Goal: Find specific page/section: Find specific page/section

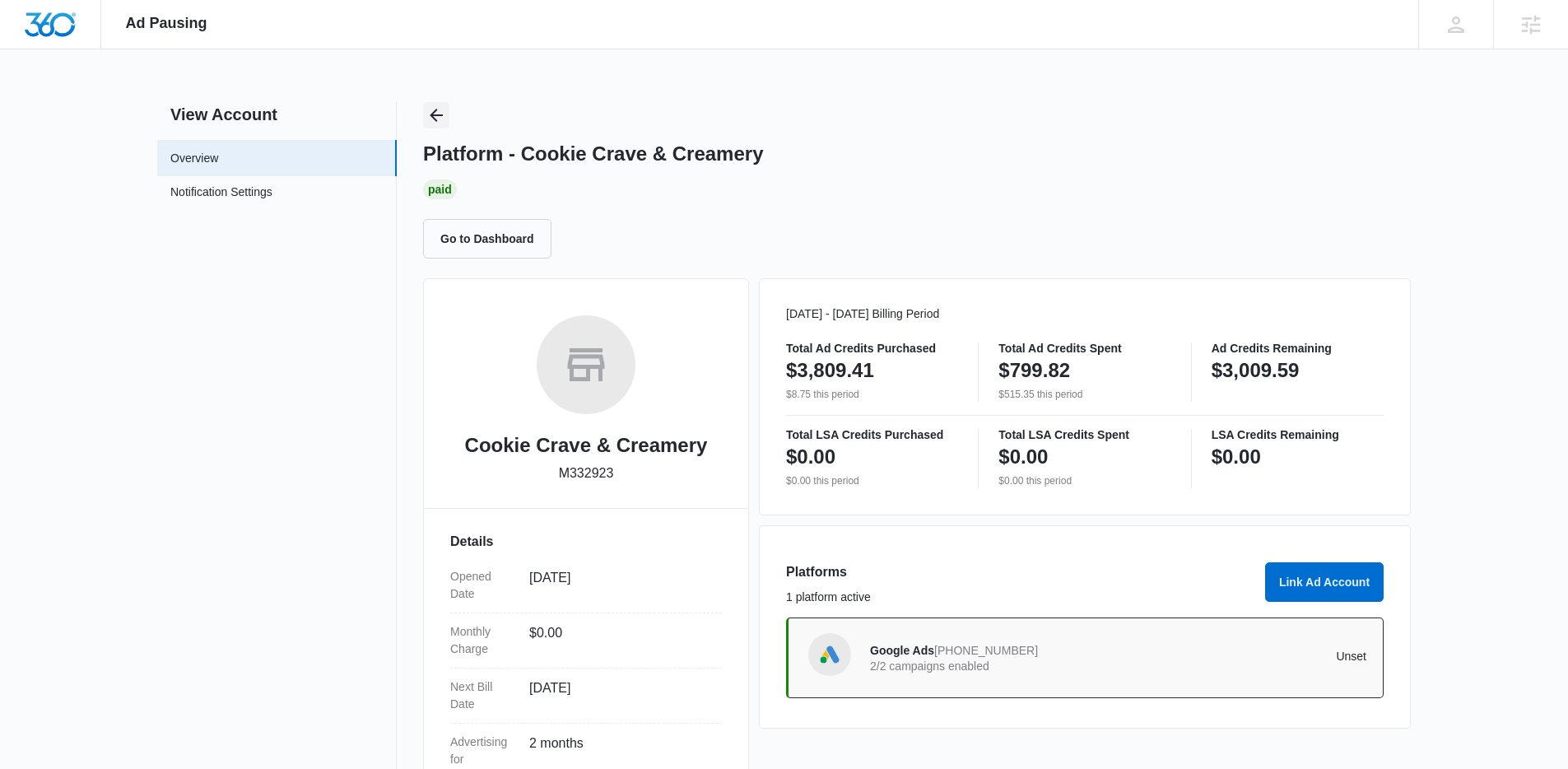
click at [406, 105] on div "View Account Overview Notification Settings 0 Platform - Cookie Crave & Creamer…" at bounding box center [784, 537] width 1254 height 869
click at [437, 115] on icon "Back" at bounding box center [437, 116] width 14 height 14
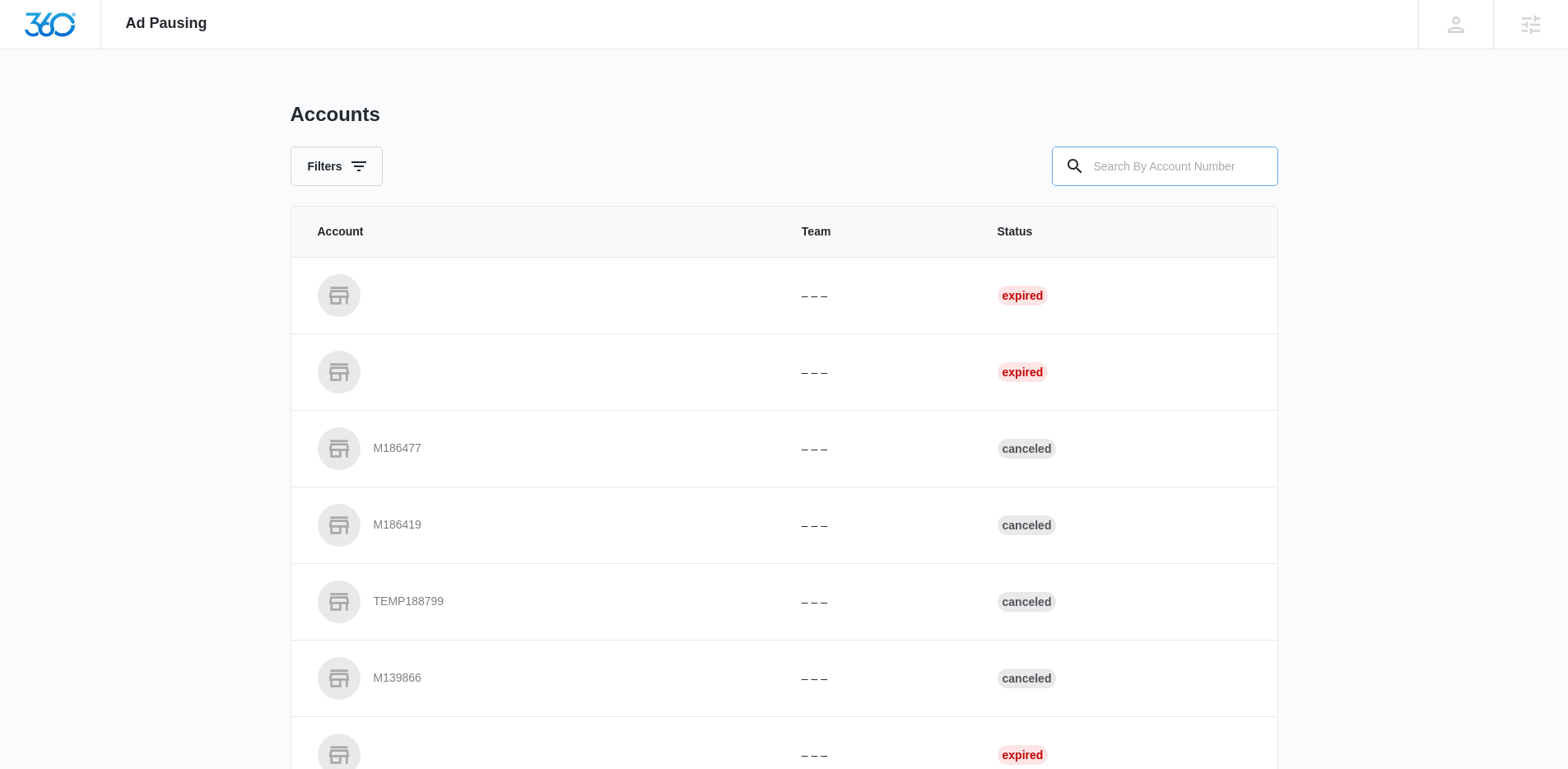
click at [1171, 170] on input "text" at bounding box center [1166, 166] width 226 height 40
type input "M182451"
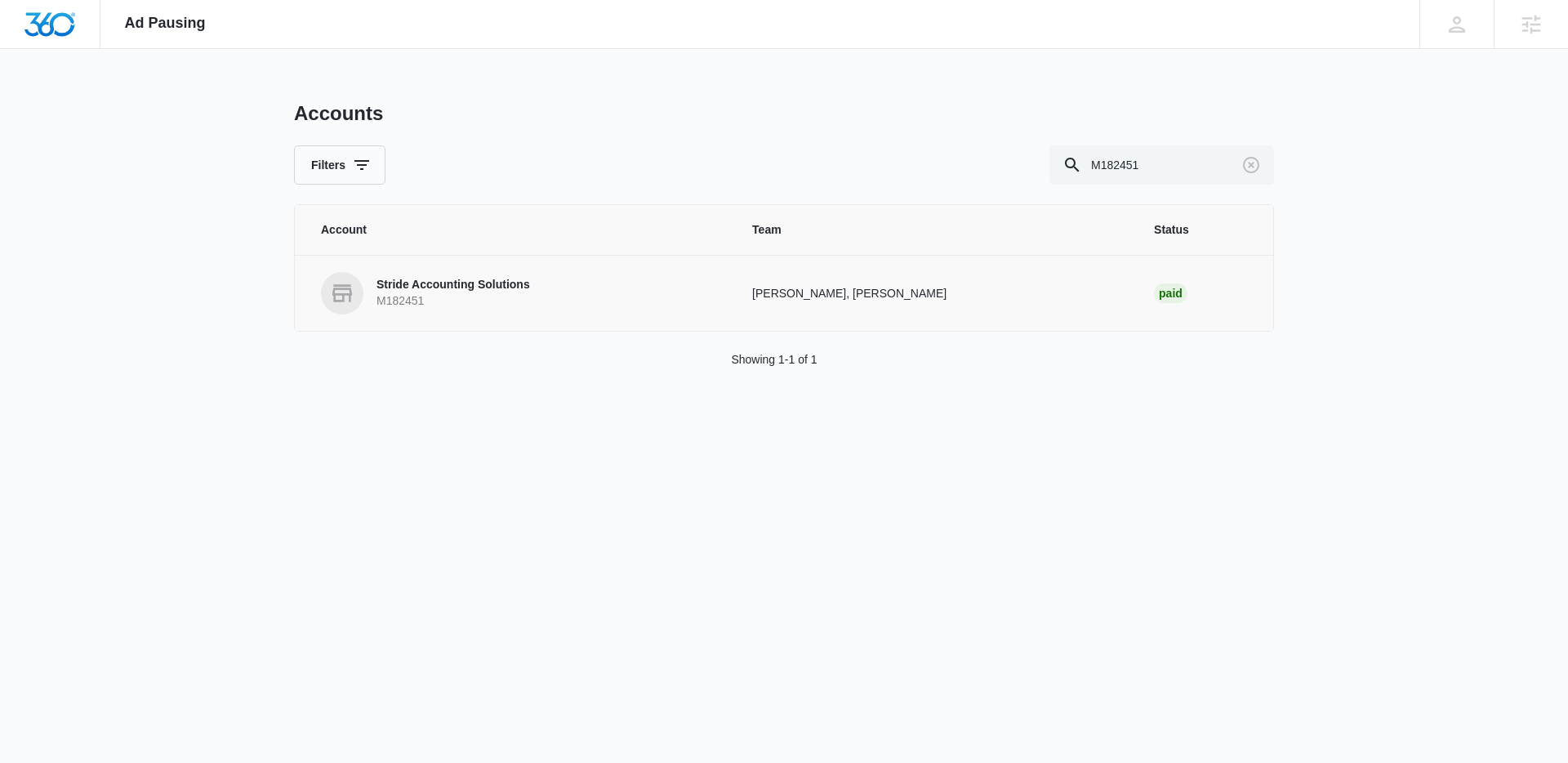
click at [508, 307] on p "M182451" at bounding box center [452, 301] width 154 height 16
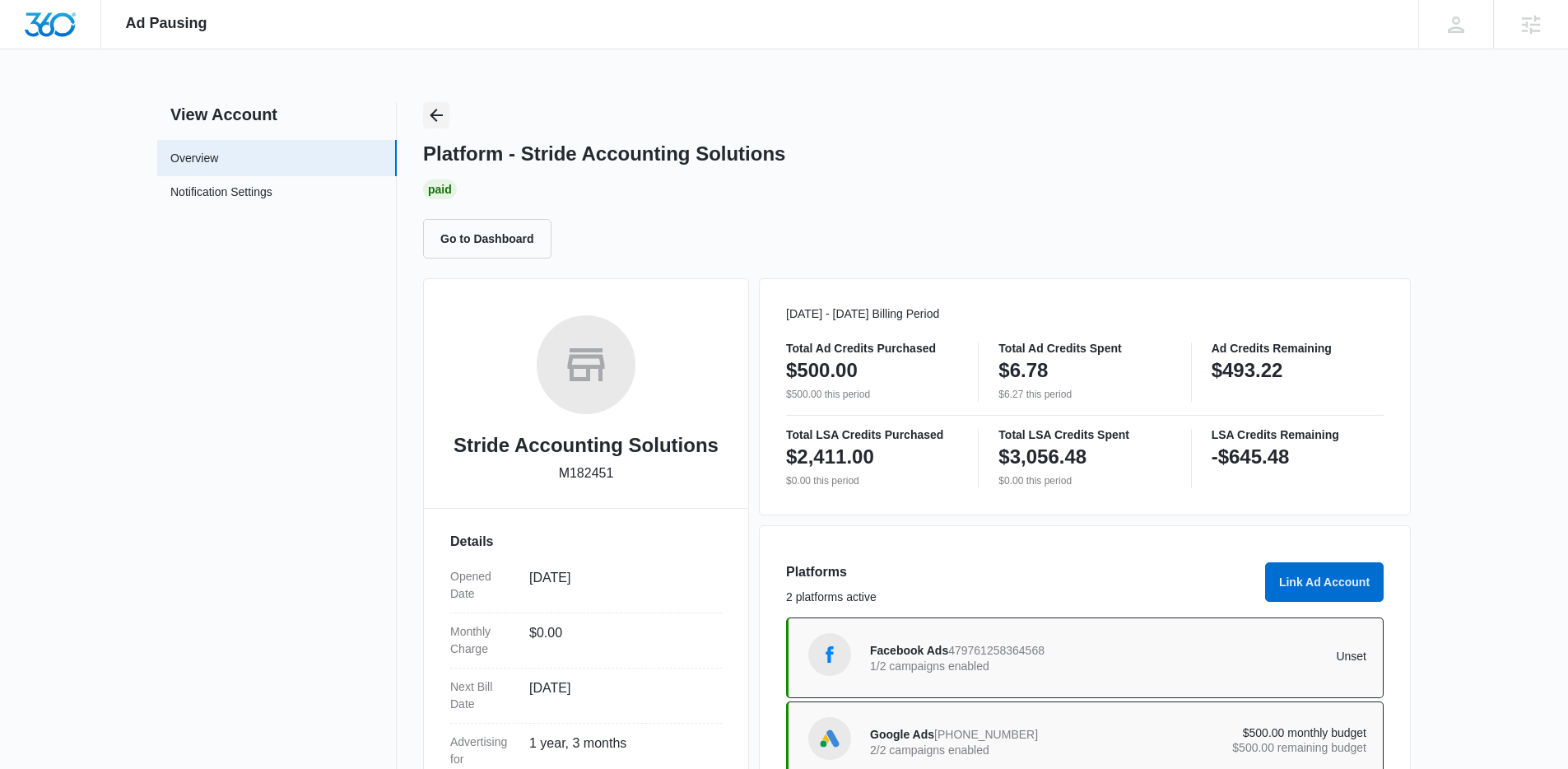
click at [431, 109] on icon "Back" at bounding box center [437, 115] width 19 height 19
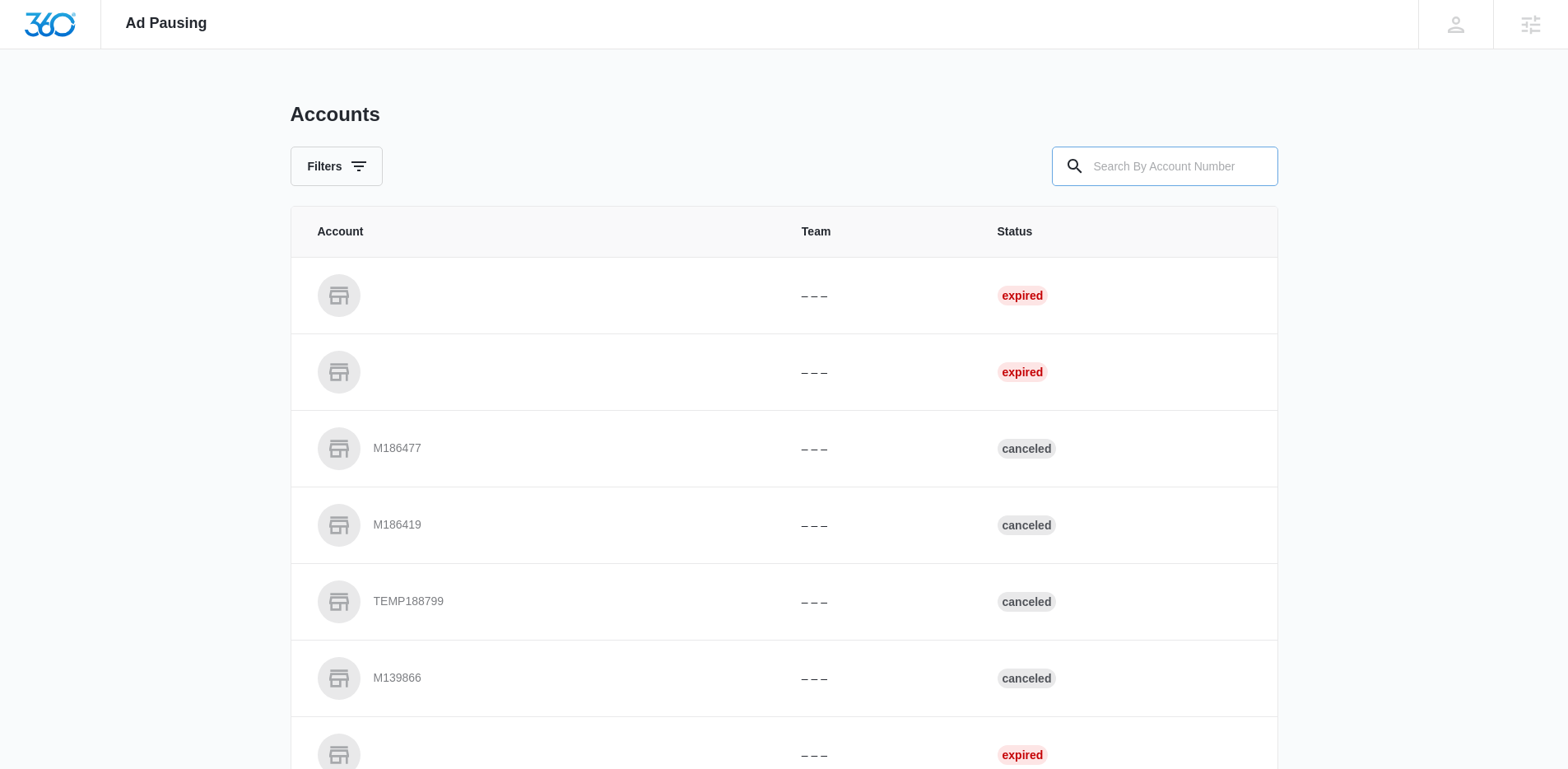
drag, startPoint x: 1186, startPoint y: 177, endPoint x: 1128, endPoint y: 180, distance: 58.1
click at [1185, 177] on input "text" at bounding box center [1166, 166] width 226 height 40
paste input "M176737"
type input "M176737"
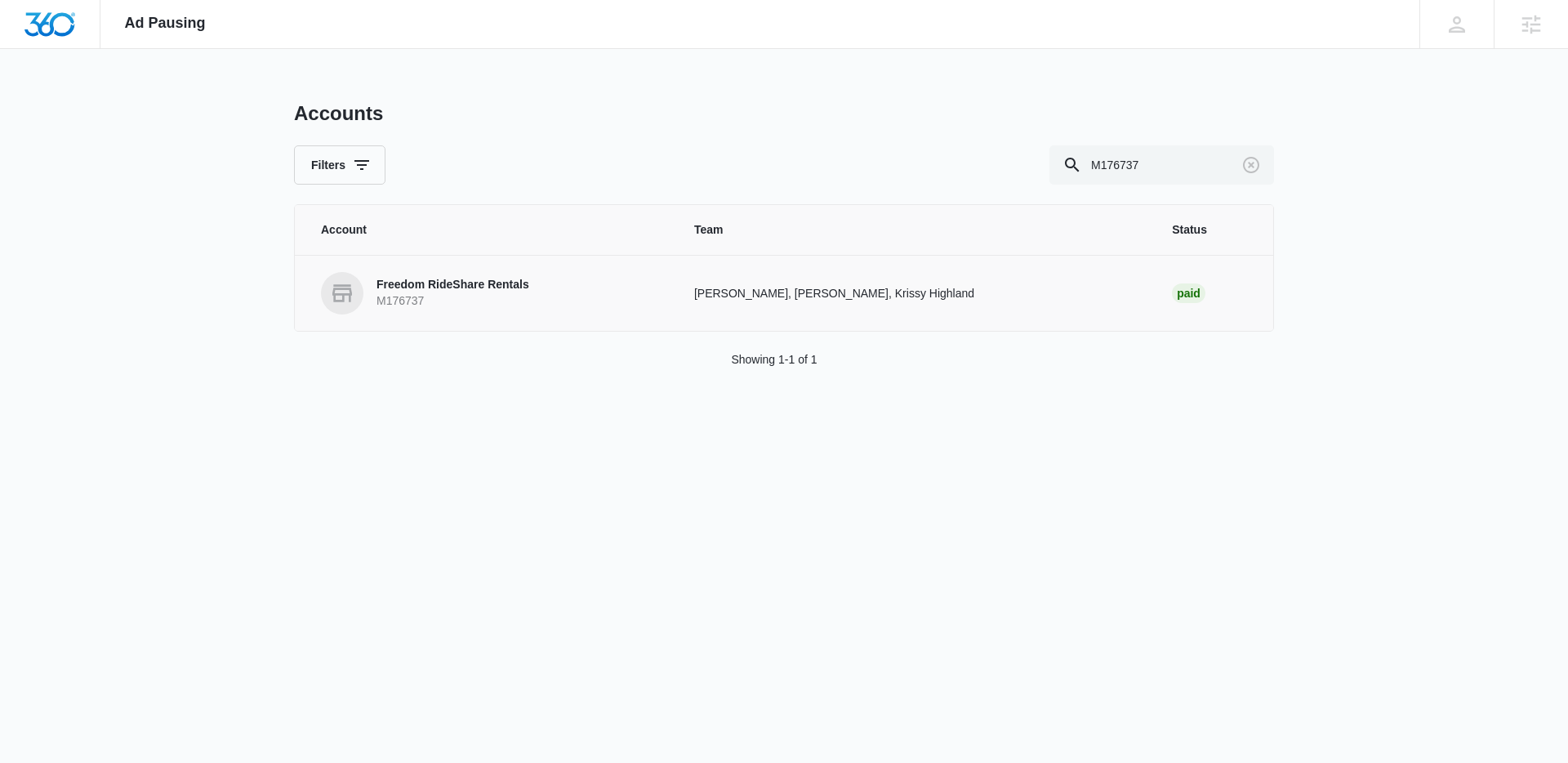
click at [440, 282] on p "Freedom RideShare Rentals" at bounding box center [452, 284] width 153 height 16
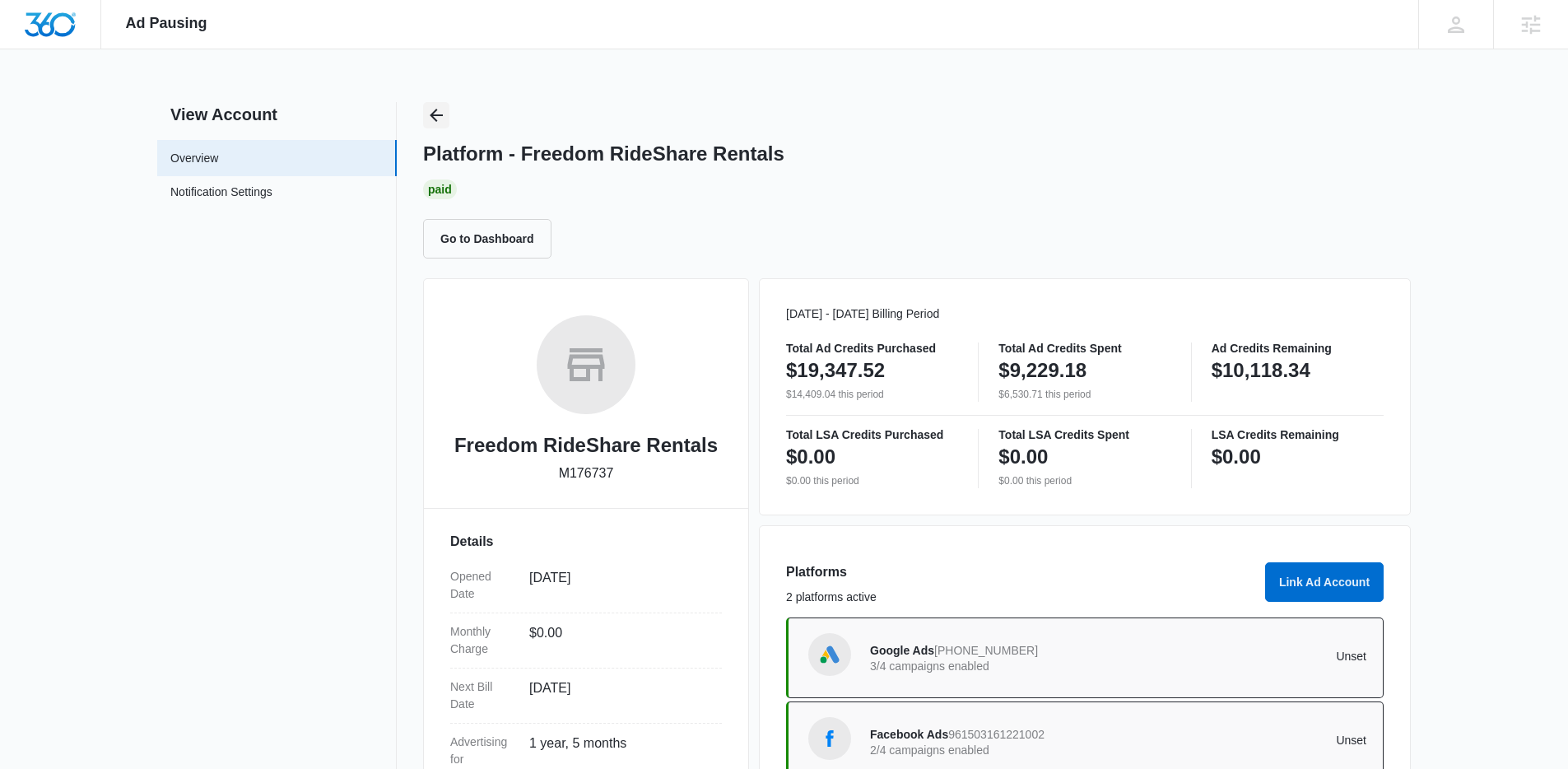
click at [431, 120] on icon "Back" at bounding box center [437, 115] width 19 height 19
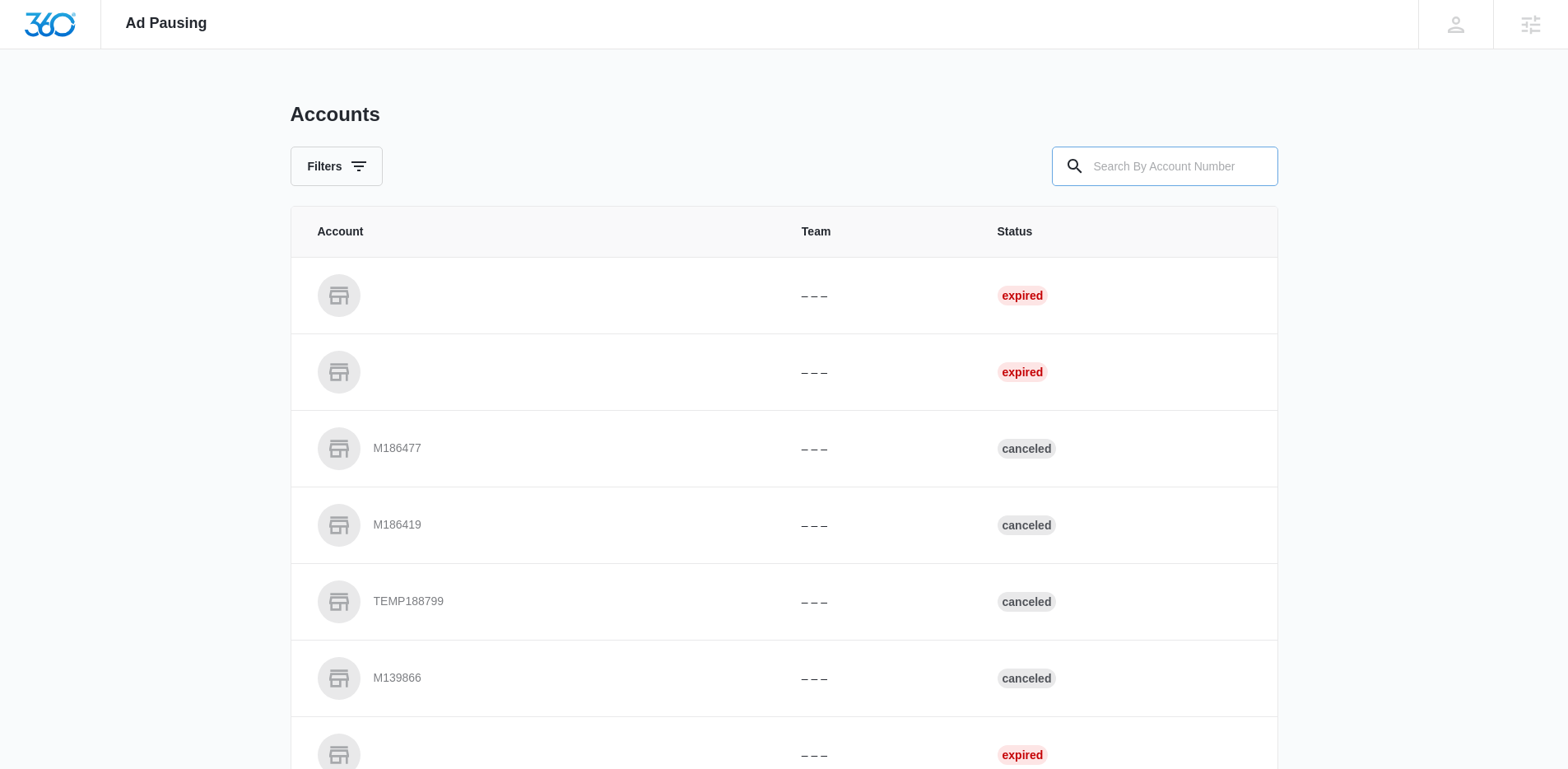
drag, startPoint x: 1119, startPoint y: 169, endPoint x: 1098, endPoint y: 168, distance: 21.0
click at [1119, 170] on input "text" at bounding box center [1166, 166] width 226 height 40
paste input "M26385"
type input "M26385"
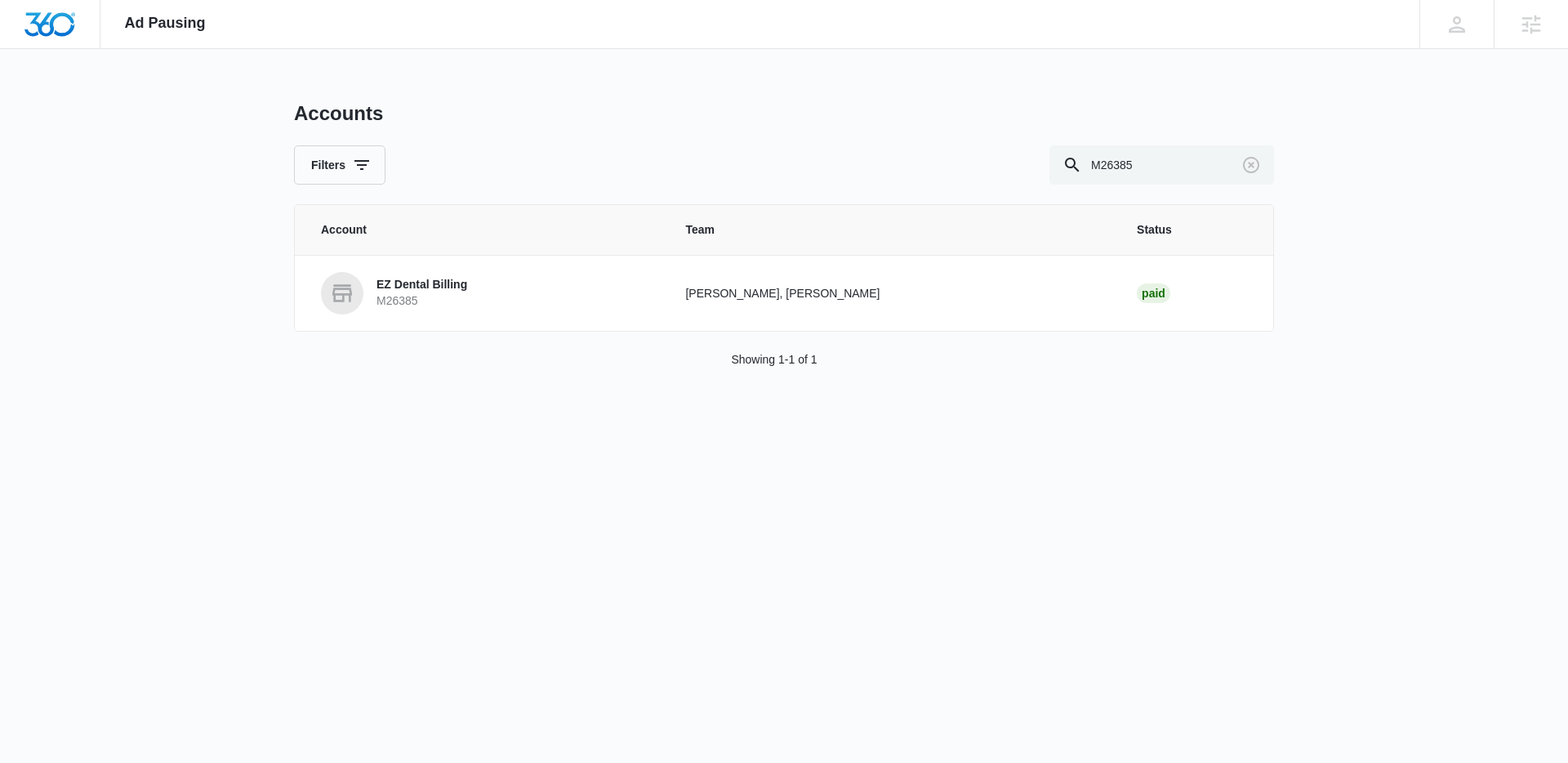
click at [524, 281] on link "EZ Dental Billing M26385" at bounding box center [483, 293] width 325 height 43
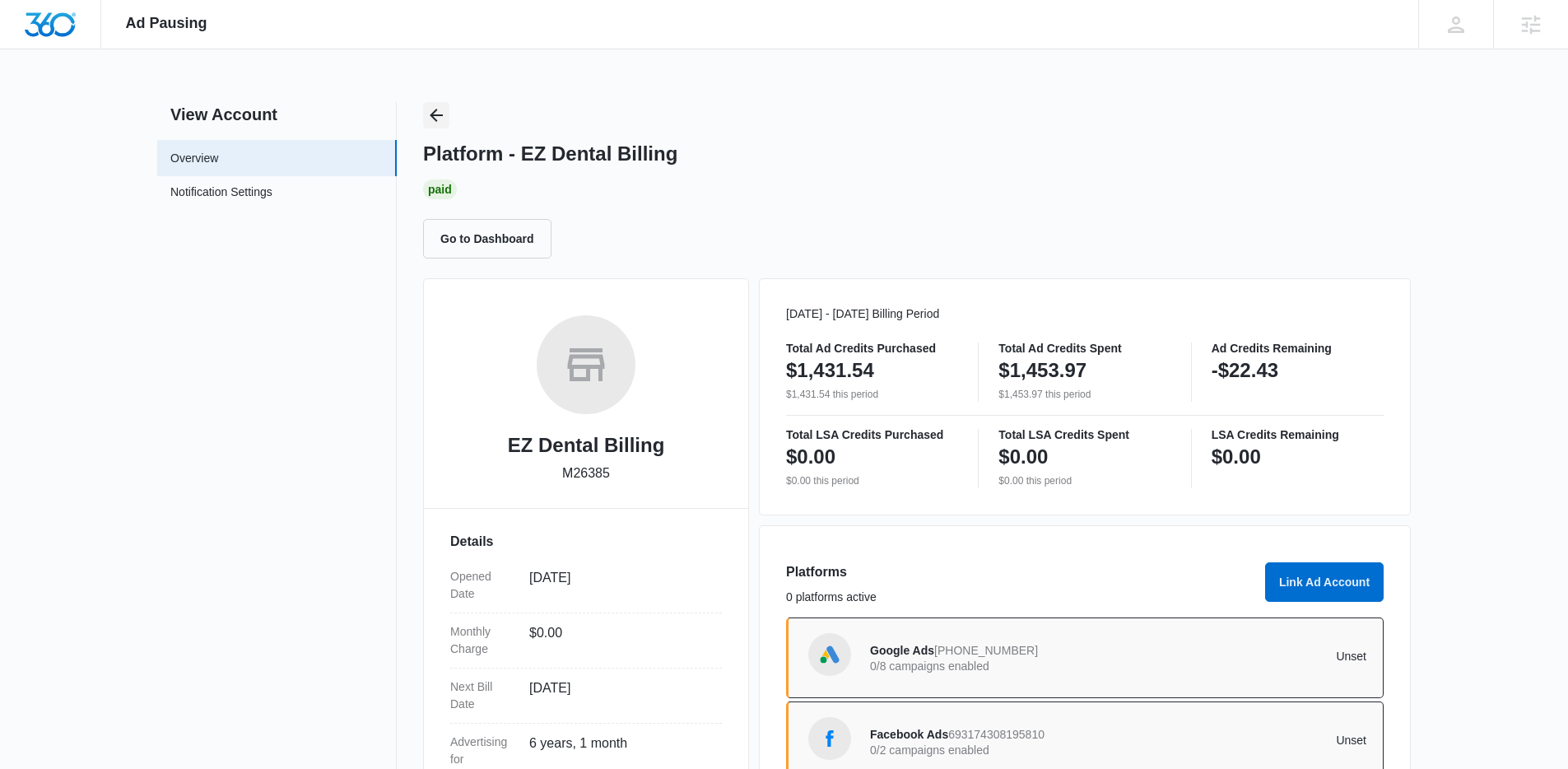
click at [442, 120] on icon "Back" at bounding box center [437, 115] width 19 height 19
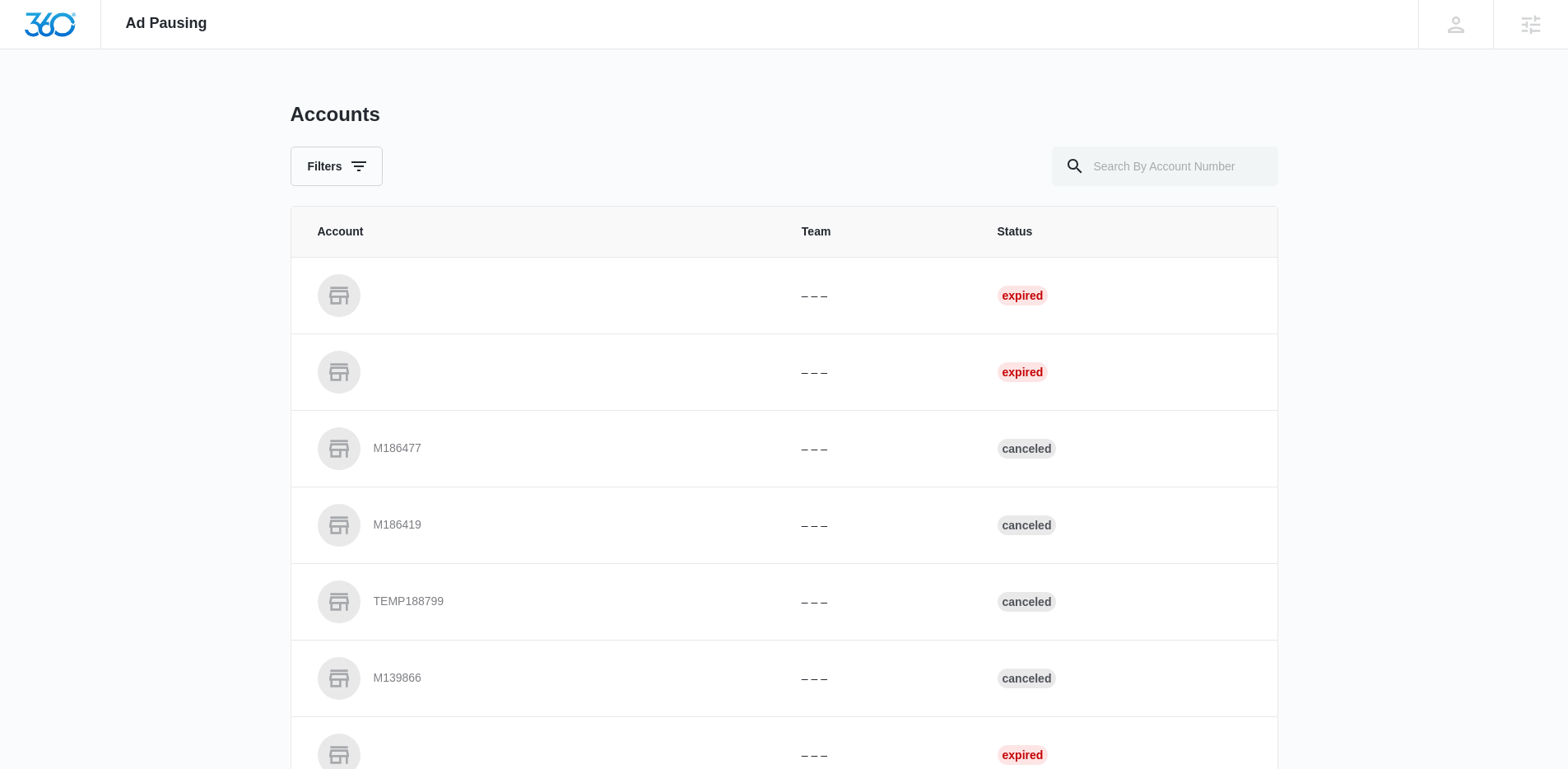
drag, startPoint x: 1221, startPoint y: 202, endPoint x: 1187, endPoint y: 175, distance: 43.4
click at [1210, 194] on div "Accounts Filters Account Team Status – – – Expired – – – Expired M186477 – – – …" at bounding box center [784, 608] width 988 height 1012
click at [1169, 177] on input "text" at bounding box center [1166, 166] width 226 height 40
paste input "M329963"
type input "M329963"
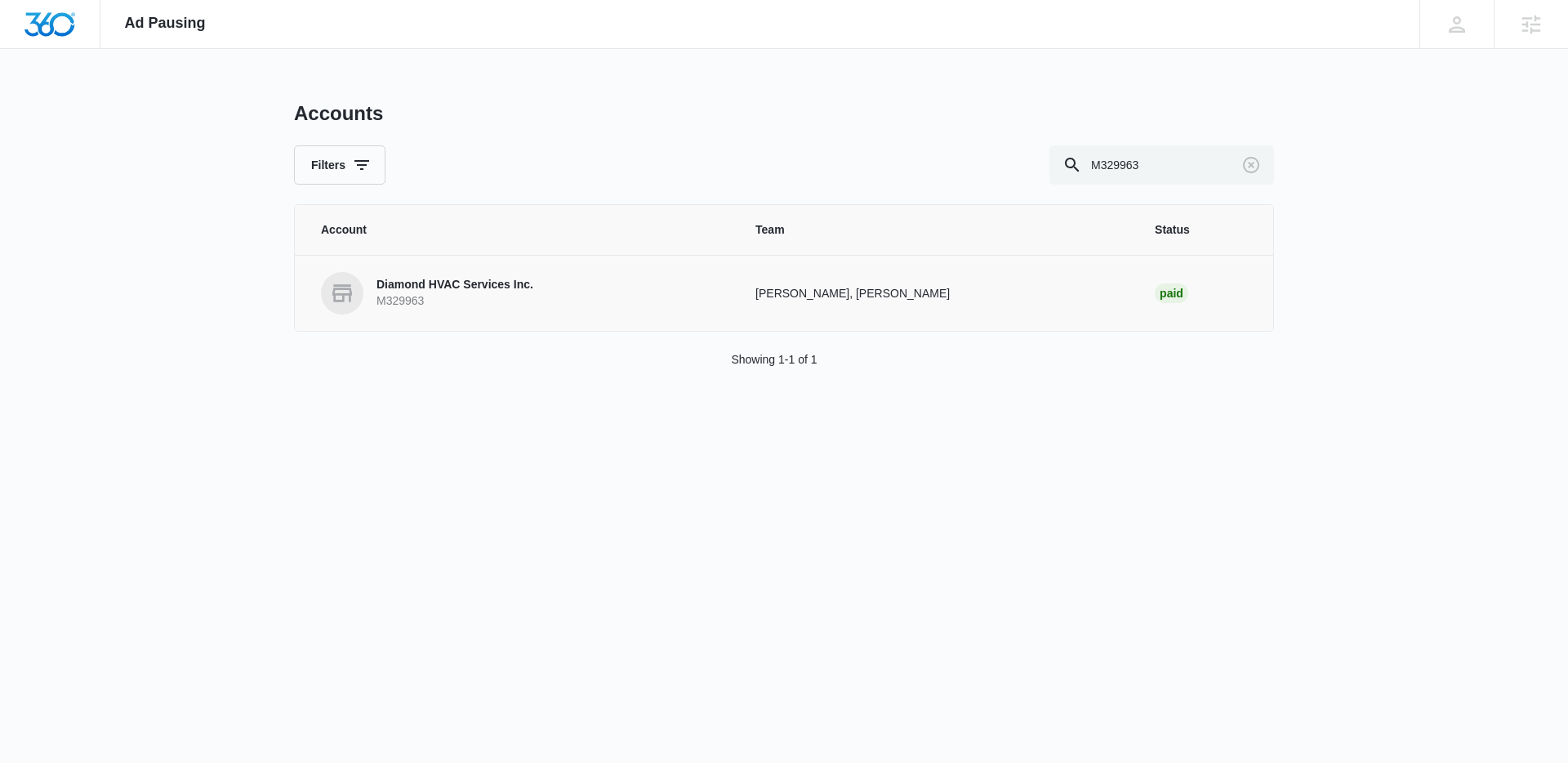
click at [439, 282] on p "Diamond HVAC Services Inc." at bounding box center [454, 284] width 157 height 16
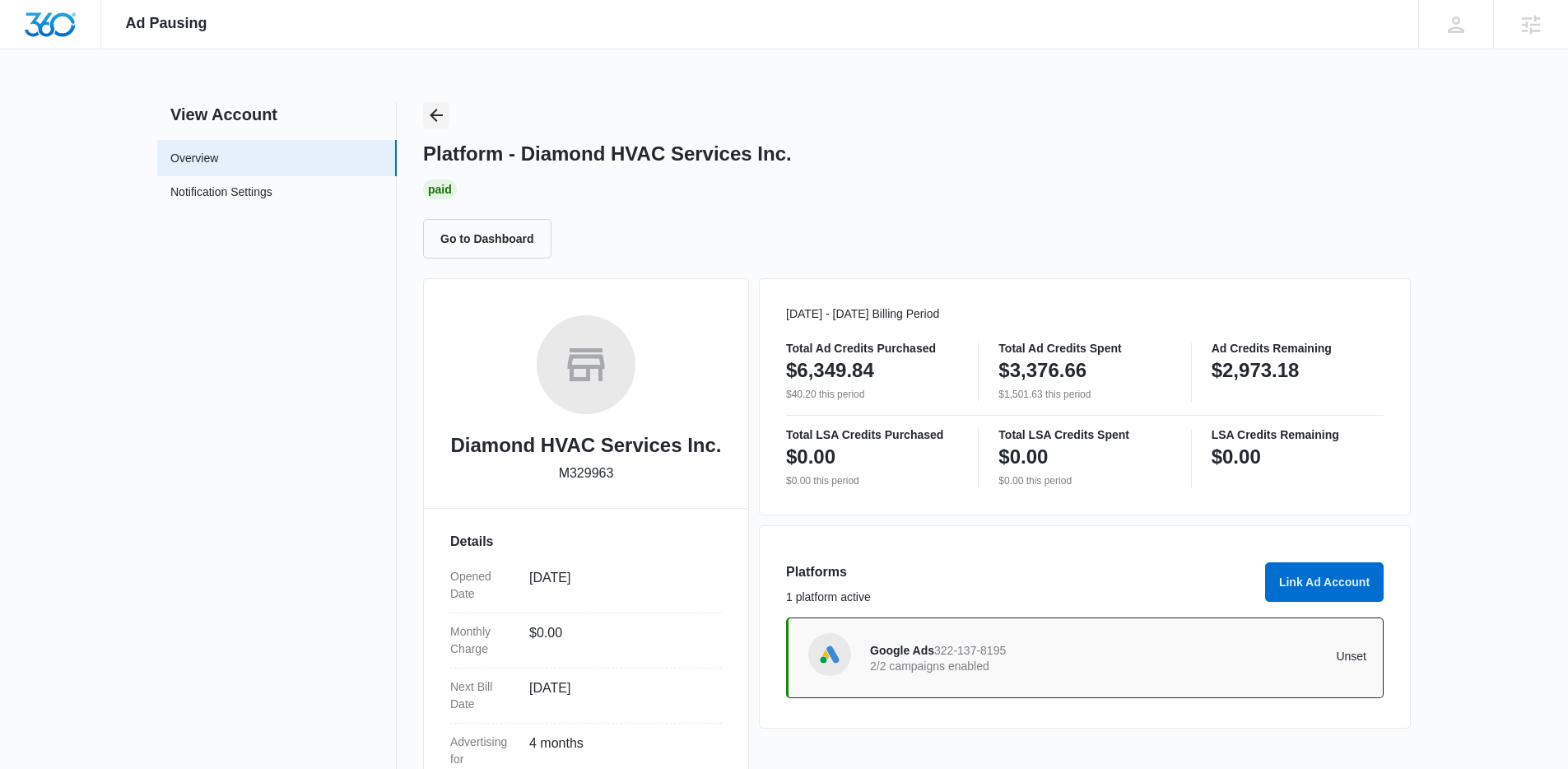
click at [424, 112] on button "Back" at bounding box center [436, 115] width 26 height 26
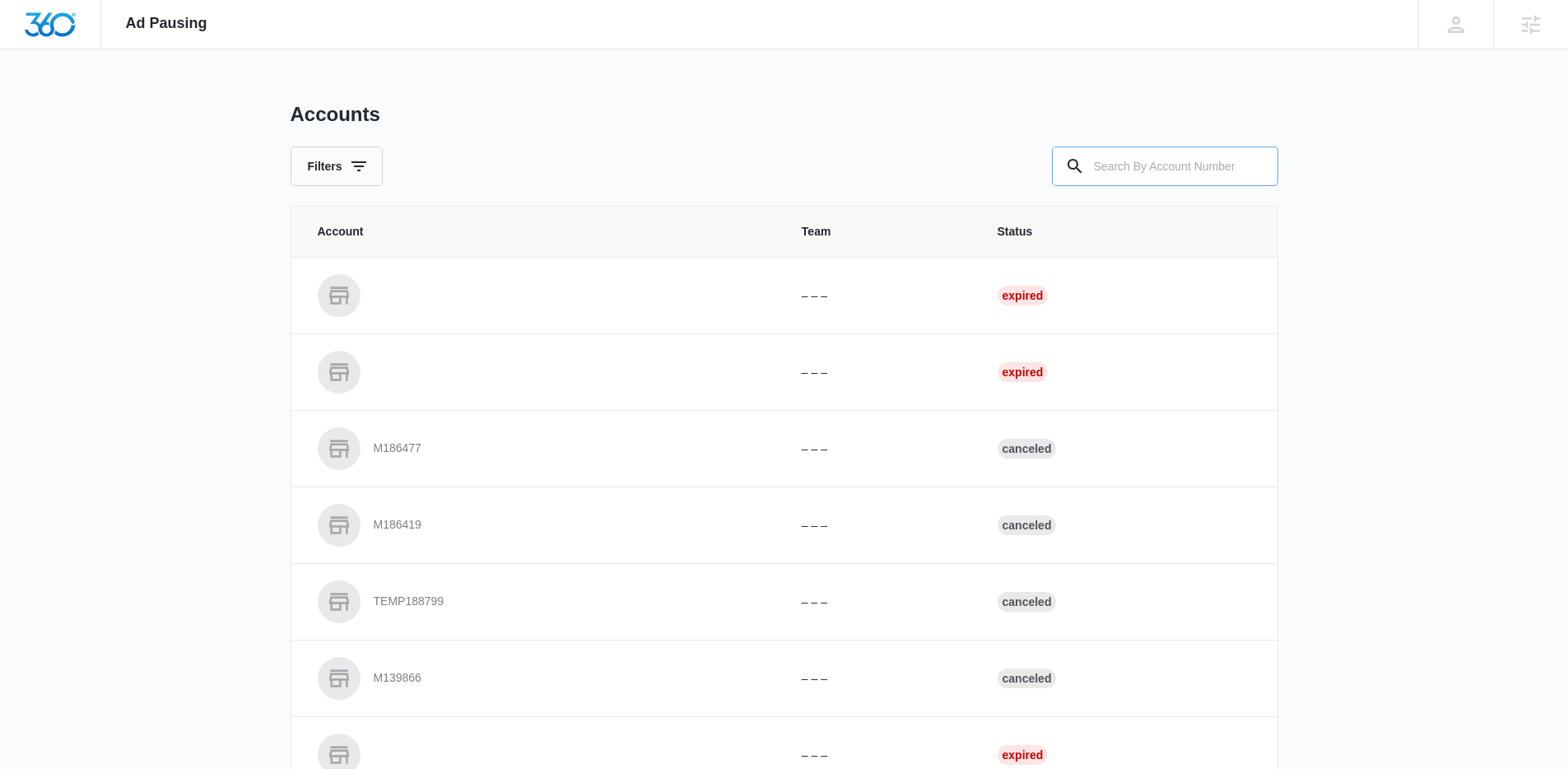
click at [1162, 165] on input "text" at bounding box center [1166, 166] width 226 height 40
paste input "M332712"
type input "M332712"
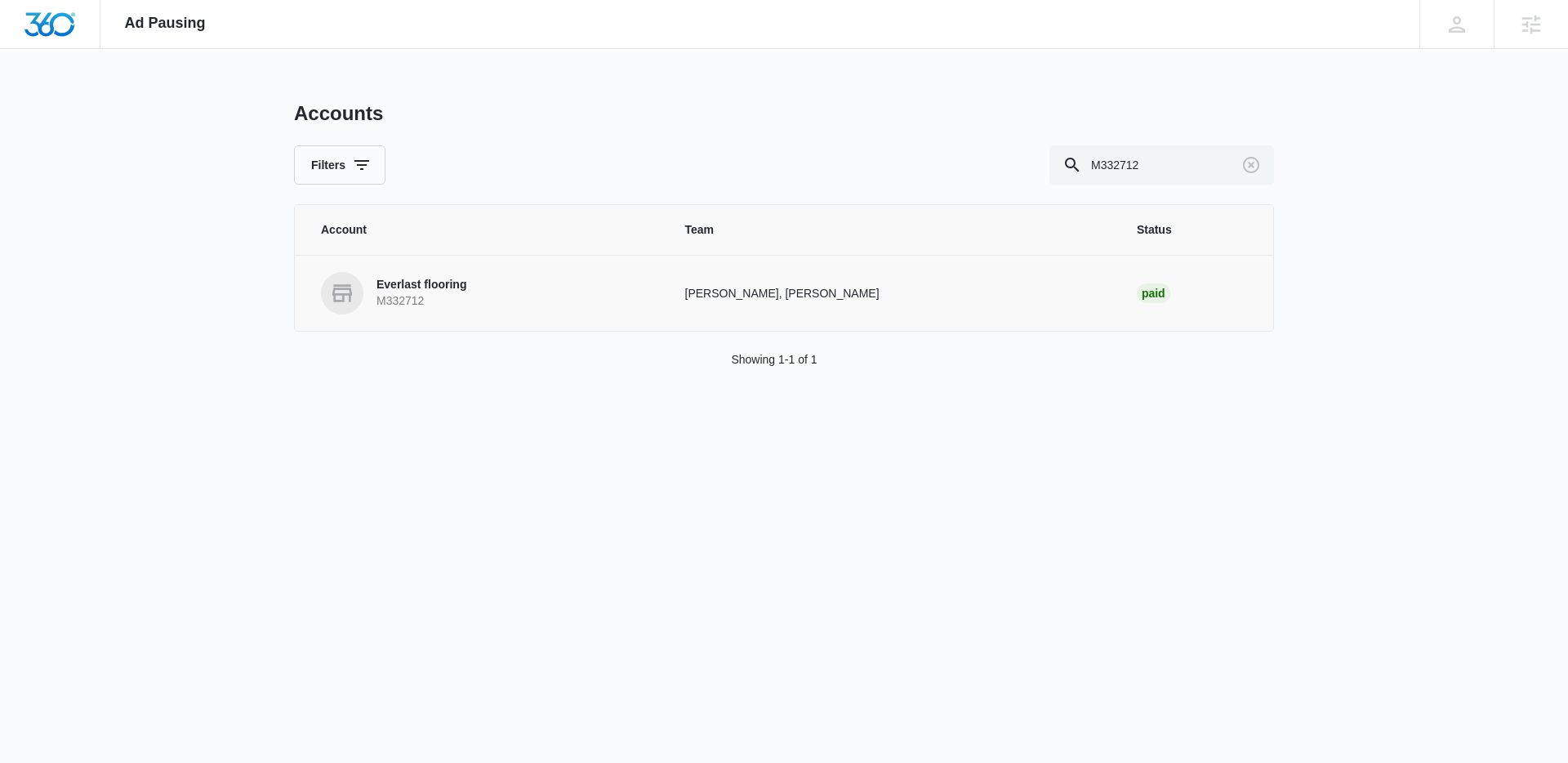
click at [436, 284] on p "Everlast flooring" at bounding box center [421, 284] width 90 height 16
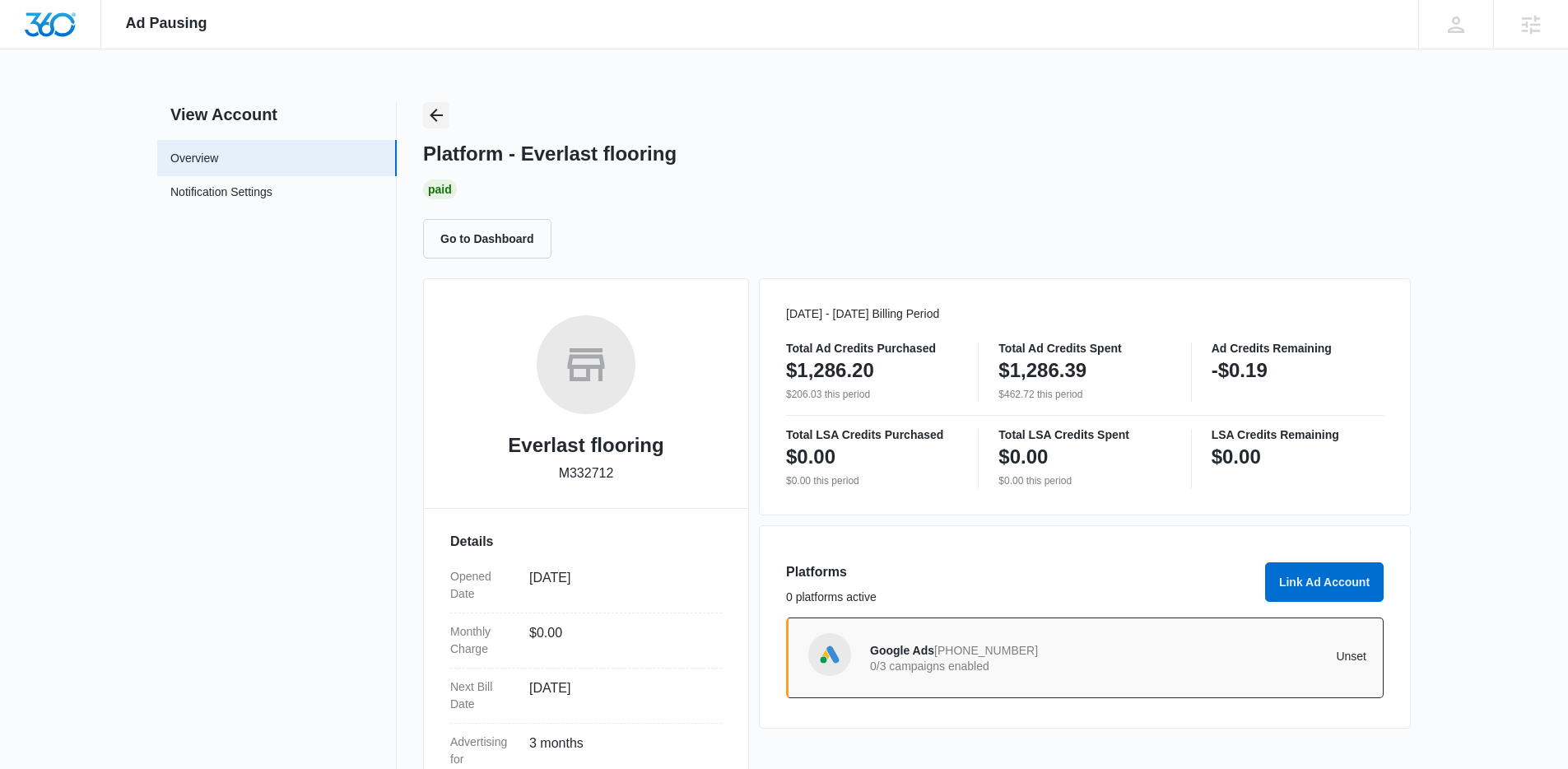
click at [443, 109] on icon "Back" at bounding box center [437, 115] width 19 height 19
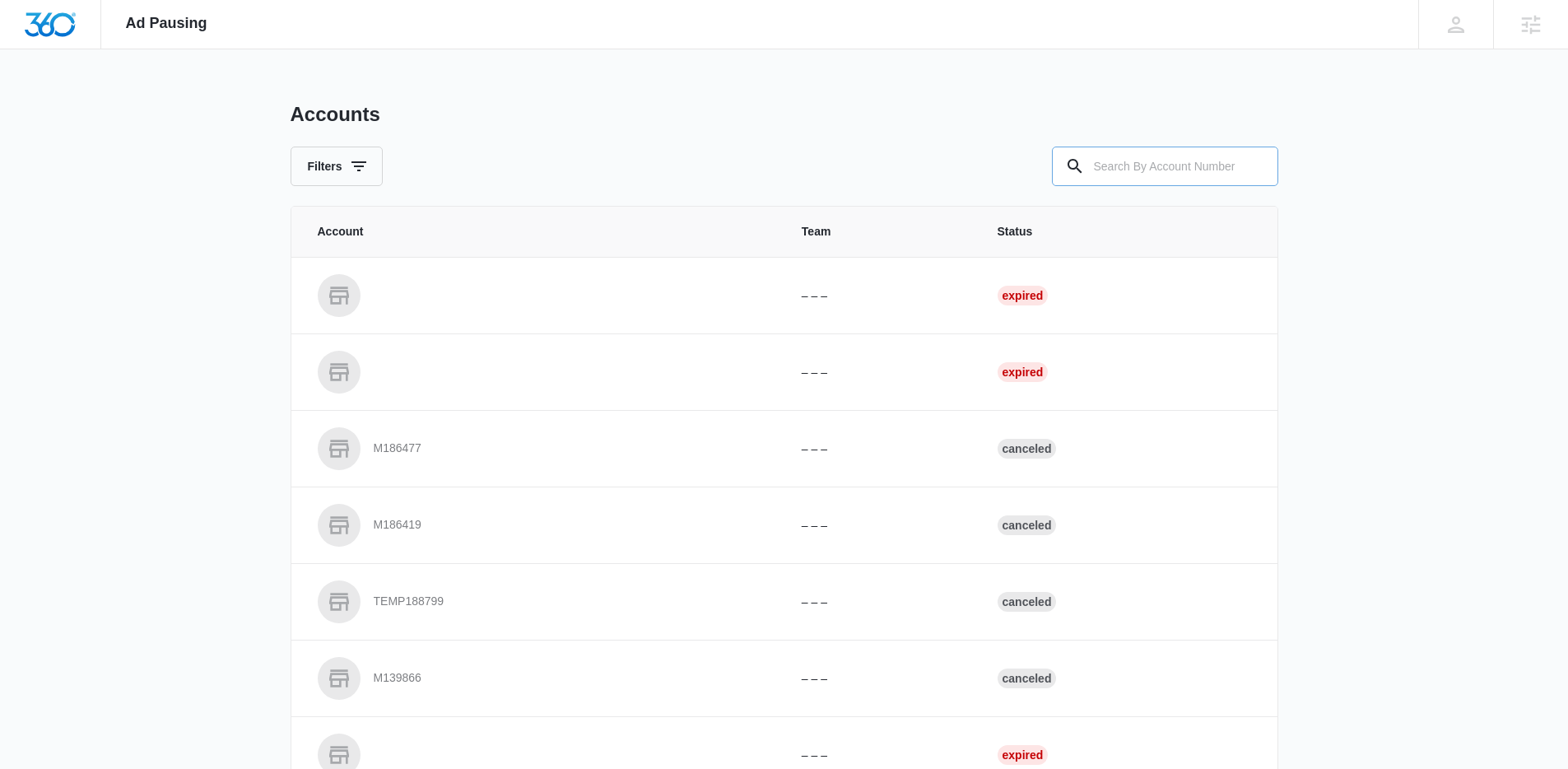
drag, startPoint x: 1166, startPoint y: 132, endPoint x: 1153, endPoint y: 157, distance: 28.2
click at [1161, 142] on div "Accounts Filters" at bounding box center [784, 144] width 988 height 84
drag, startPoint x: 1150, startPoint y: 160, endPoint x: 958, endPoint y: 188, distance: 194.0
click at [1133, 162] on input "text" at bounding box center [1166, 166] width 226 height 40
paste input "M33017"
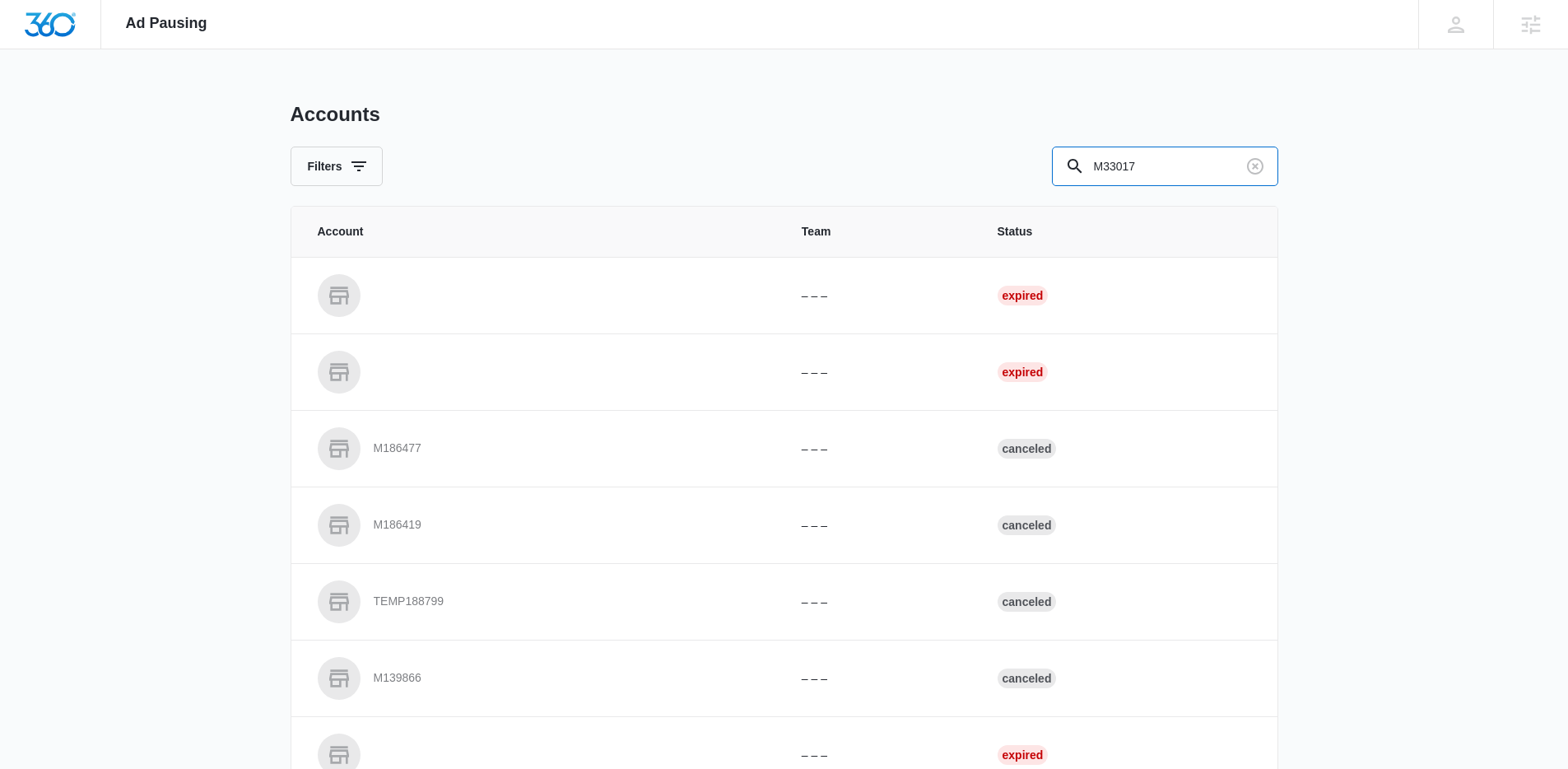
type input "M33017"
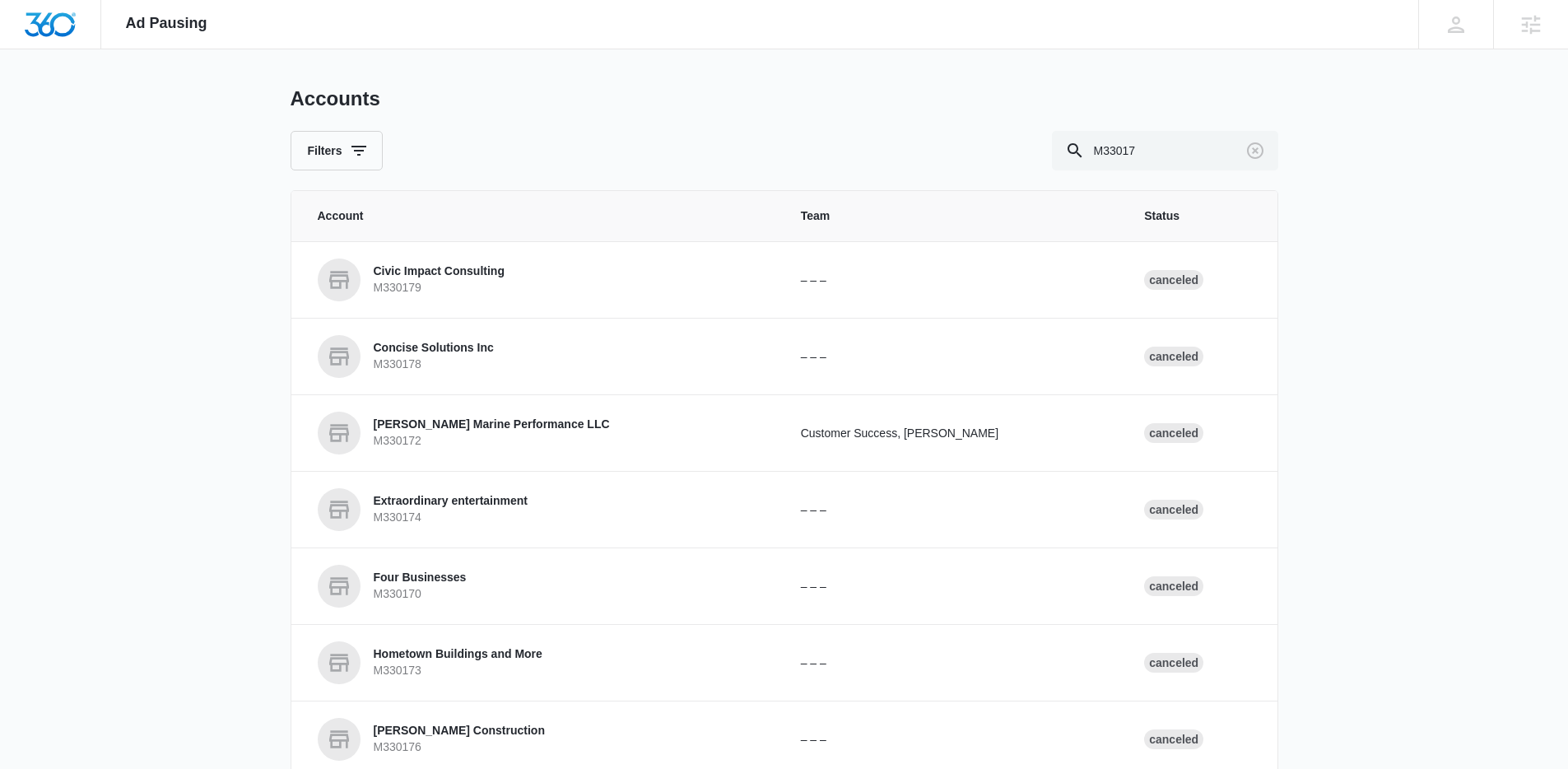
scroll to position [331, 0]
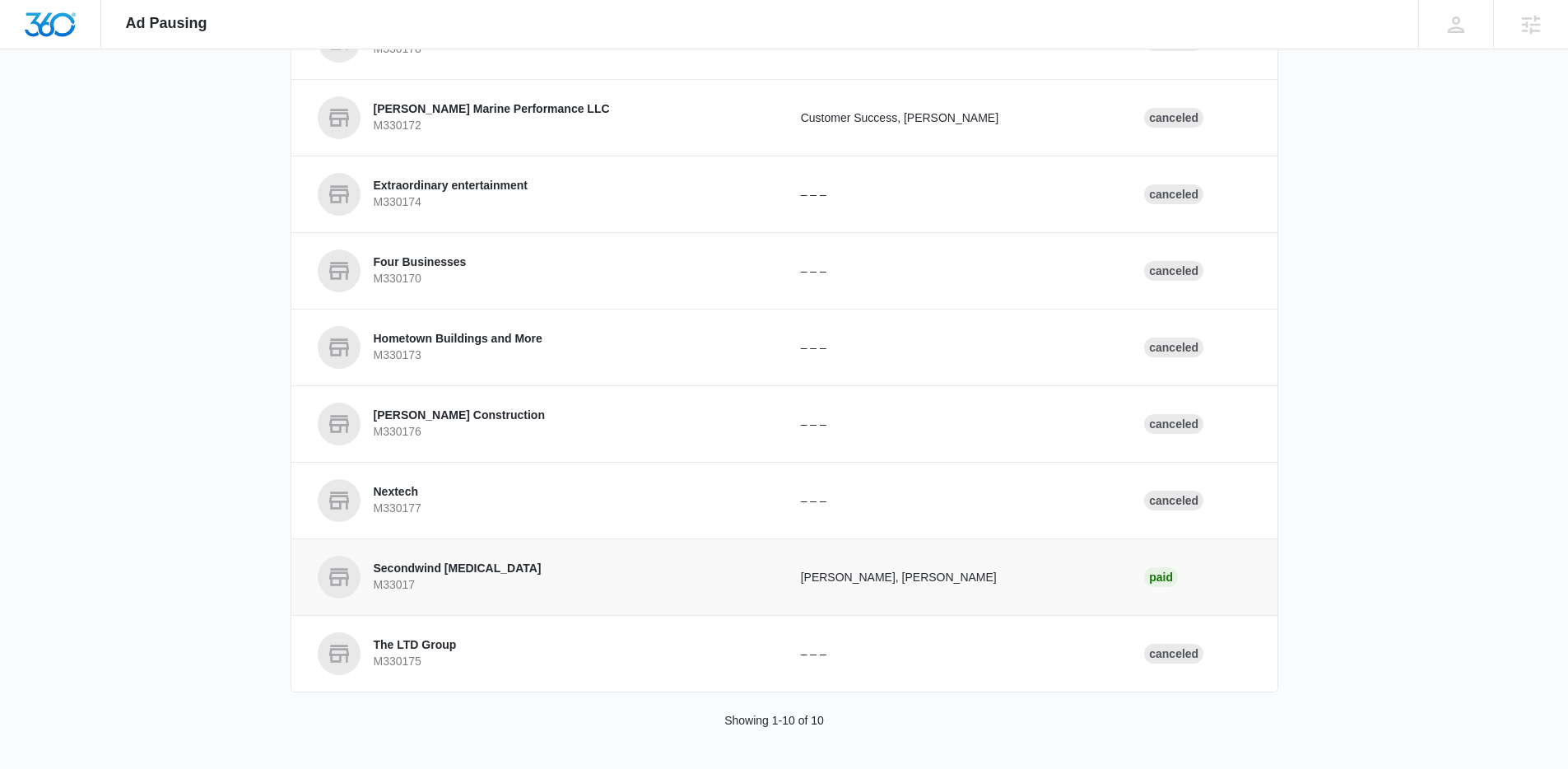
click at [445, 576] on p "Secondwind [MEDICAL_DATA]" at bounding box center [458, 568] width 168 height 17
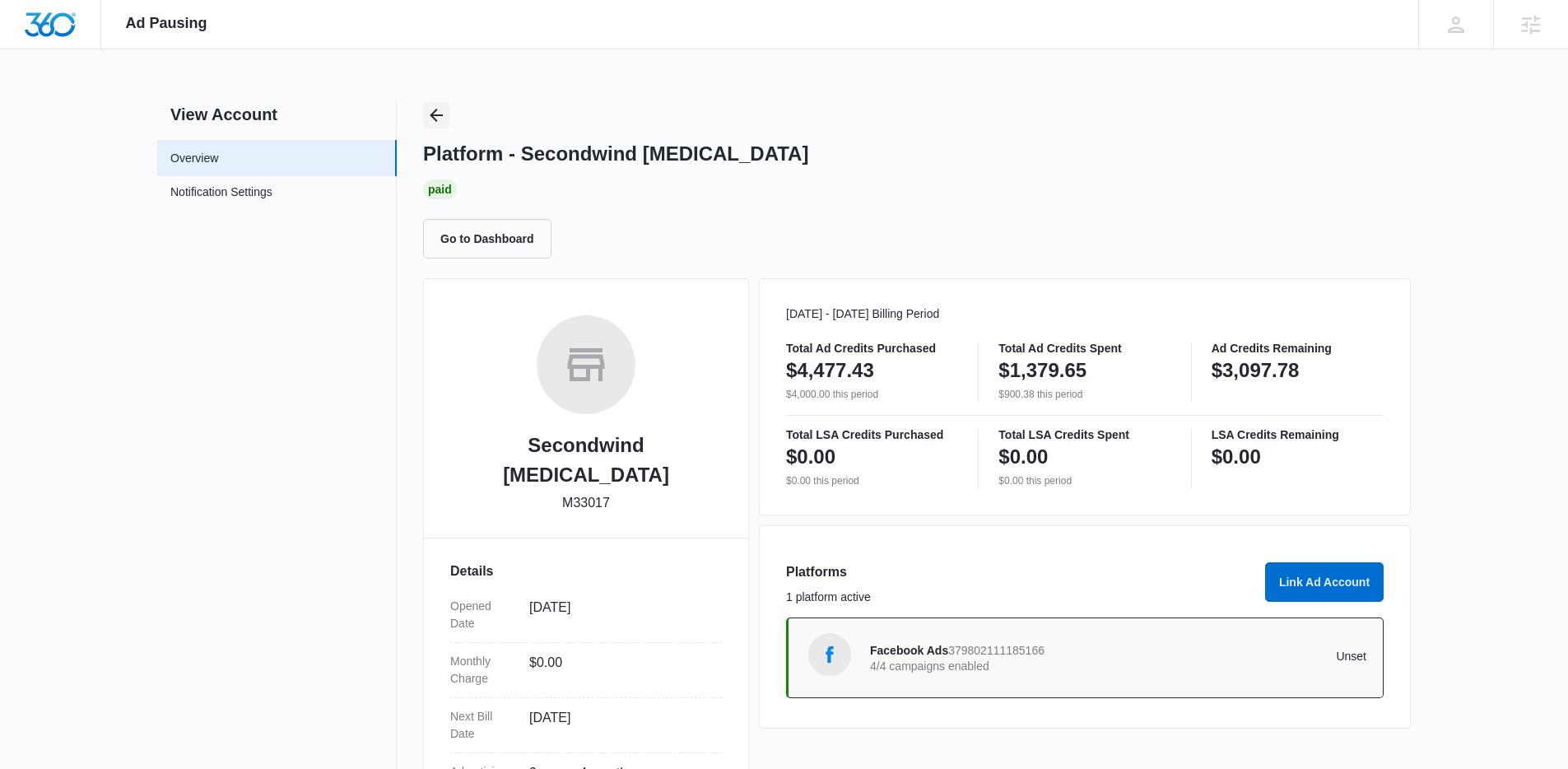
click at [437, 107] on icon "Back" at bounding box center [437, 115] width 19 height 19
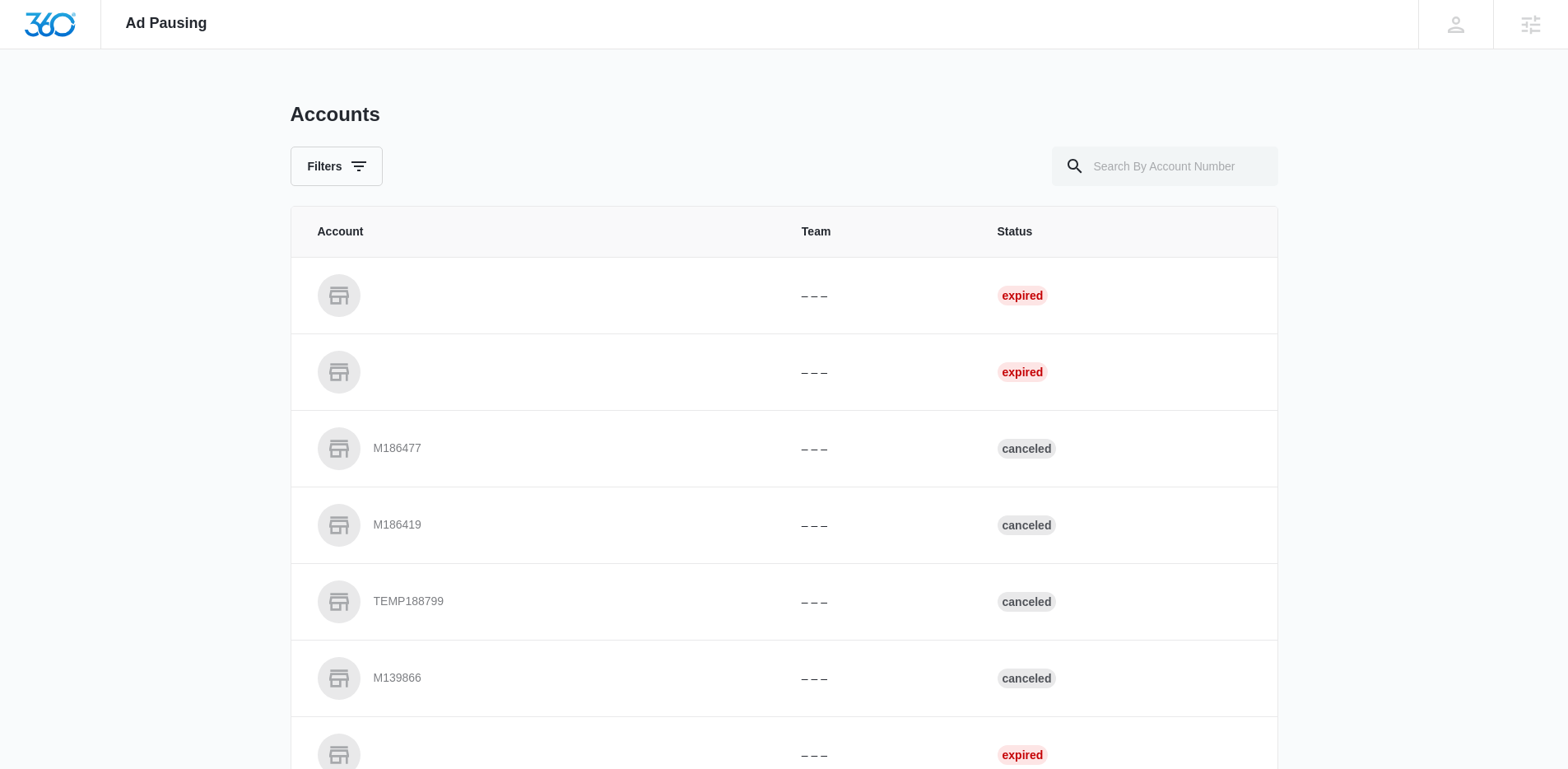
drag, startPoint x: 1190, startPoint y: 199, endPoint x: 1179, endPoint y: 194, distance: 12.1
click at [1189, 199] on div "Accounts Filters Account Team Status – – – Expired – – – Expired M186477 – – – …" at bounding box center [784, 608] width 988 height 1012
drag, startPoint x: 1127, startPoint y: 164, endPoint x: 886, endPoint y: 168, distance: 241.0
click at [1086, 167] on div at bounding box center [1166, 166] width 226 height 40
paste input "M328378"
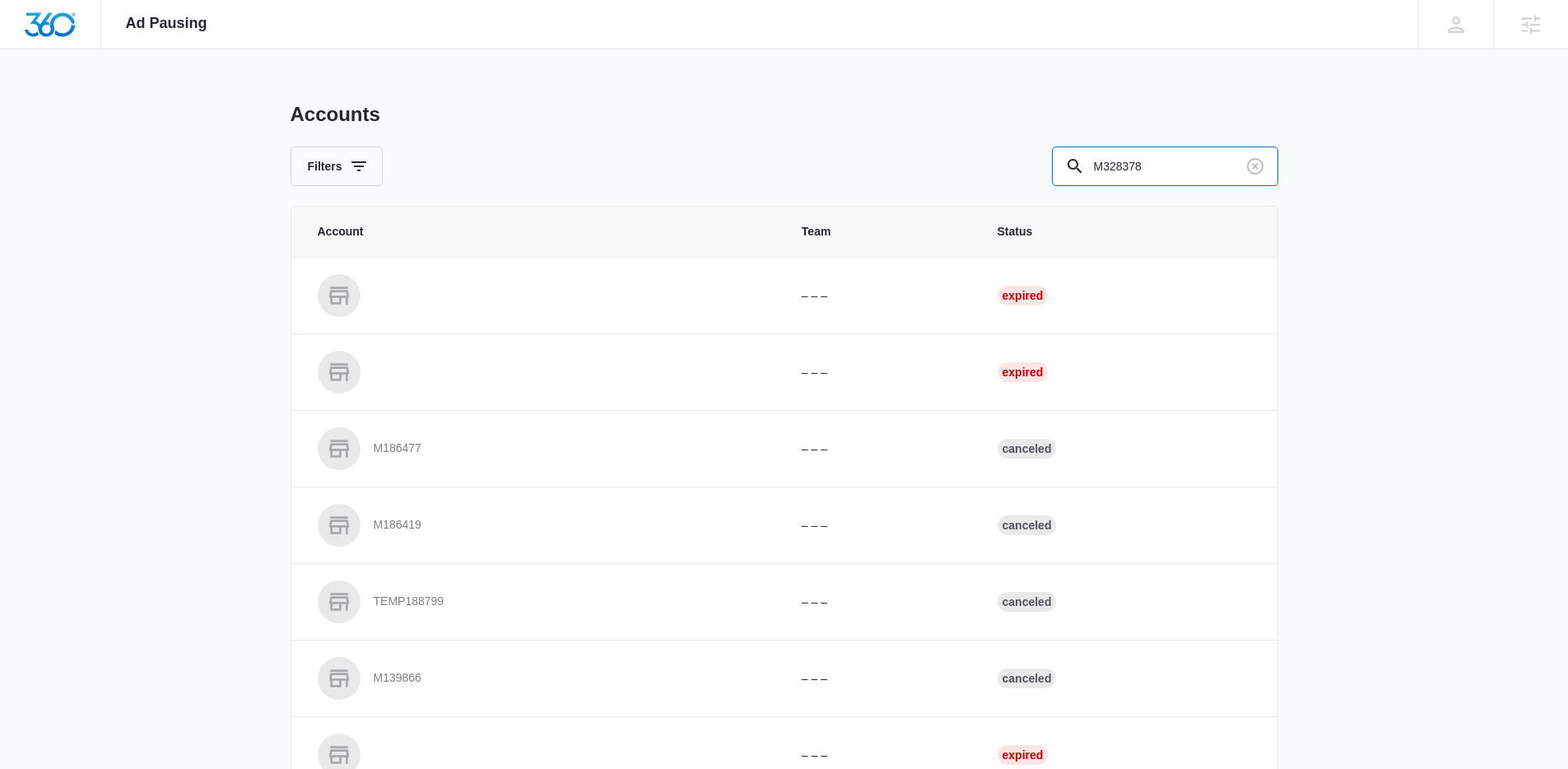
type input "M328378"
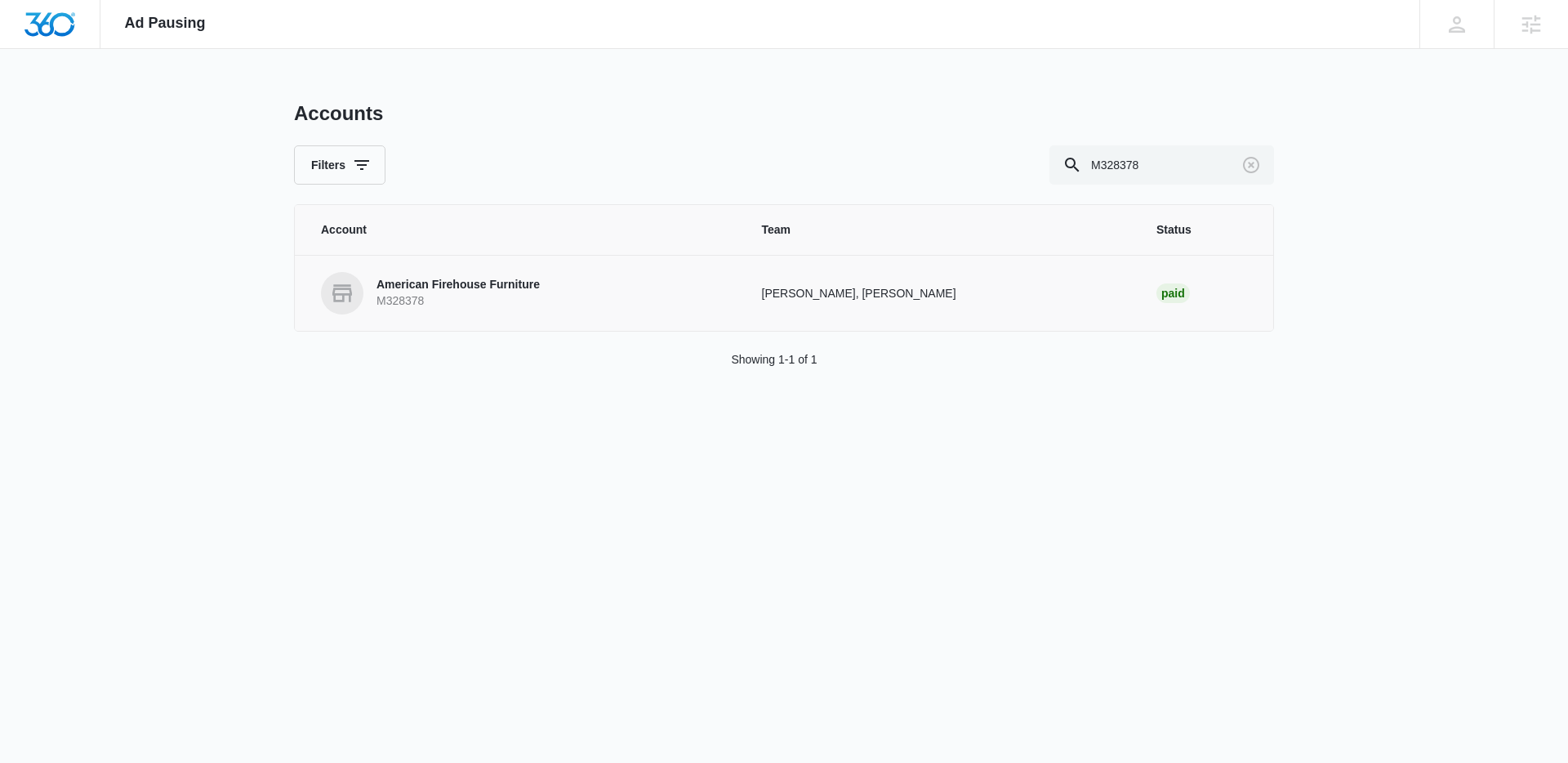
click at [445, 291] on p "American Firehouse Furniture" at bounding box center [457, 284] width 163 height 16
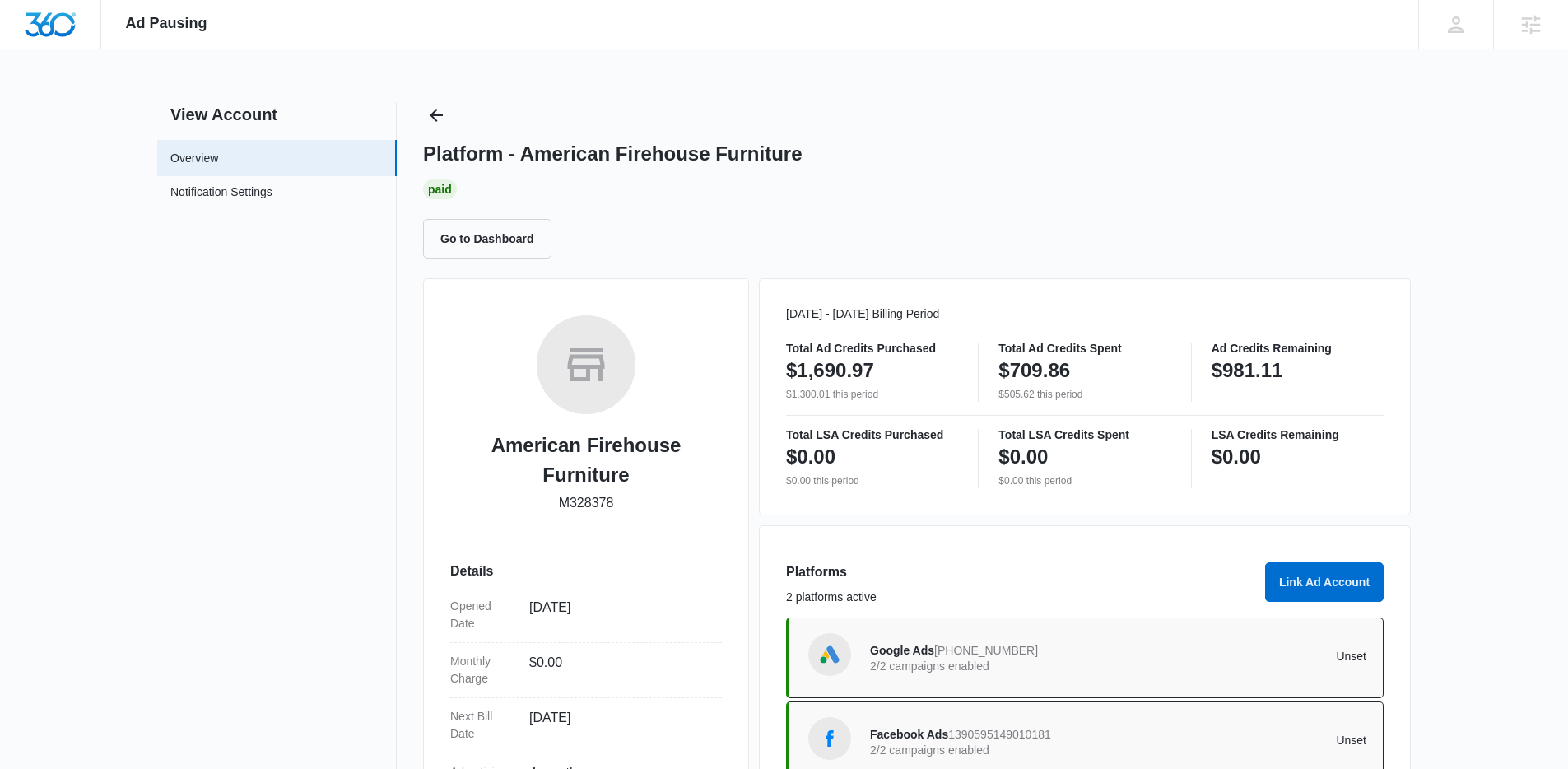
click at [447, 102] on div "Platform - American Firehouse Furniture Paid Go to Dashboard" at bounding box center [917, 180] width 988 height 157
click at [435, 117] on icon "Back" at bounding box center [437, 115] width 19 height 19
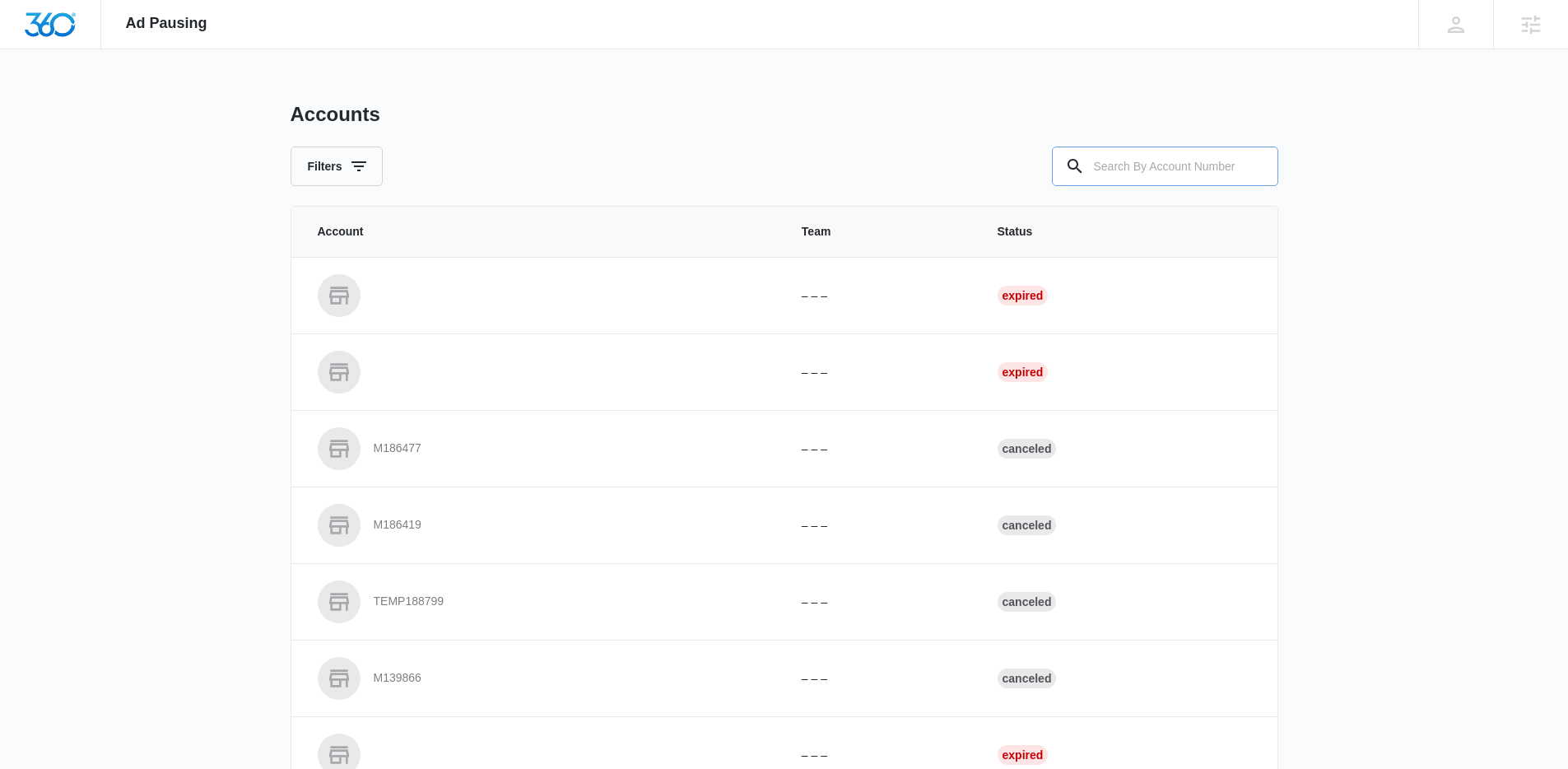
drag, startPoint x: 1311, startPoint y: 184, endPoint x: 1230, endPoint y: 183, distance: 81.0
click at [1301, 183] on div "Ad Pausing Apps Reputation Websites Forms CRM Email Social Shop Content Ads Int…" at bounding box center [784, 384] width 1568 height 769
drag, startPoint x: 1177, startPoint y: 175, endPoint x: 993, endPoint y: 177, distance: 184.0
click at [1165, 173] on input "text" at bounding box center [1166, 166] width 226 height 40
paste input "M329729"
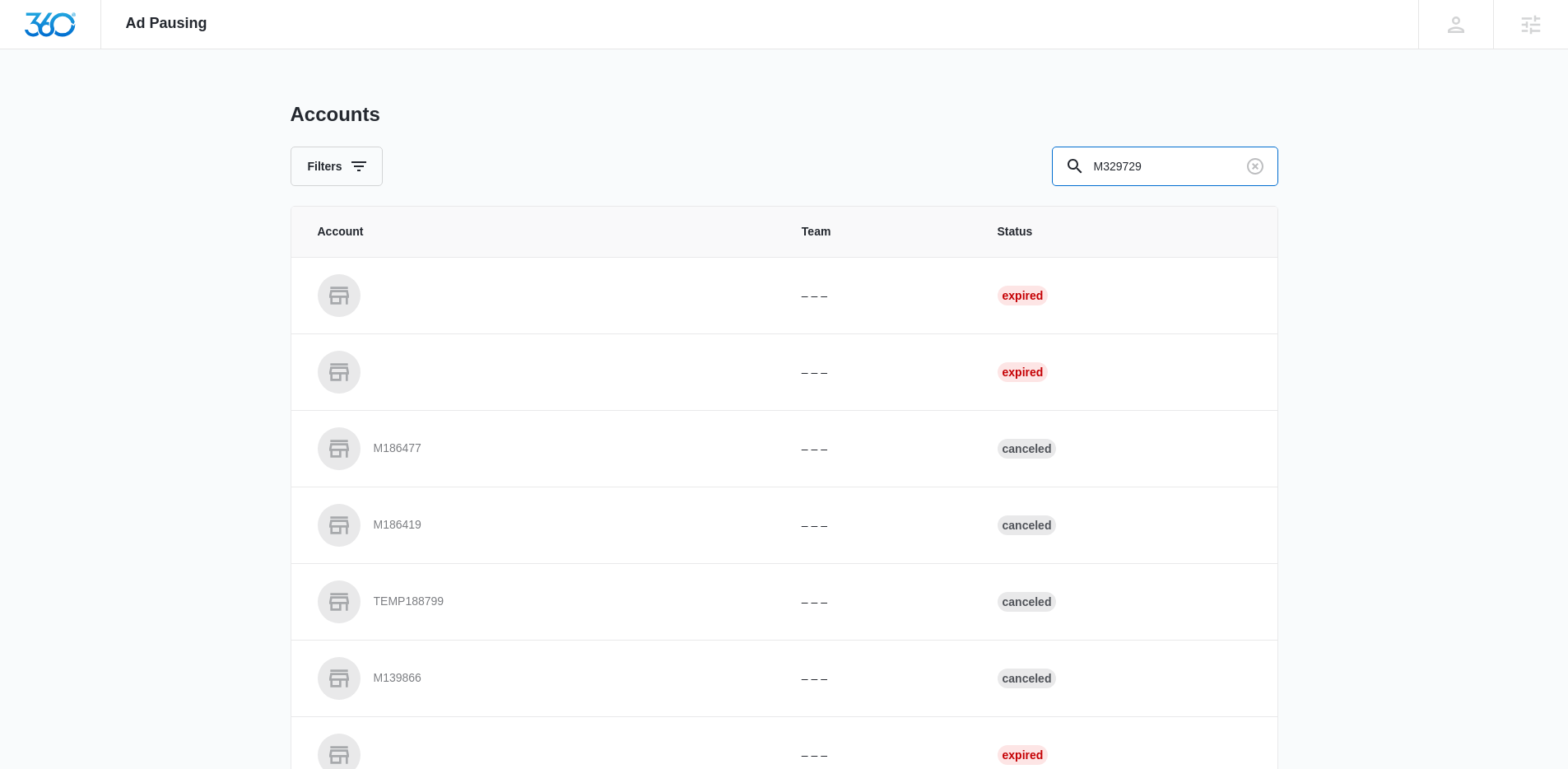
type input "M329729"
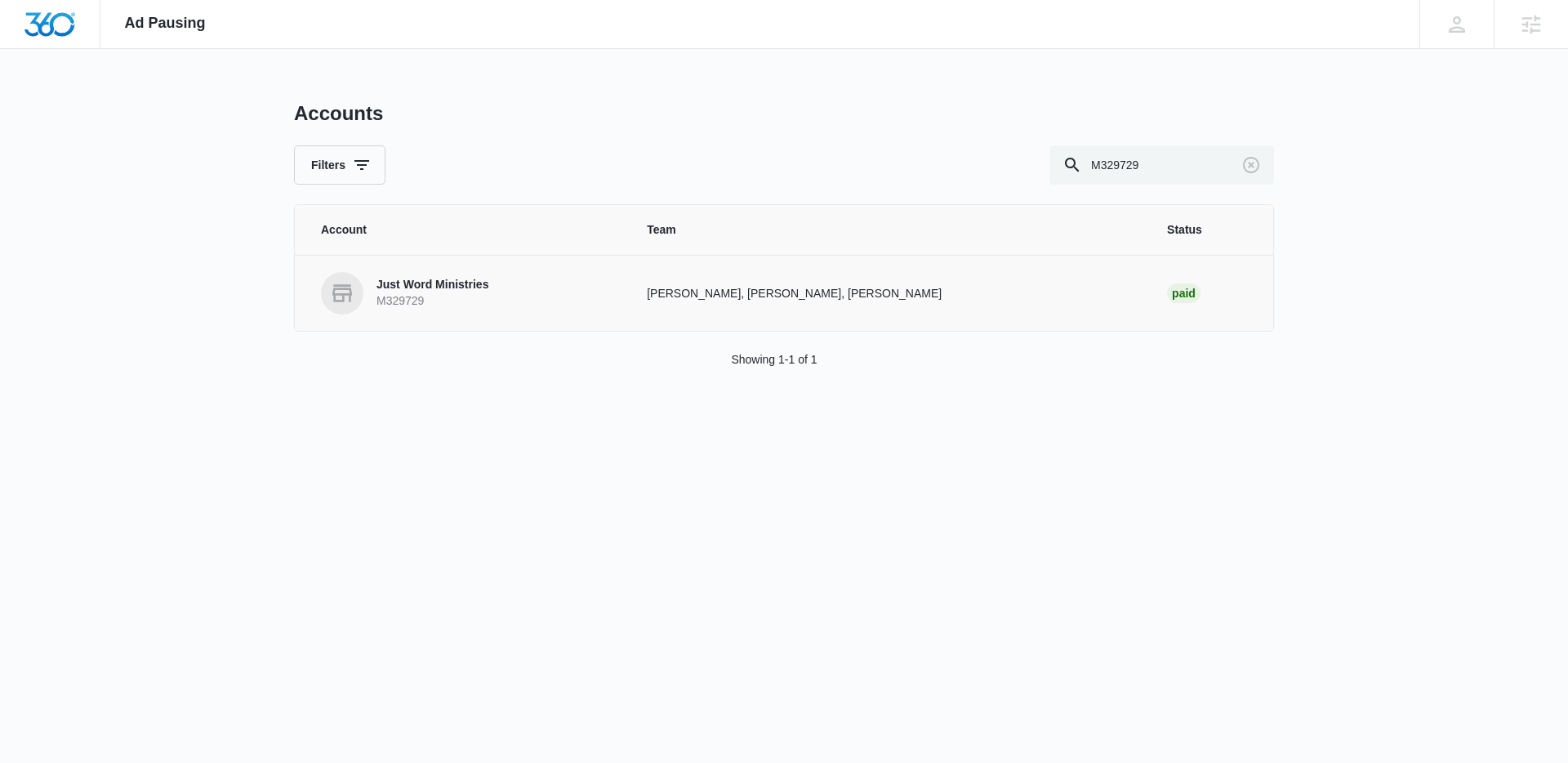
click at [406, 273] on link "Just Word Ministries M329729" at bounding box center [464, 293] width 287 height 43
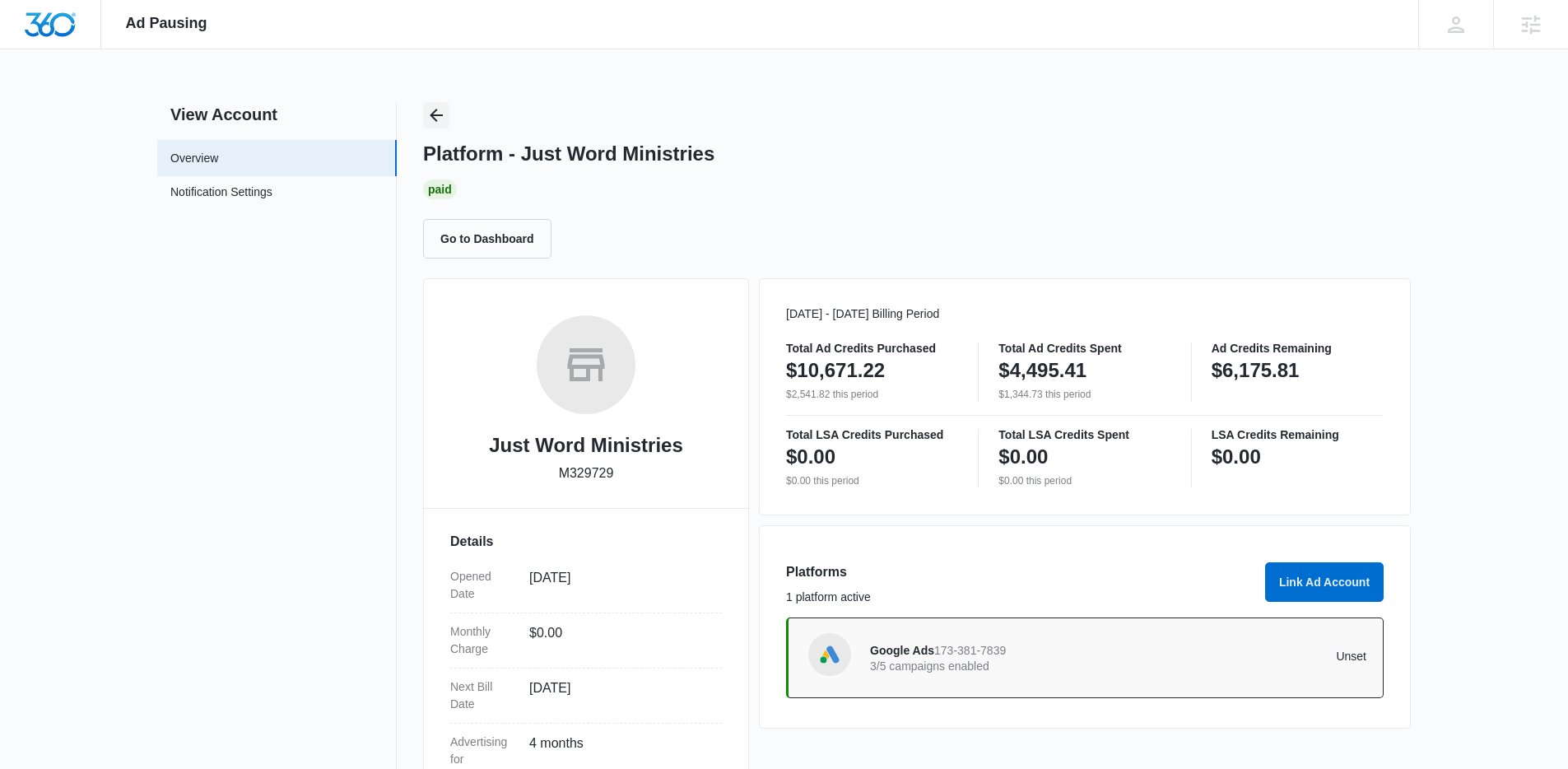
click at [439, 122] on icon "Back" at bounding box center [437, 115] width 19 height 19
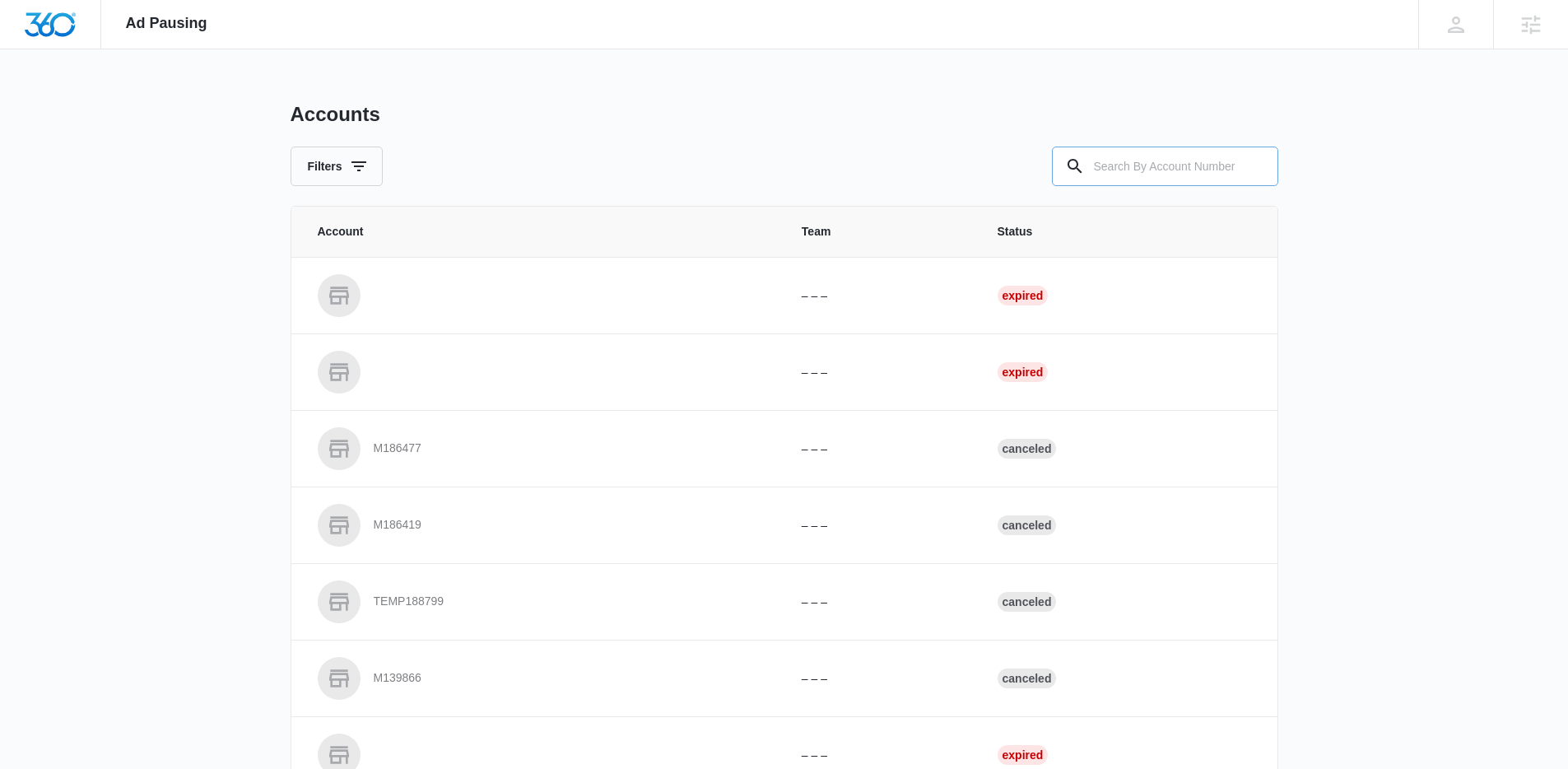
click at [1102, 169] on input "text" at bounding box center [1166, 166] width 226 height 40
paste input "M323881"
type input "M323881"
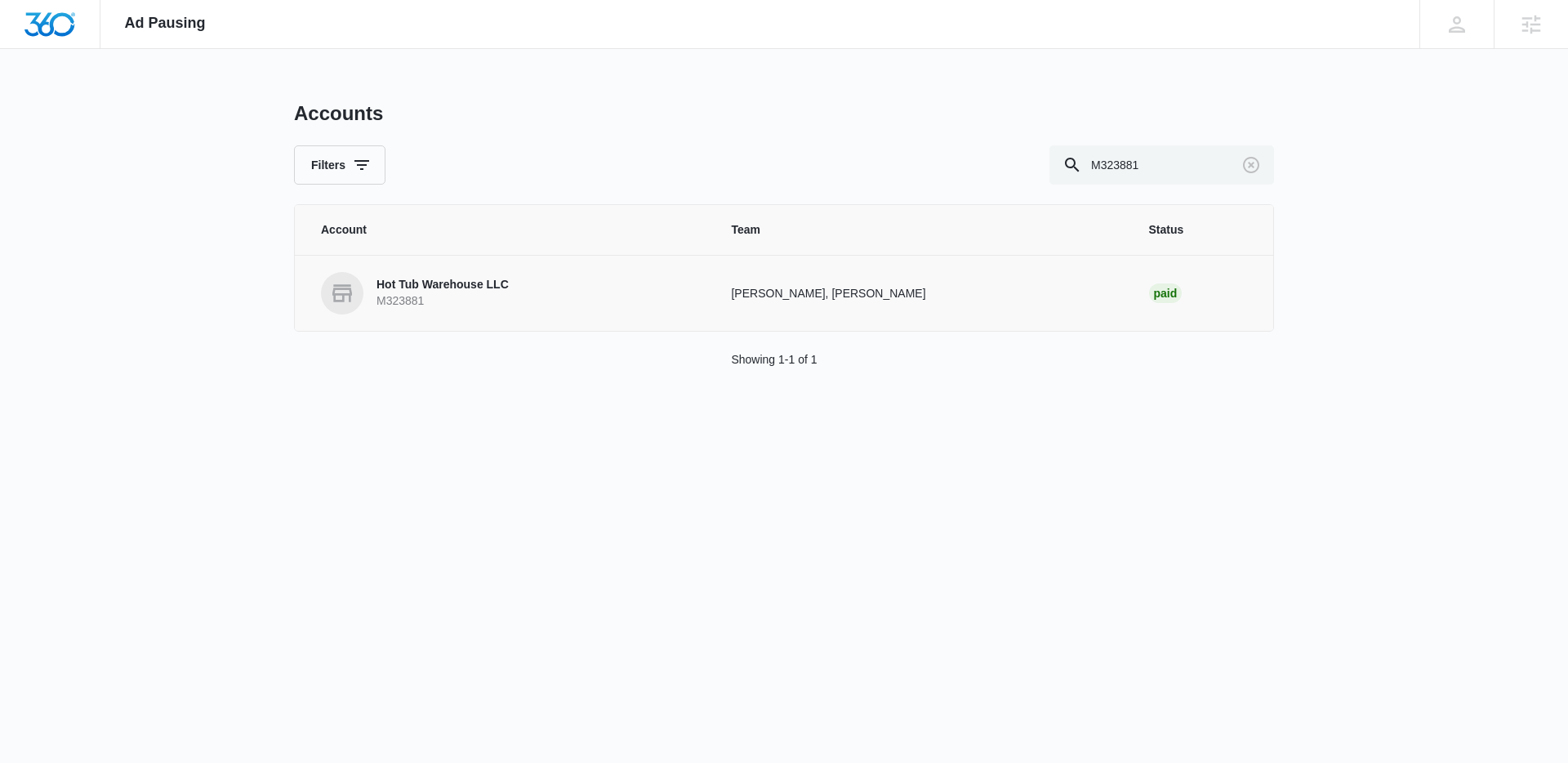
click at [442, 272] on link "Hot Tub Warehouse LLC M323881" at bounding box center [507, 293] width 371 height 43
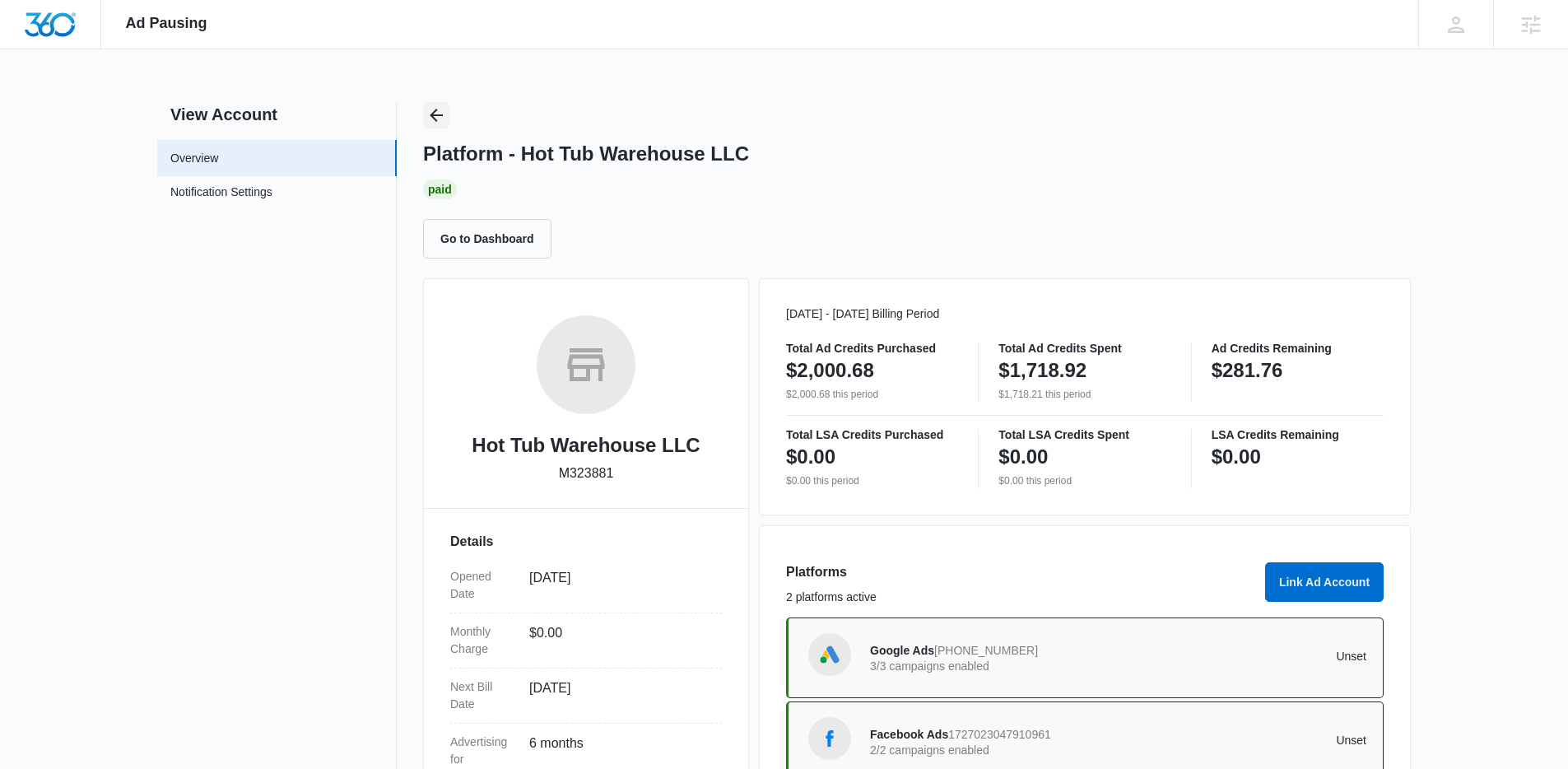
click at [425, 107] on button "Back" at bounding box center [436, 115] width 26 height 26
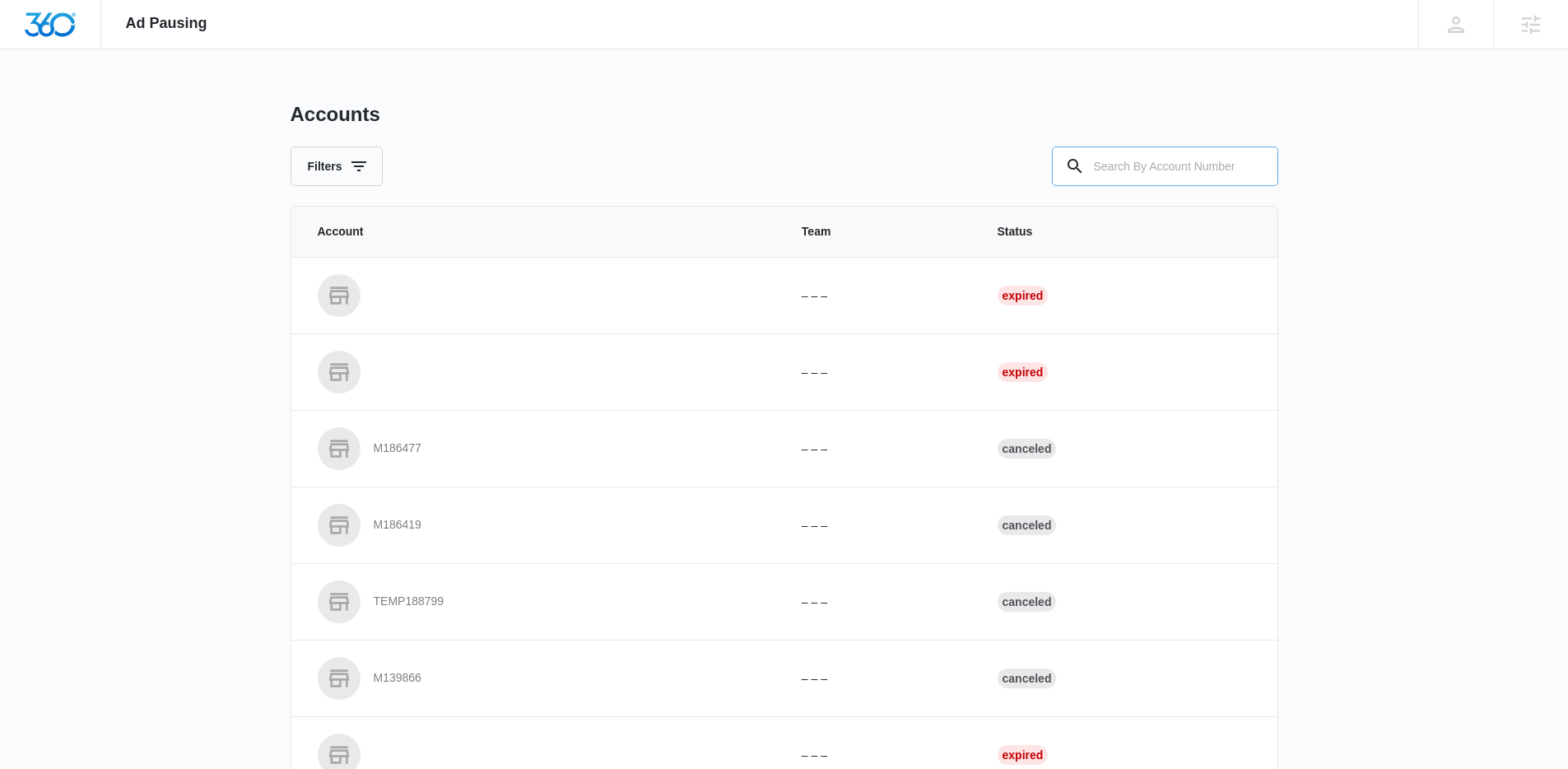
click at [1153, 166] on input "text" at bounding box center [1166, 166] width 226 height 40
paste input "M322569"
type input "M322569"
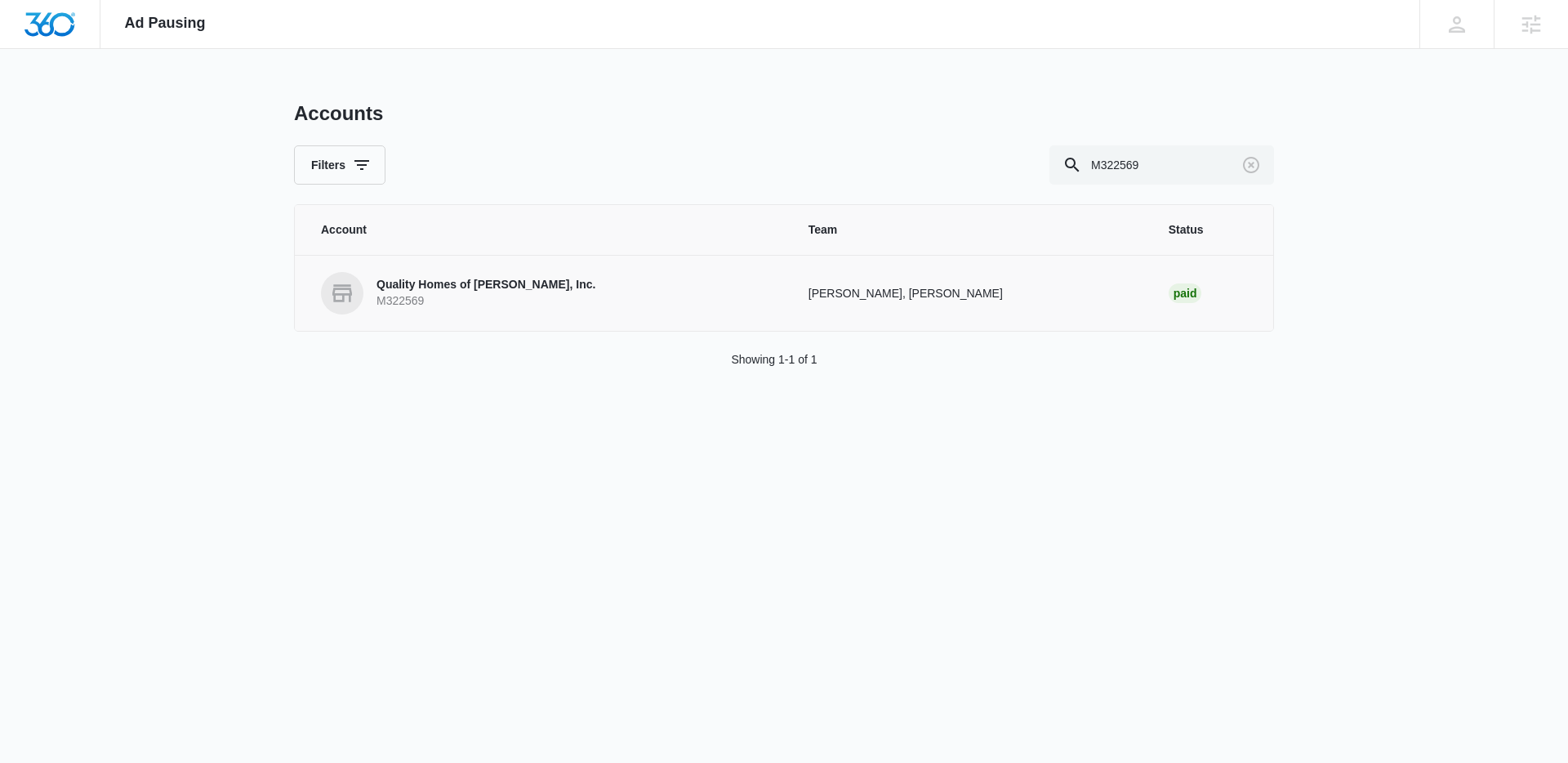
click at [479, 290] on p "Quality Homes of McComb, Inc." at bounding box center [485, 284] width 218 height 16
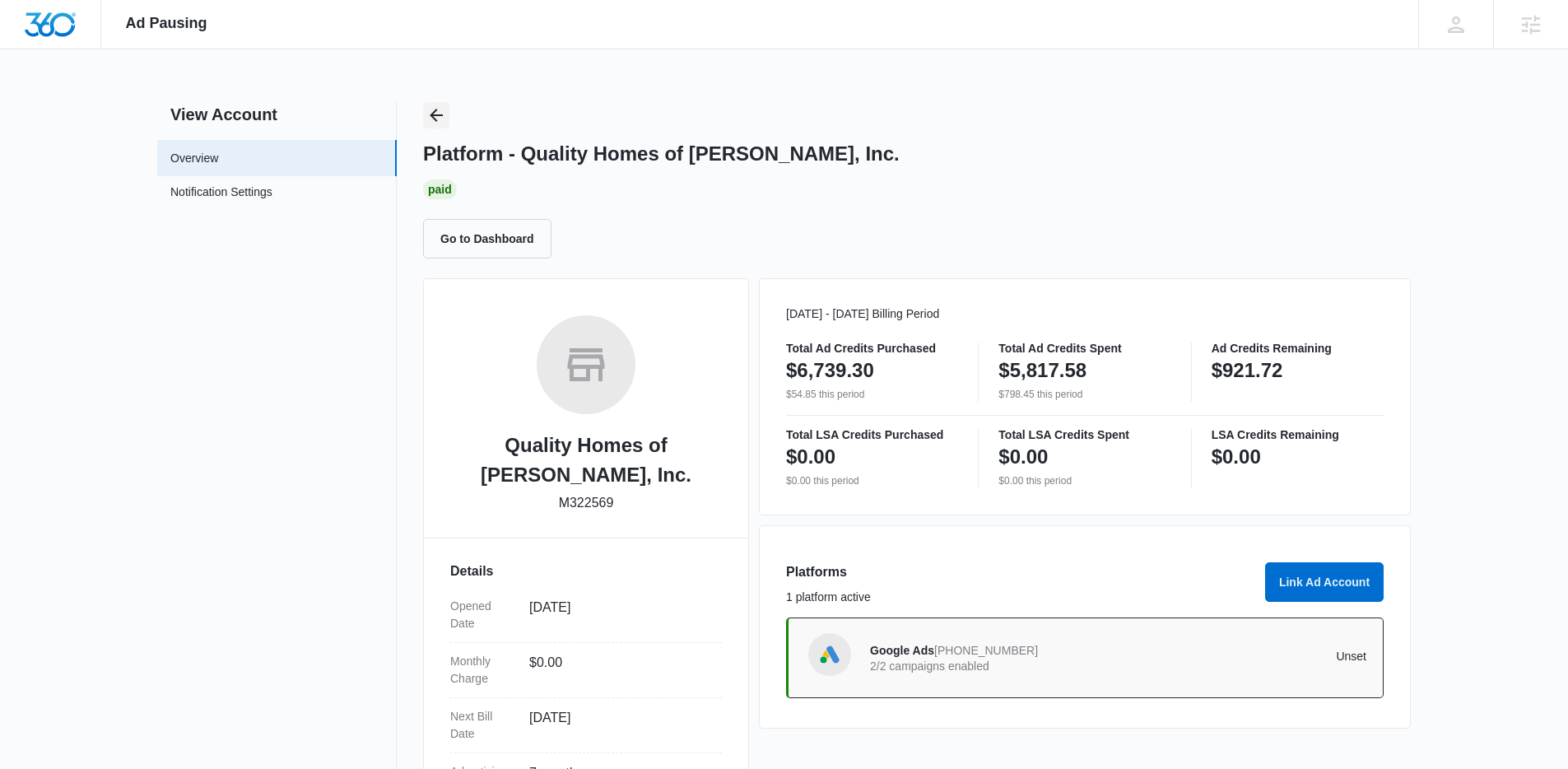
click at [433, 120] on icon "Back" at bounding box center [437, 115] width 19 height 19
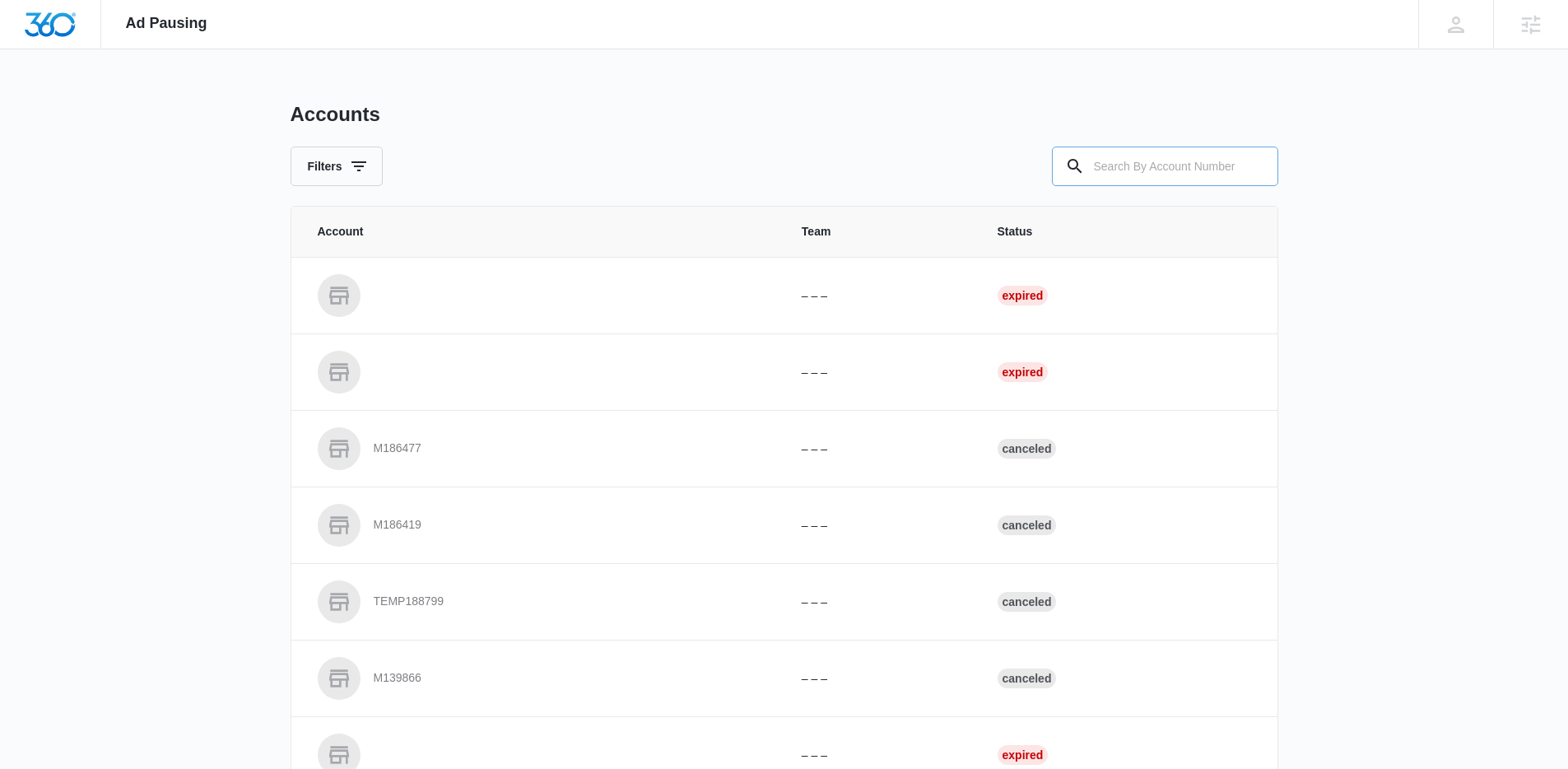
drag, startPoint x: 1179, startPoint y: 171, endPoint x: 1185, endPoint y: 178, distance: 9.2
click at [1181, 173] on input "text" at bounding box center [1166, 166] width 226 height 40
paste input "M331122"
type input "M331122"
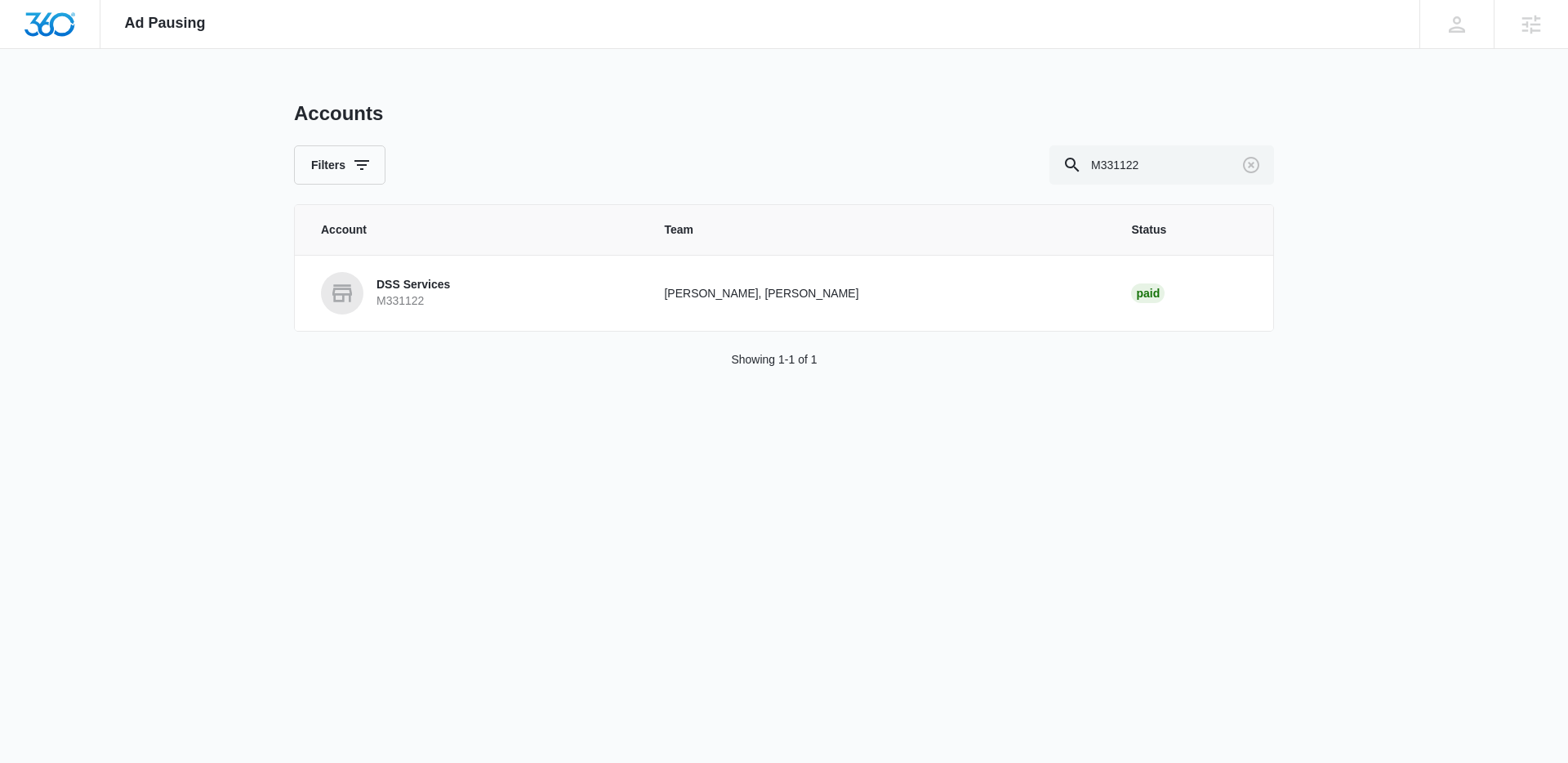
click at [429, 298] on p "M331122" at bounding box center [413, 301] width 73 height 16
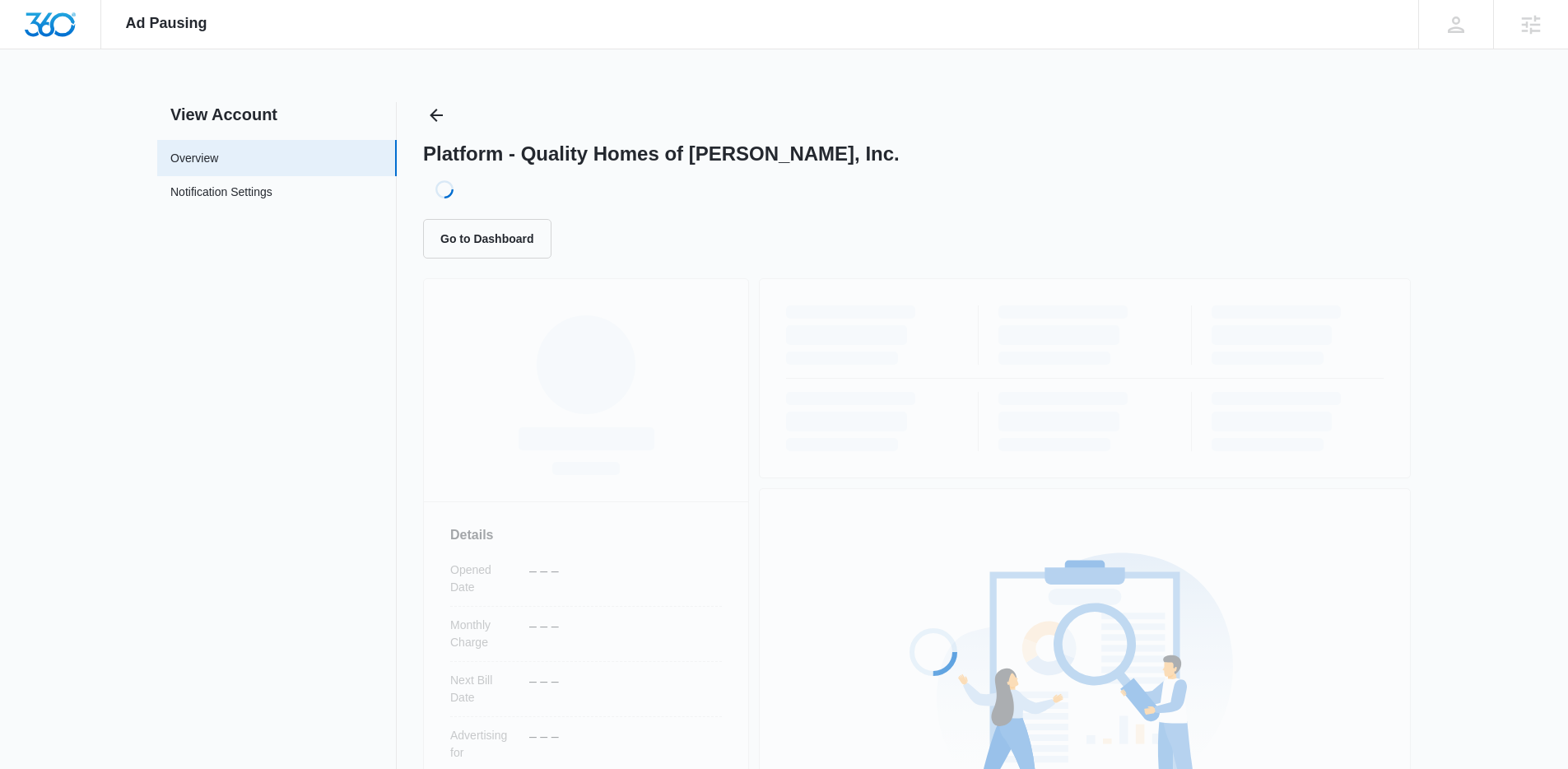
click at [427, 293] on div "Loading... Details Opened Date – – – Monthly Charge – – – Next Bill Date – – – …" at bounding box center [917, 635] width 988 height 714
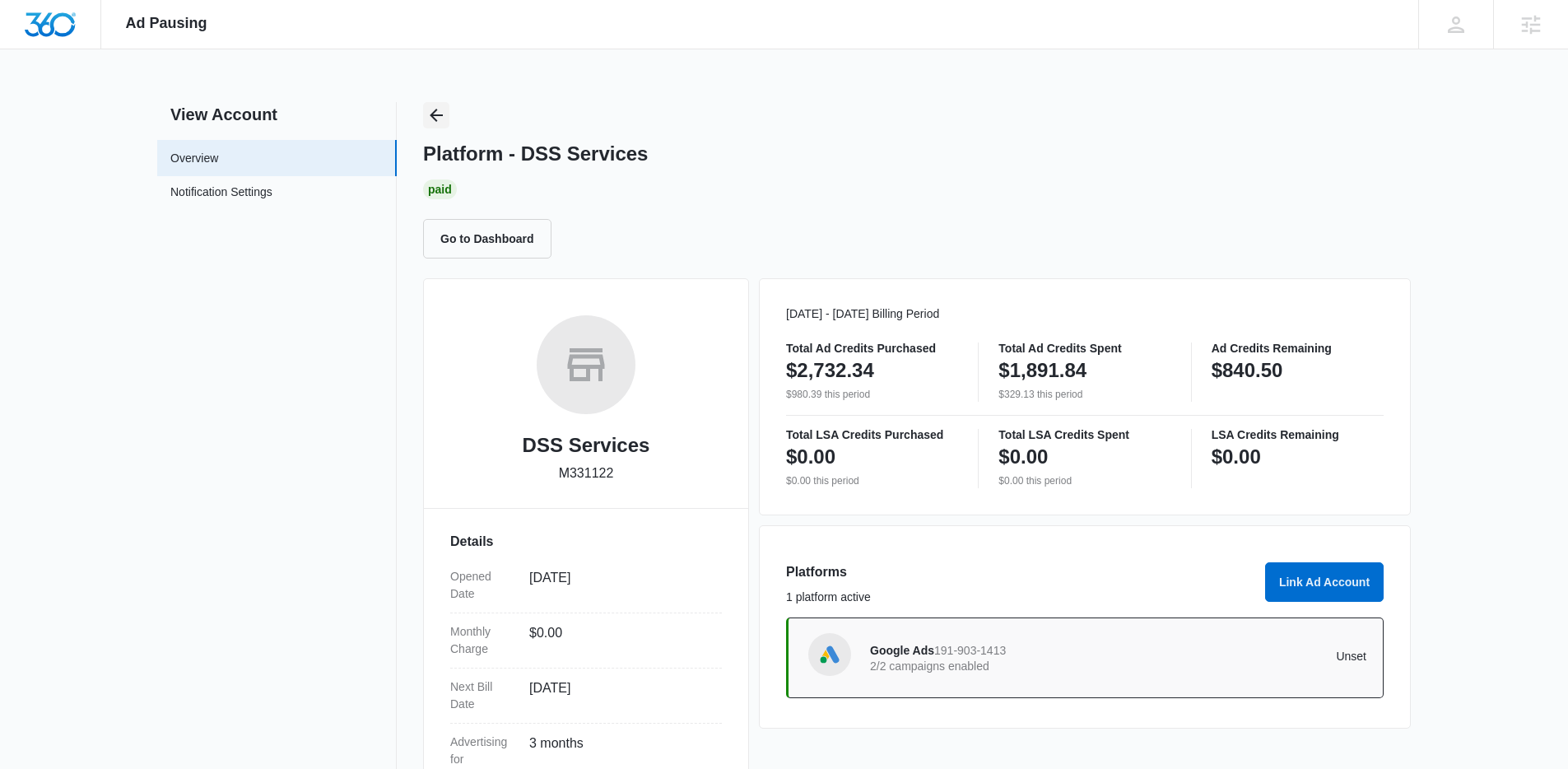
click at [447, 109] on button "Back" at bounding box center [436, 115] width 26 height 26
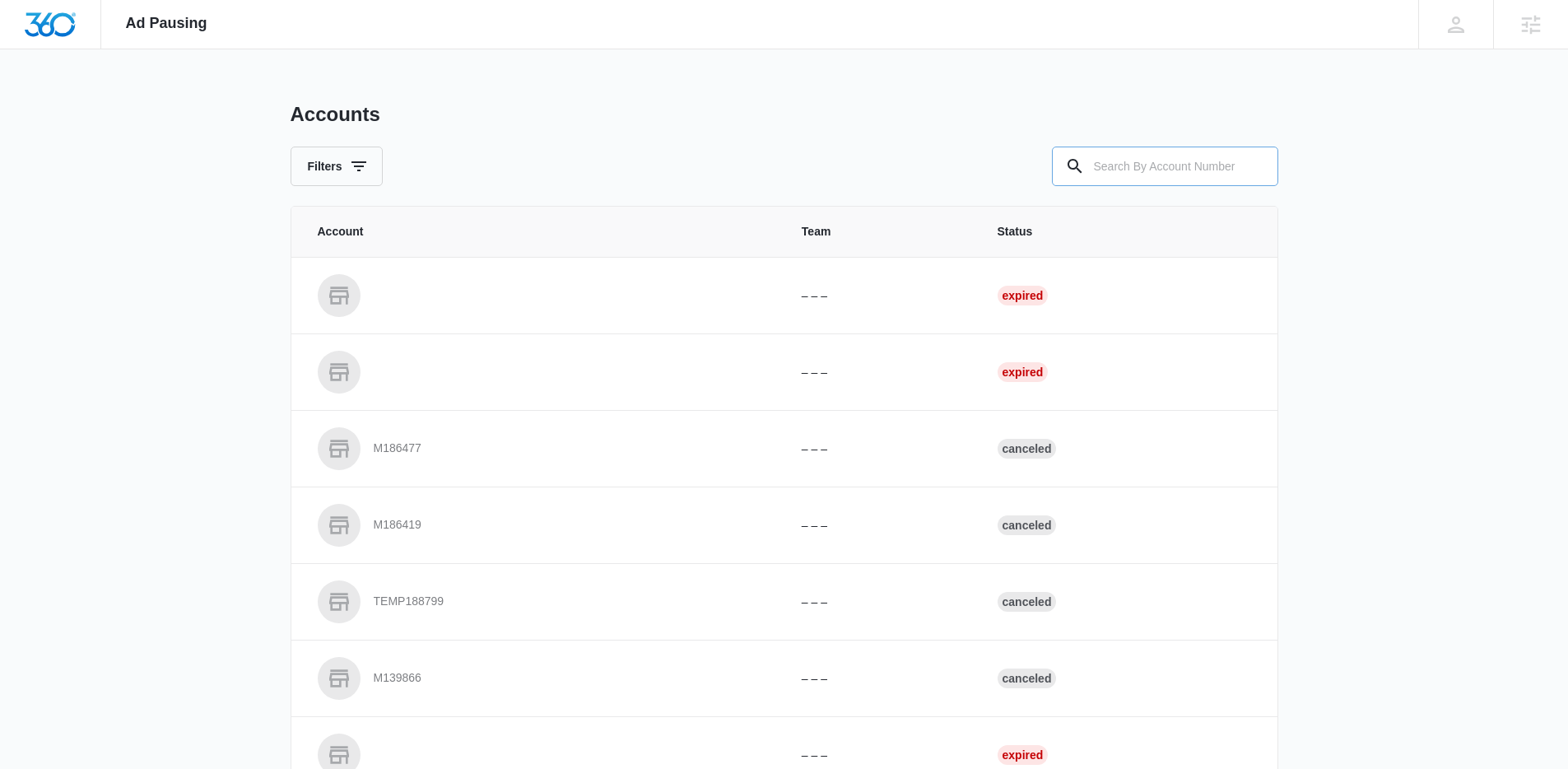
click at [1135, 182] on input "text" at bounding box center [1166, 166] width 226 height 40
paste input "M311336"
type input "M311336"
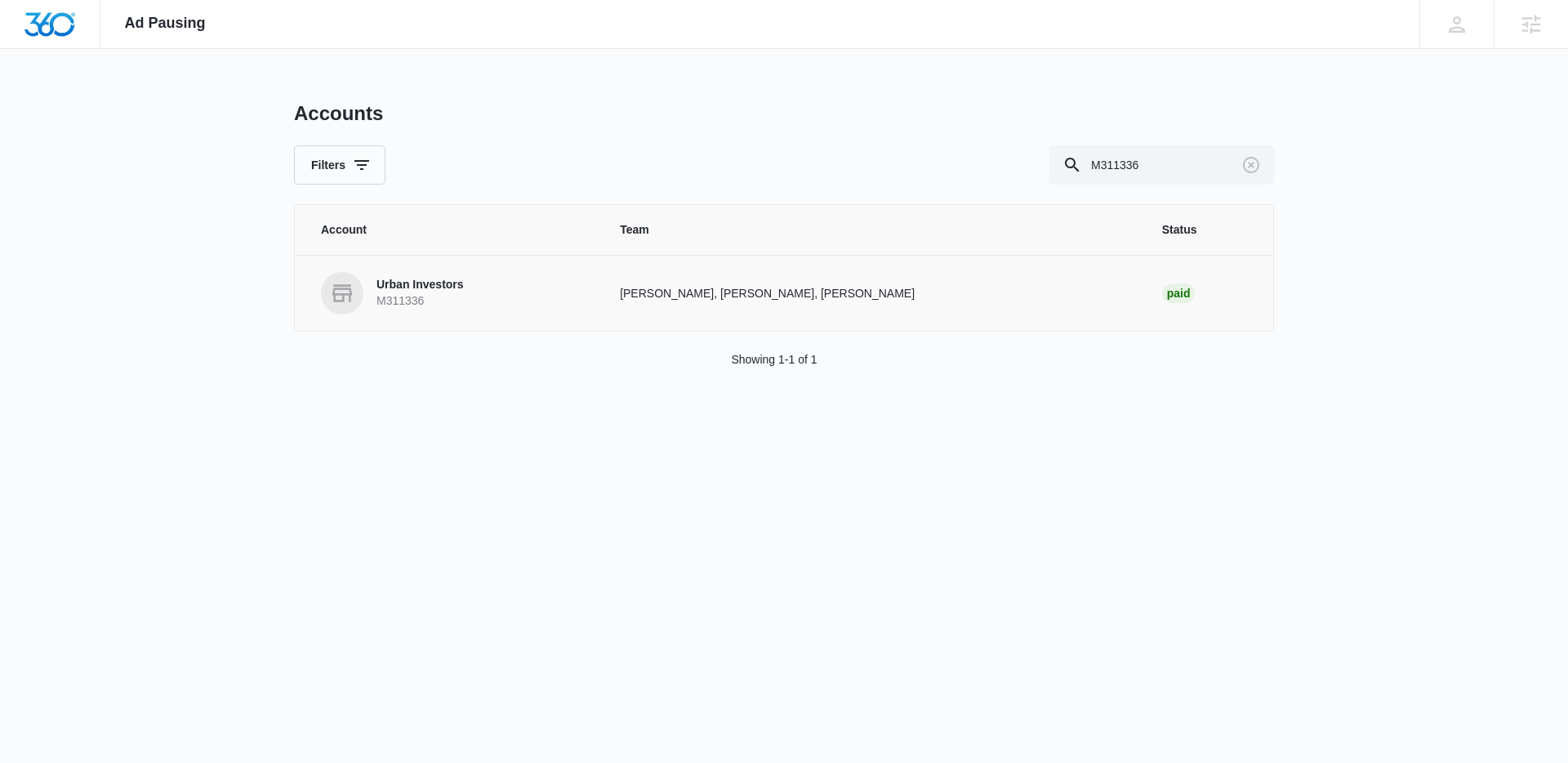
click at [454, 280] on p "Urban Investors" at bounding box center [420, 284] width 87 height 16
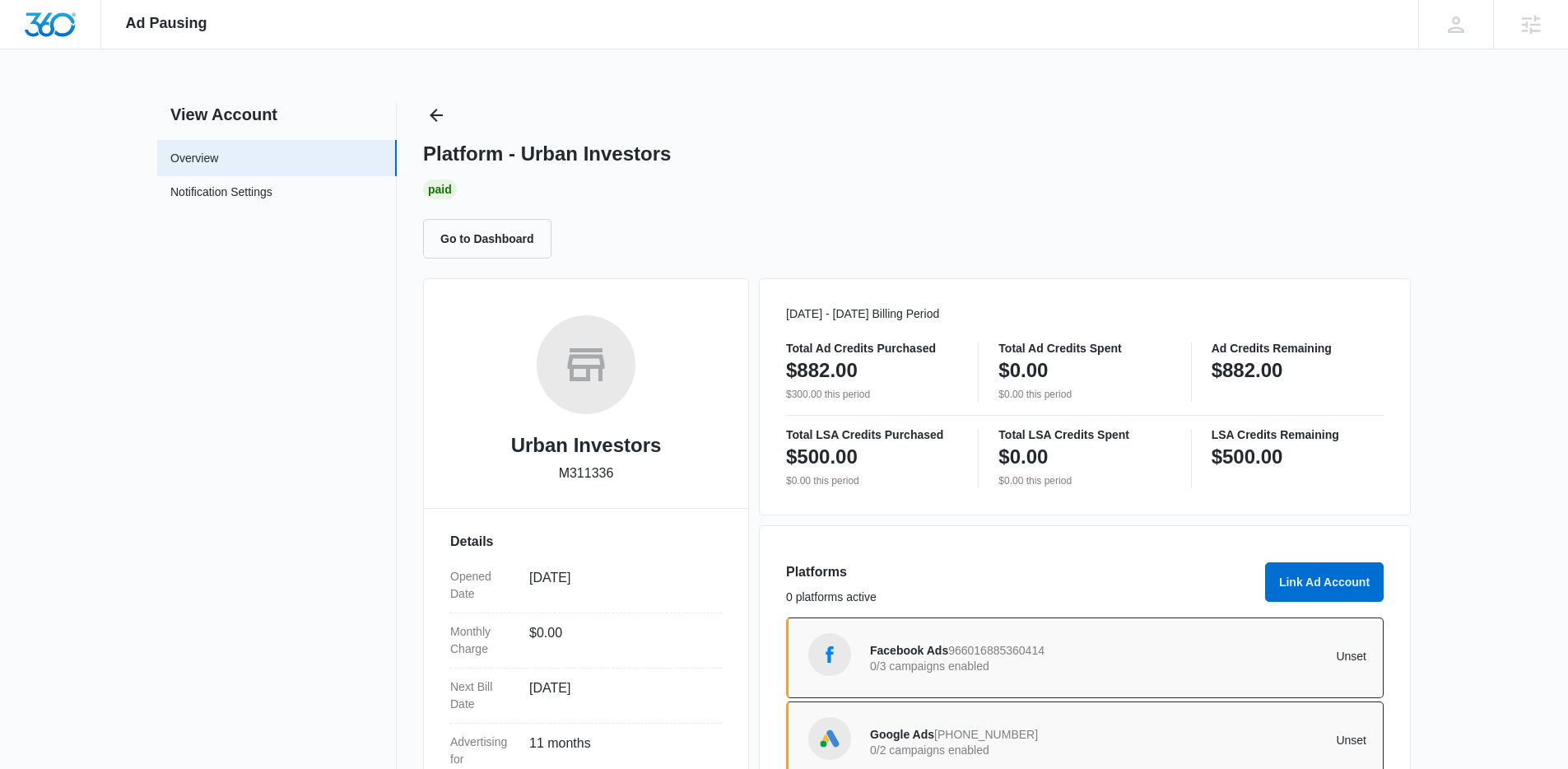
click at [975, 728] on span "730-319-0154" at bounding box center [986, 735] width 103 height 14
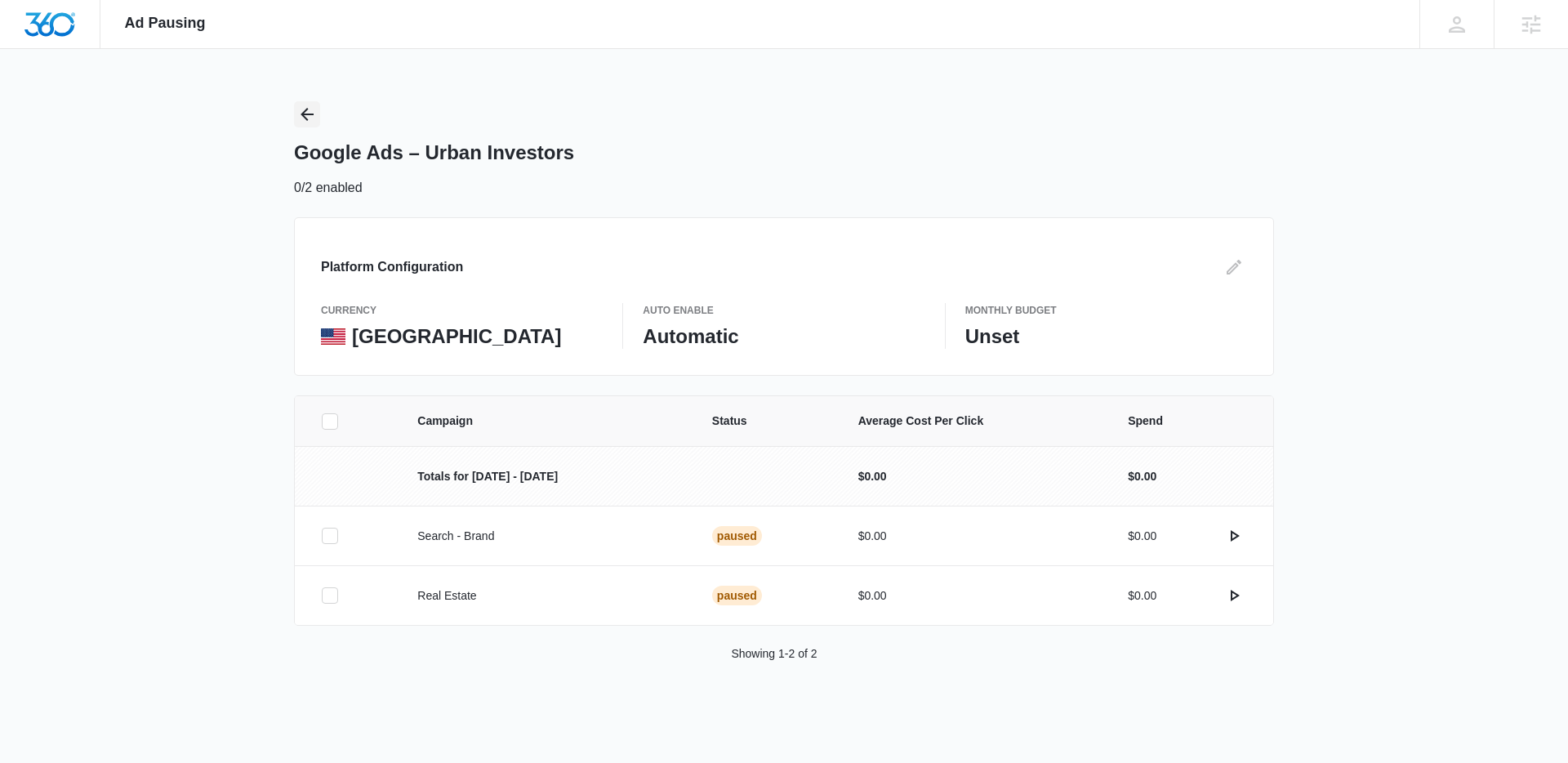
click at [298, 110] on icon "Back" at bounding box center [307, 114] width 19 height 19
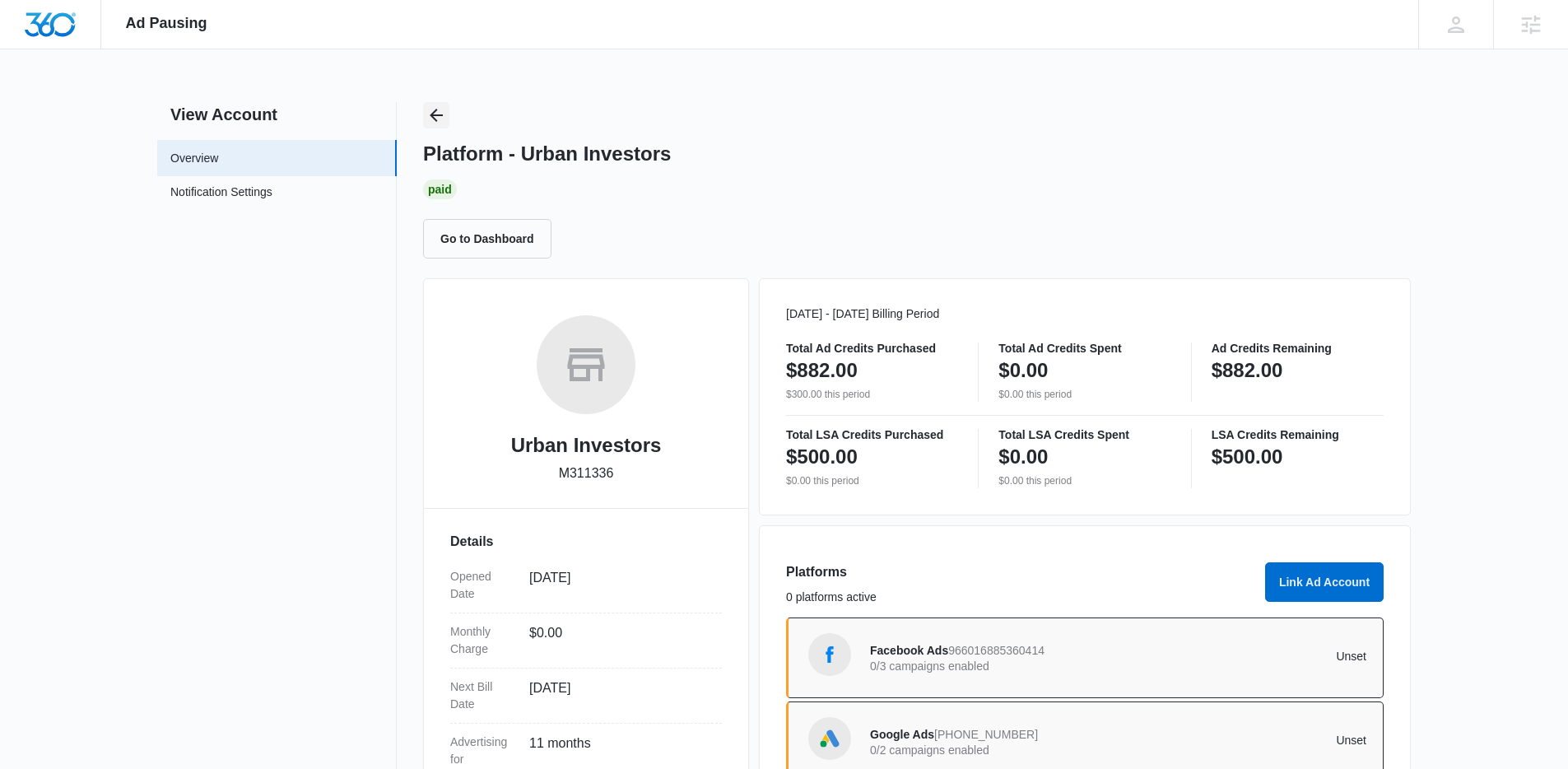
click at [448, 109] on button "Back" at bounding box center [436, 115] width 26 height 26
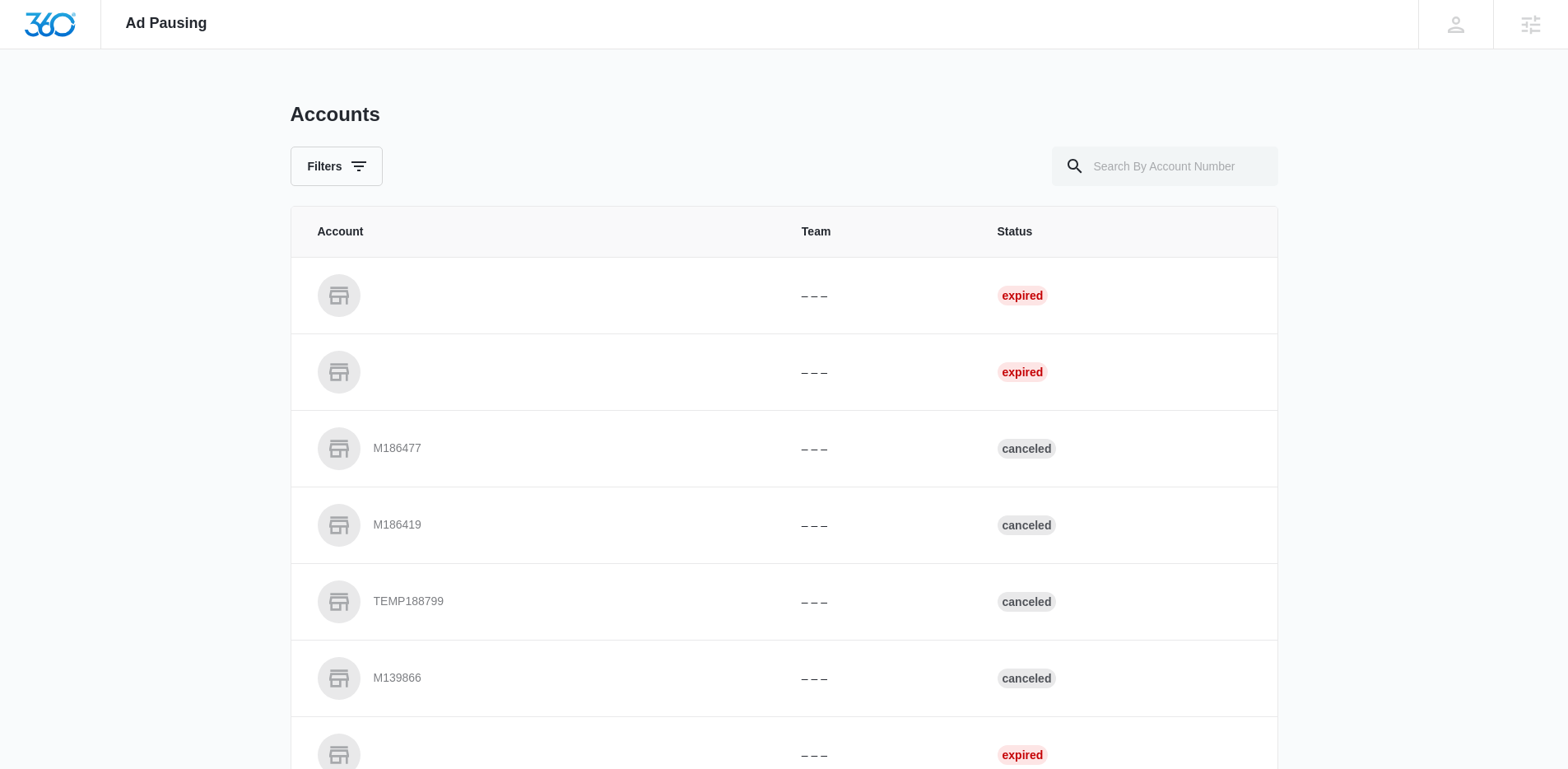
click at [443, 114] on div "Accounts" at bounding box center [784, 114] width 988 height 24
drag, startPoint x: 1186, startPoint y: 161, endPoint x: 1098, endPoint y: 164, distance: 88.1
click at [1185, 161] on input "text" at bounding box center [1166, 166] width 226 height 40
paste input "M318351"
type input "M318351"
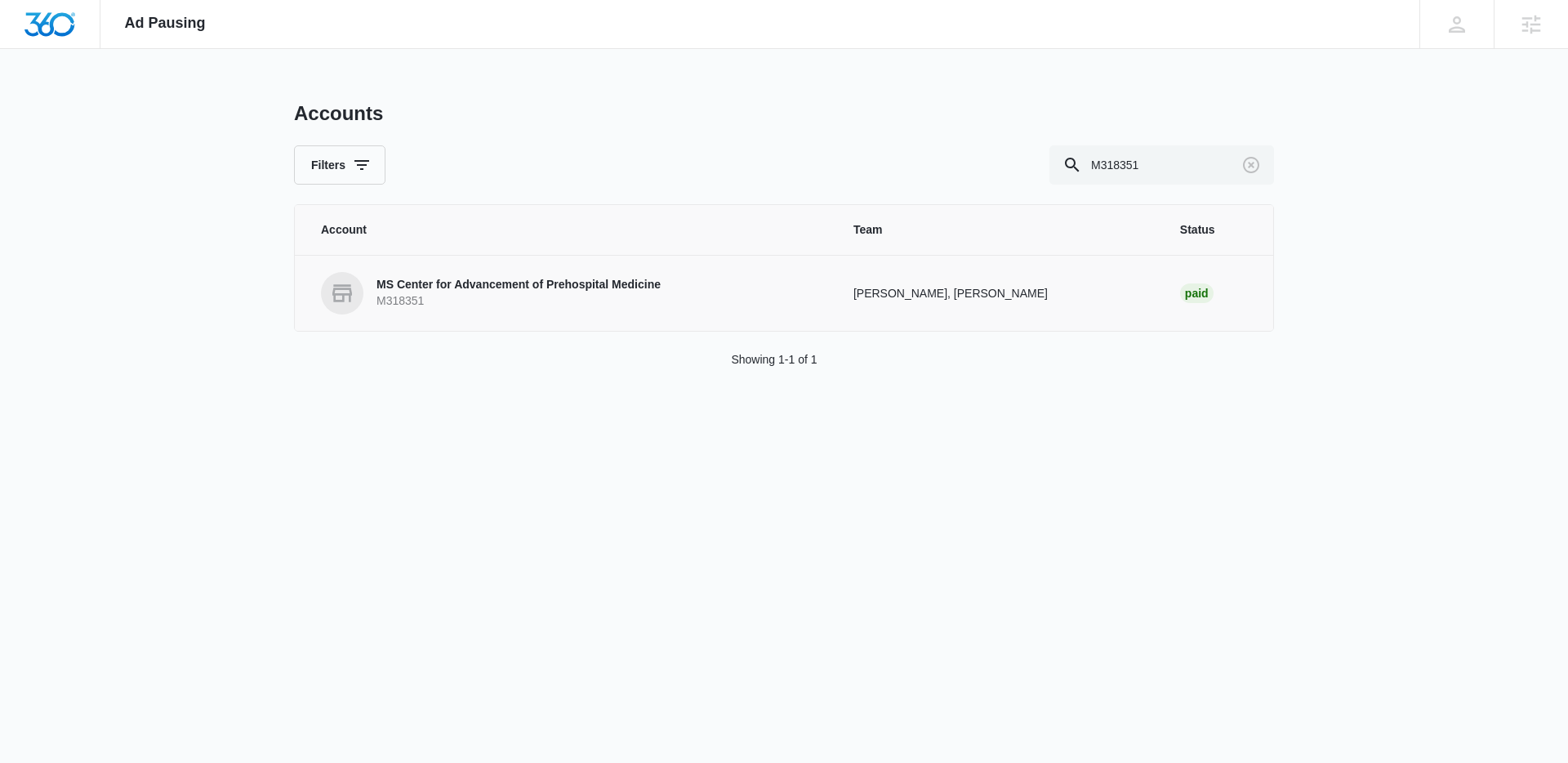
click at [513, 281] on p "MS Center for Advancement of Prehospital Medicine" at bounding box center [518, 284] width 284 height 16
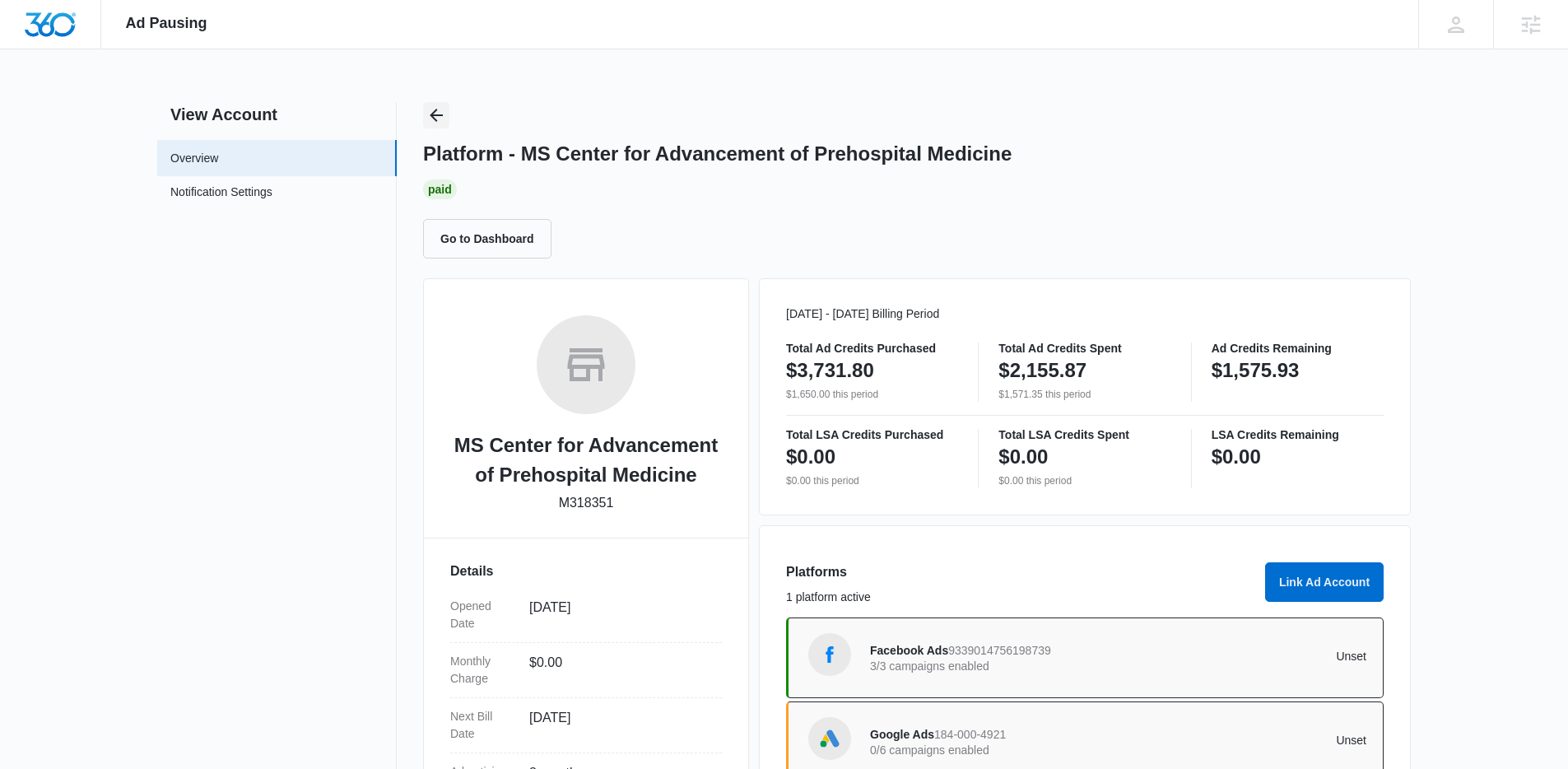
click at [435, 111] on icon "Back" at bounding box center [437, 116] width 14 height 14
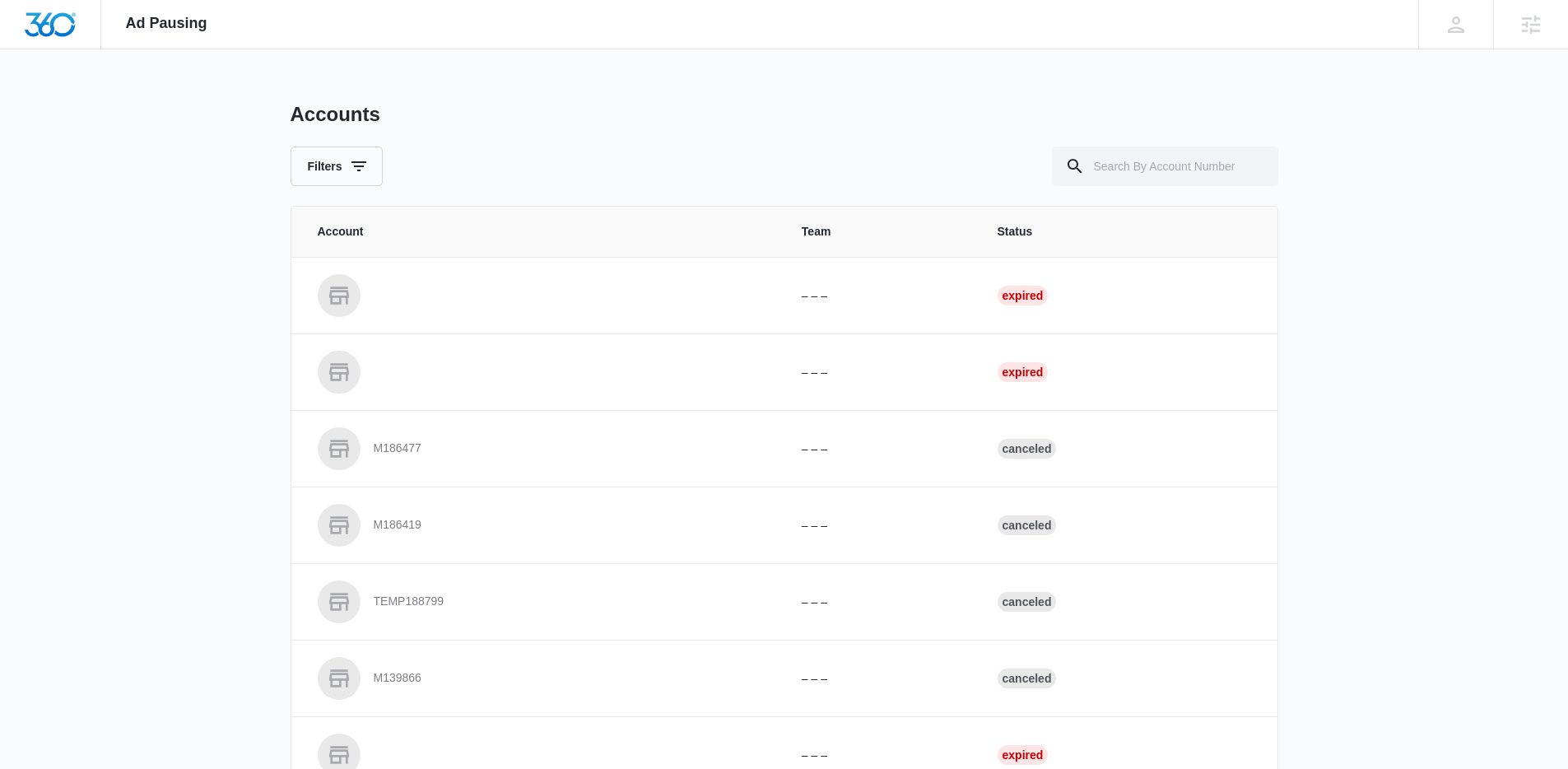
click at [1095, 193] on div "Accounts Filters Account Team Status – – – Expired – – – Expired M186477 – – – …" at bounding box center [784, 608] width 988 height 1012
drag, startPoint x: 1123, startPoint y: 177, endPoint x: 870, endPoint y: 165, distance: 253.3
click at [1106, 176] on input "text" at bounding box center [1166, 166] width 226 height 40
paste input "M39056"
type input "M39056"
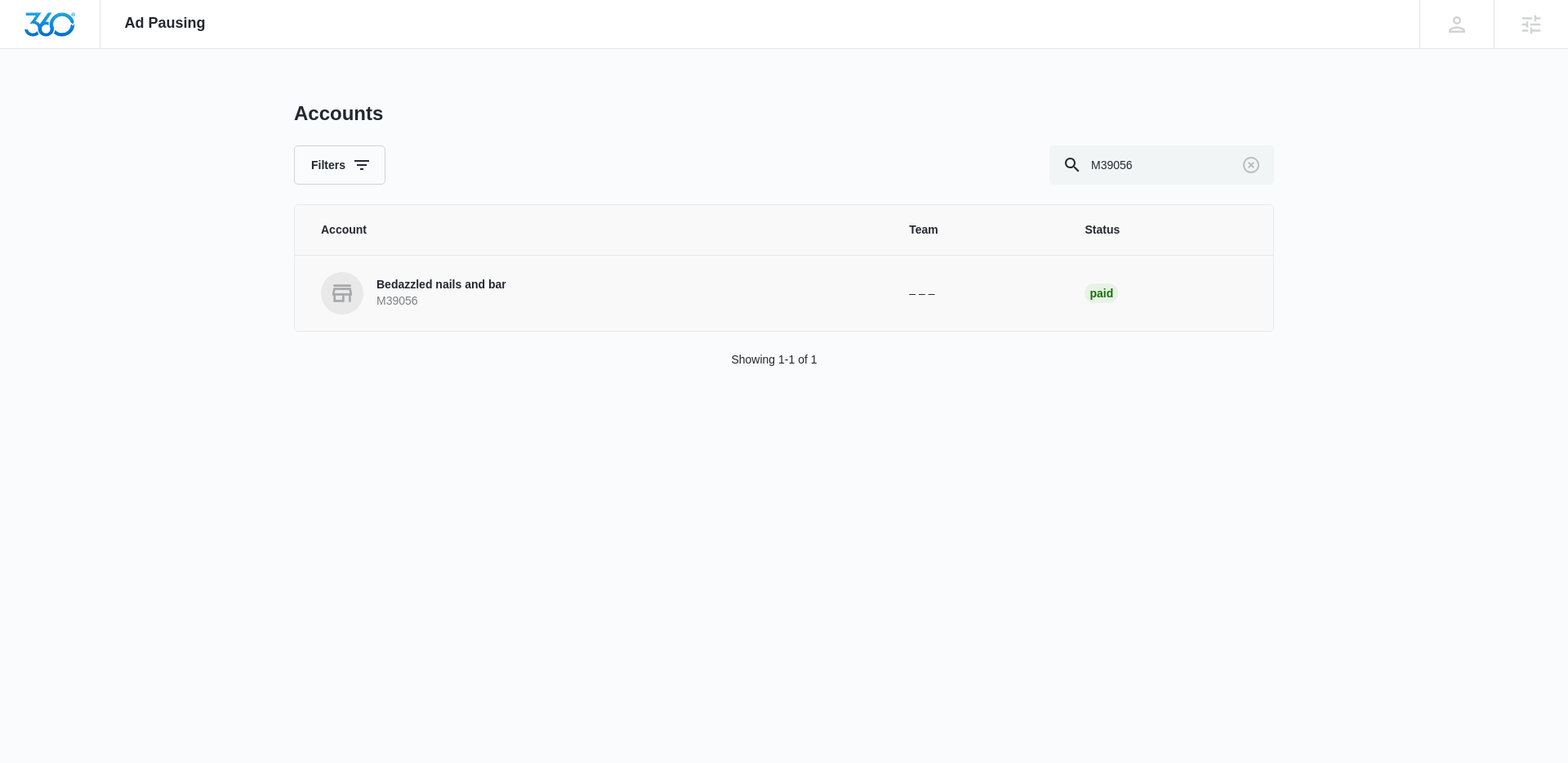
click at [443, 291] on p "Bedazzled nails and bar" at bounding box center [441, 284] width 130 height 16
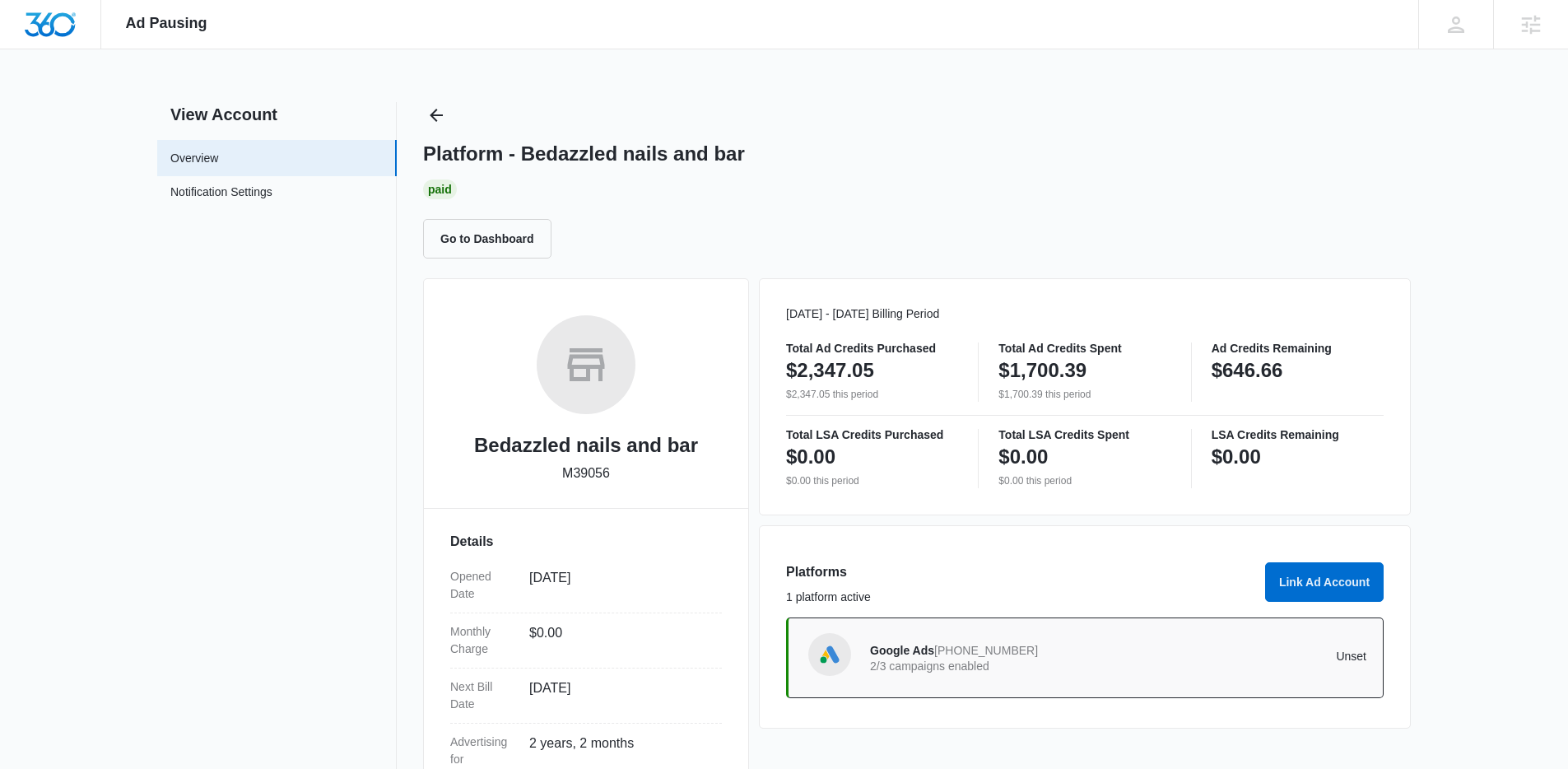
click at [450, 123] on div "Platform - Bedazzled nails and bar Paid Go to Dashboard" at bounding box center [917, 180] width 988 height 157
click at [440, 118] on icon "Back" at bounding box center [437, 115] width 19 height 19
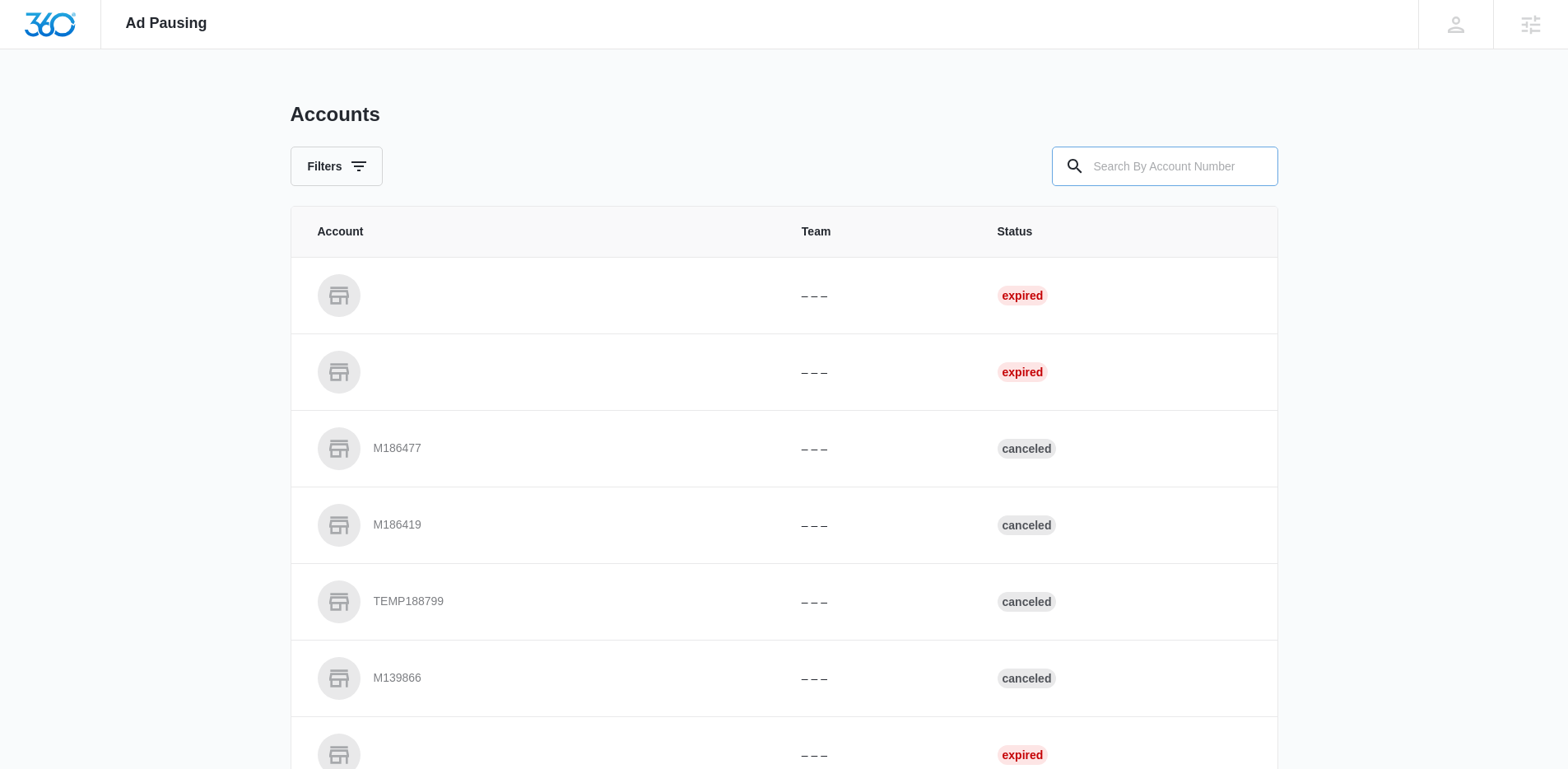
click at [1145, 177] on input "text" at bounding box center [1166, 166] width 226 height 40
paste input "M10314"
type input "M10314"
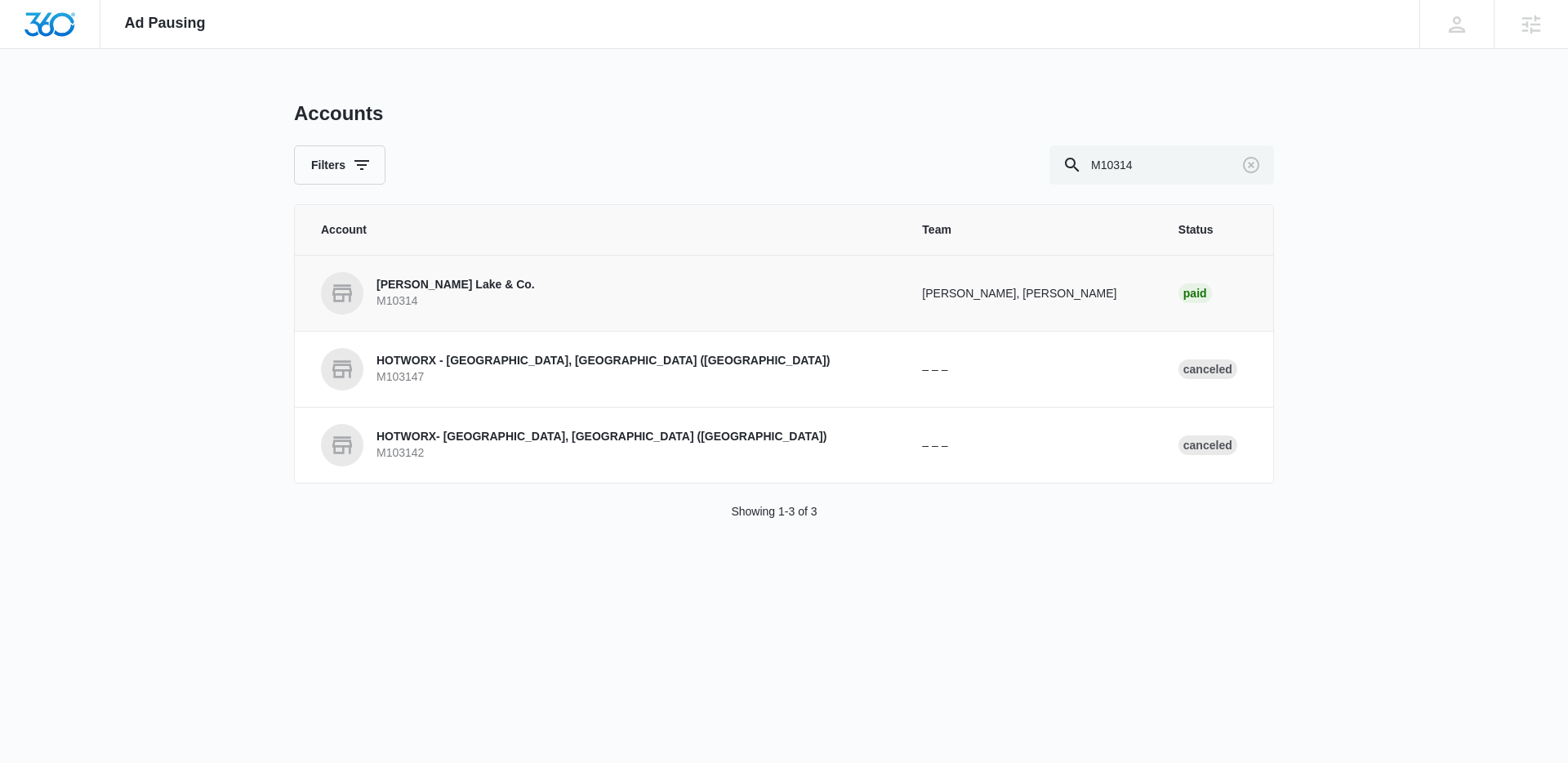
click at [437, 281] on p "Fred L. Lake & Co." at bounding box center [455, 284] width 159 height 16
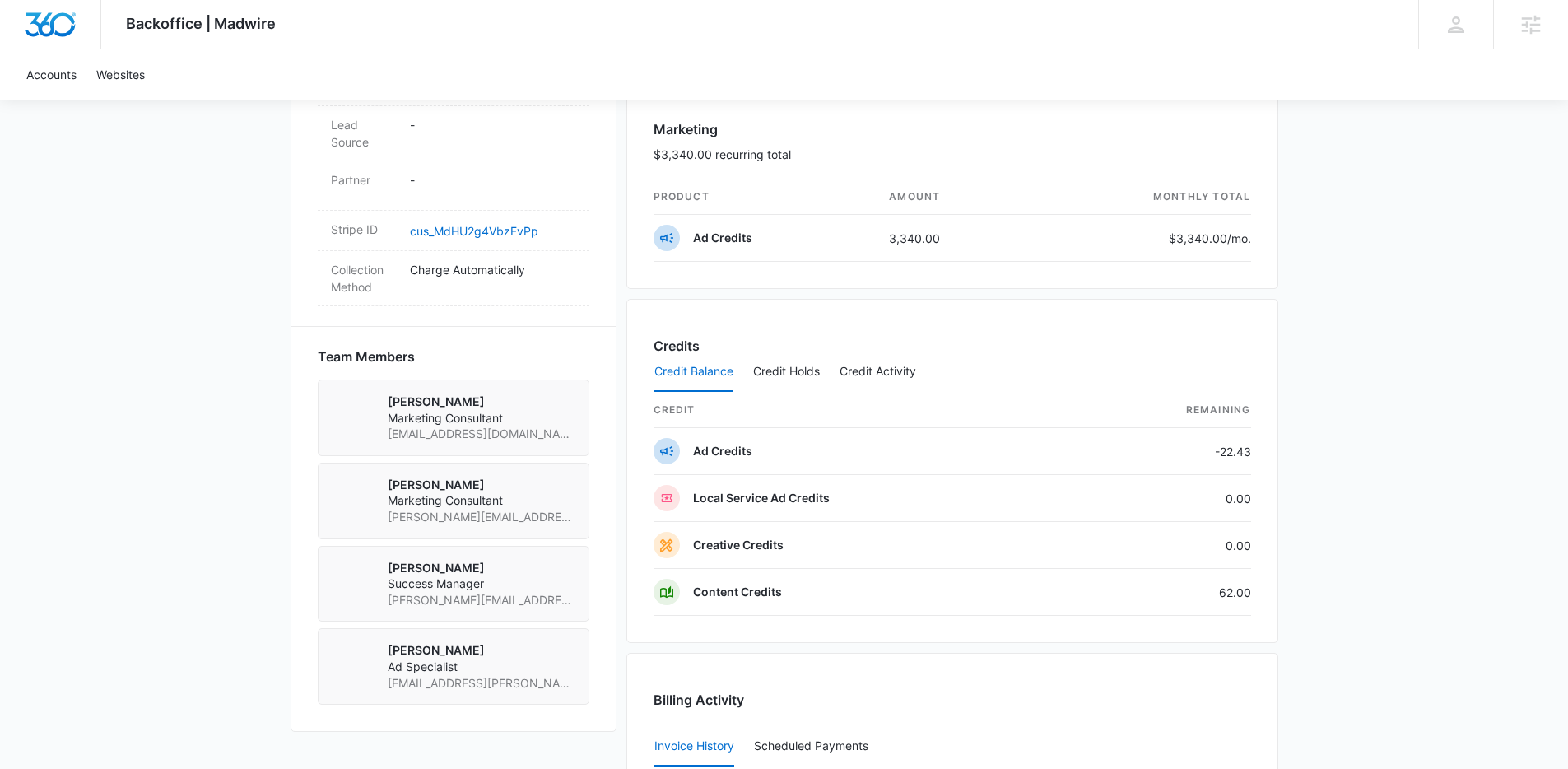
scroll to position [1384, 0]
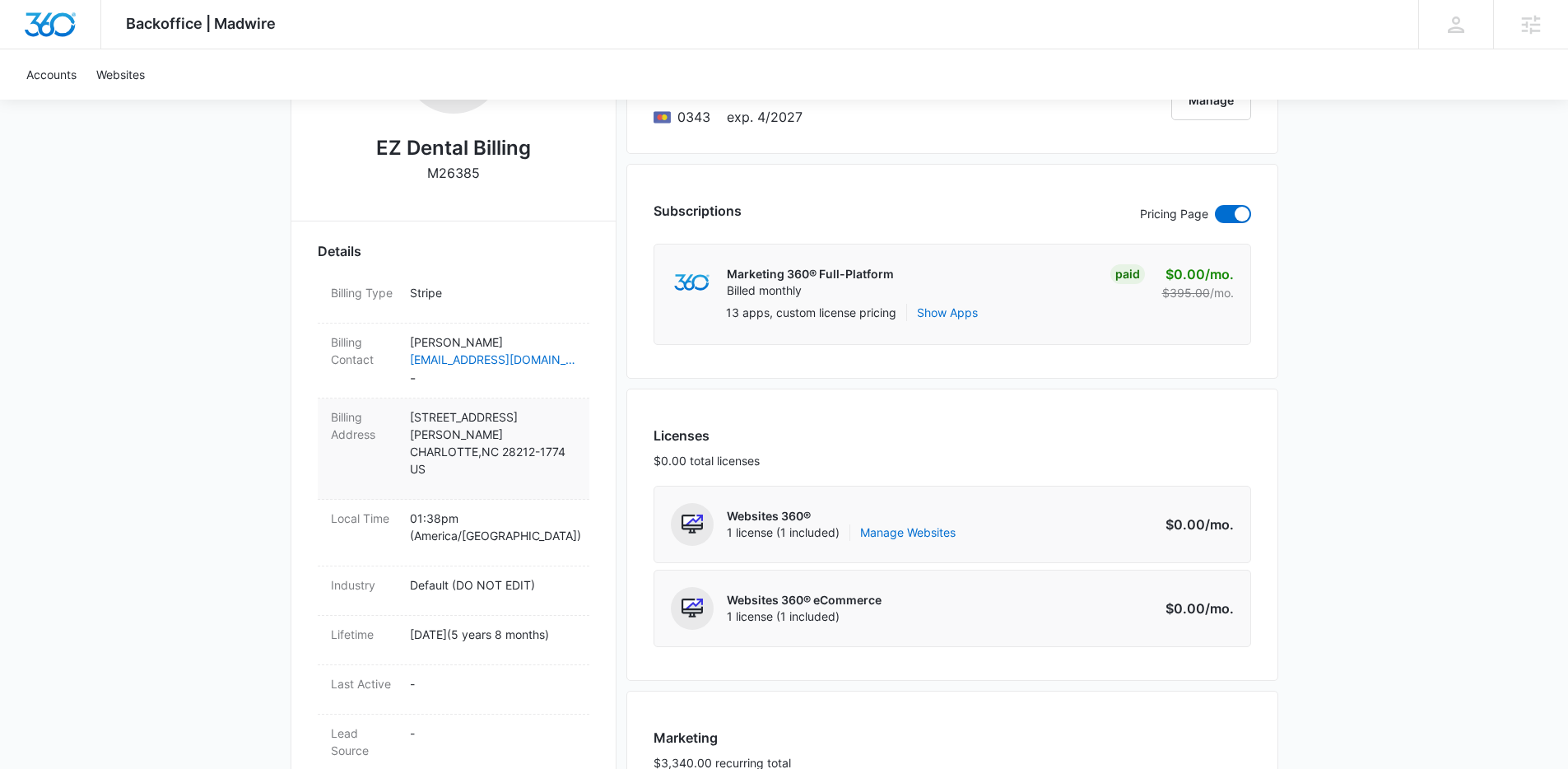
scroll to position [0, 0]
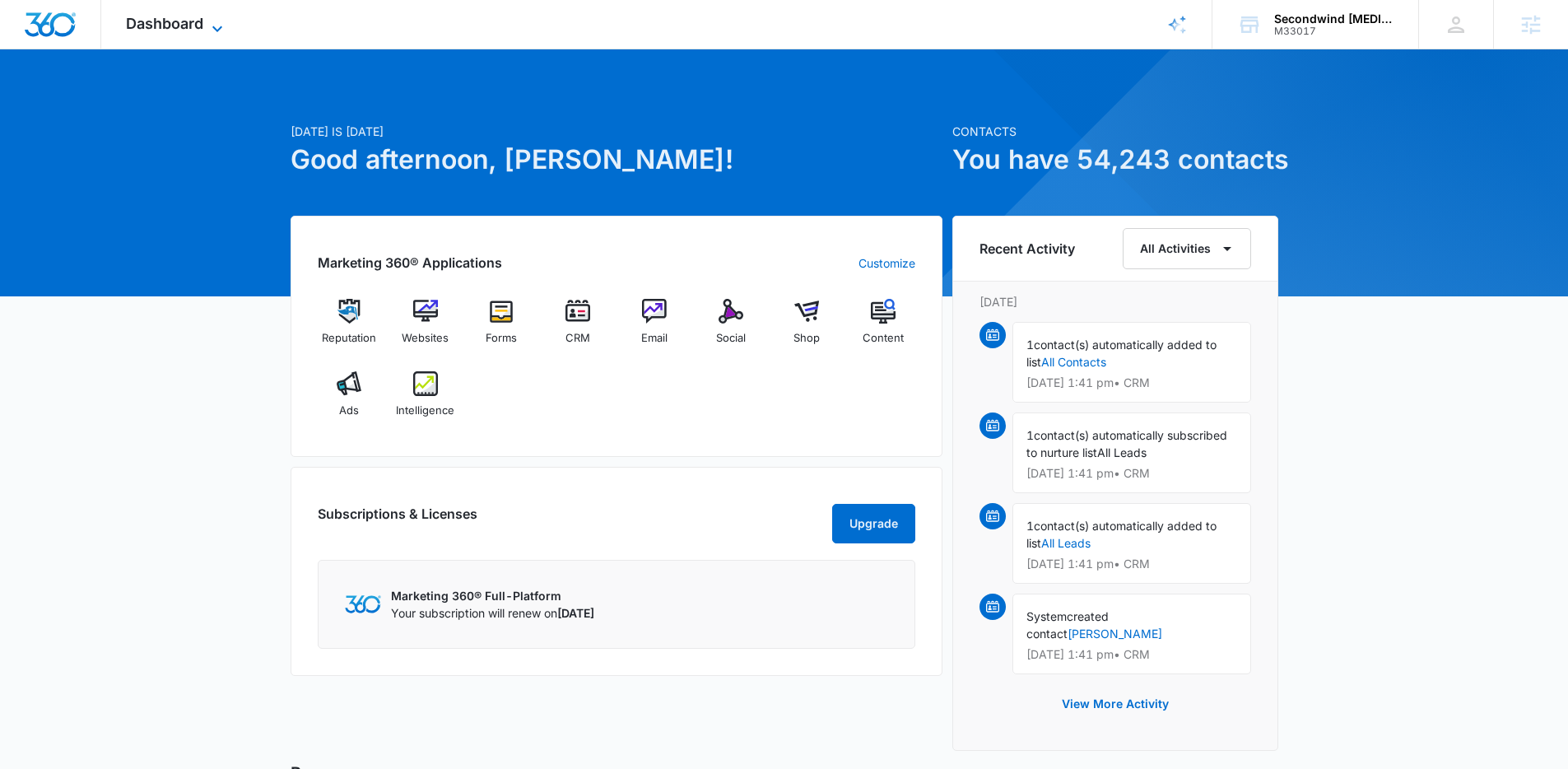
click at [176, 31] on div "Dashboard Apps Reputation Websites Forms CRM Email Social Shop Content Ads Inte…" at bounding box center [176, 24] width 151 height 49
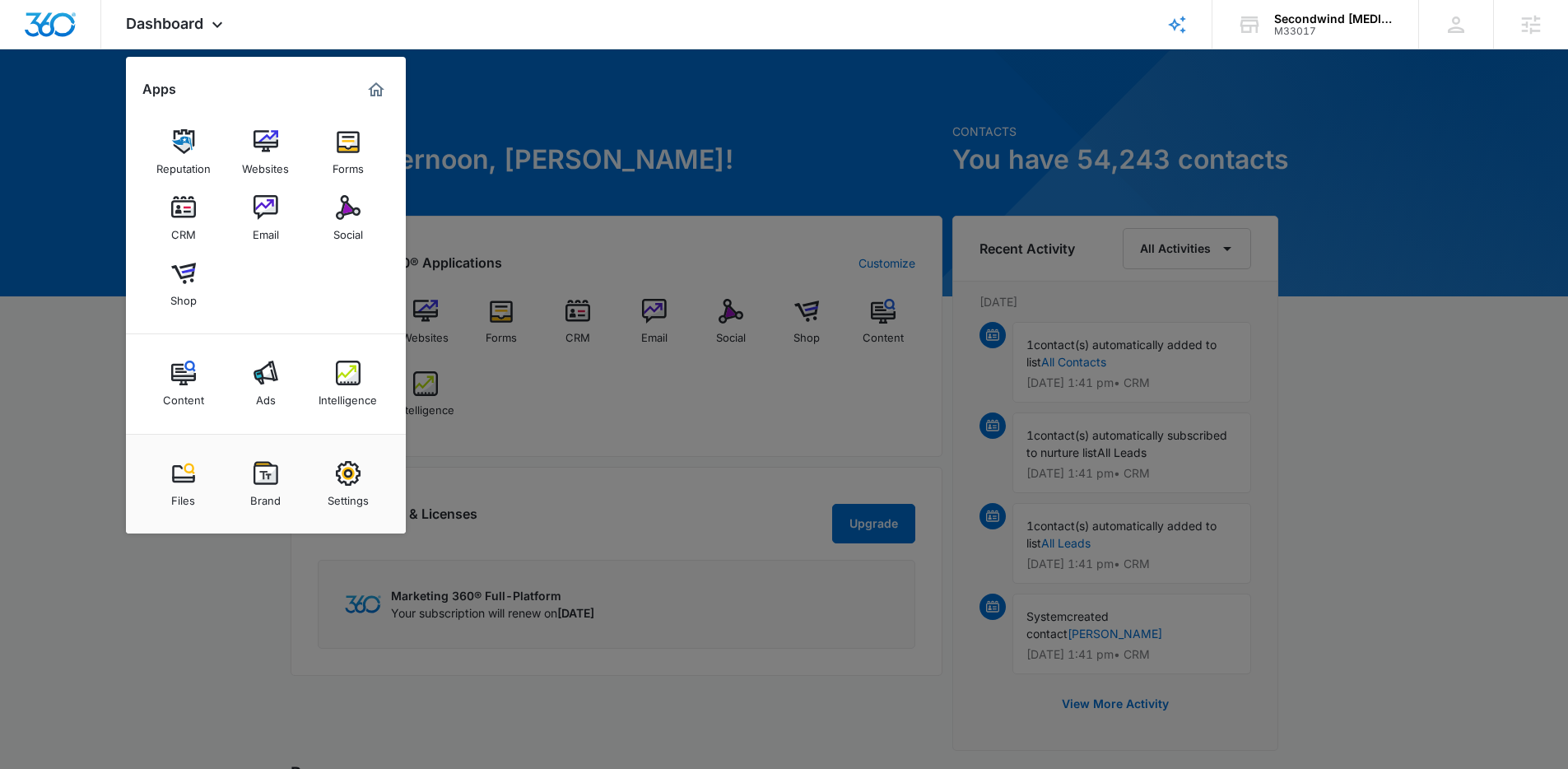
click at [279, 379] on link "Ads" at bounding box center [266, 384] width 62 height 62
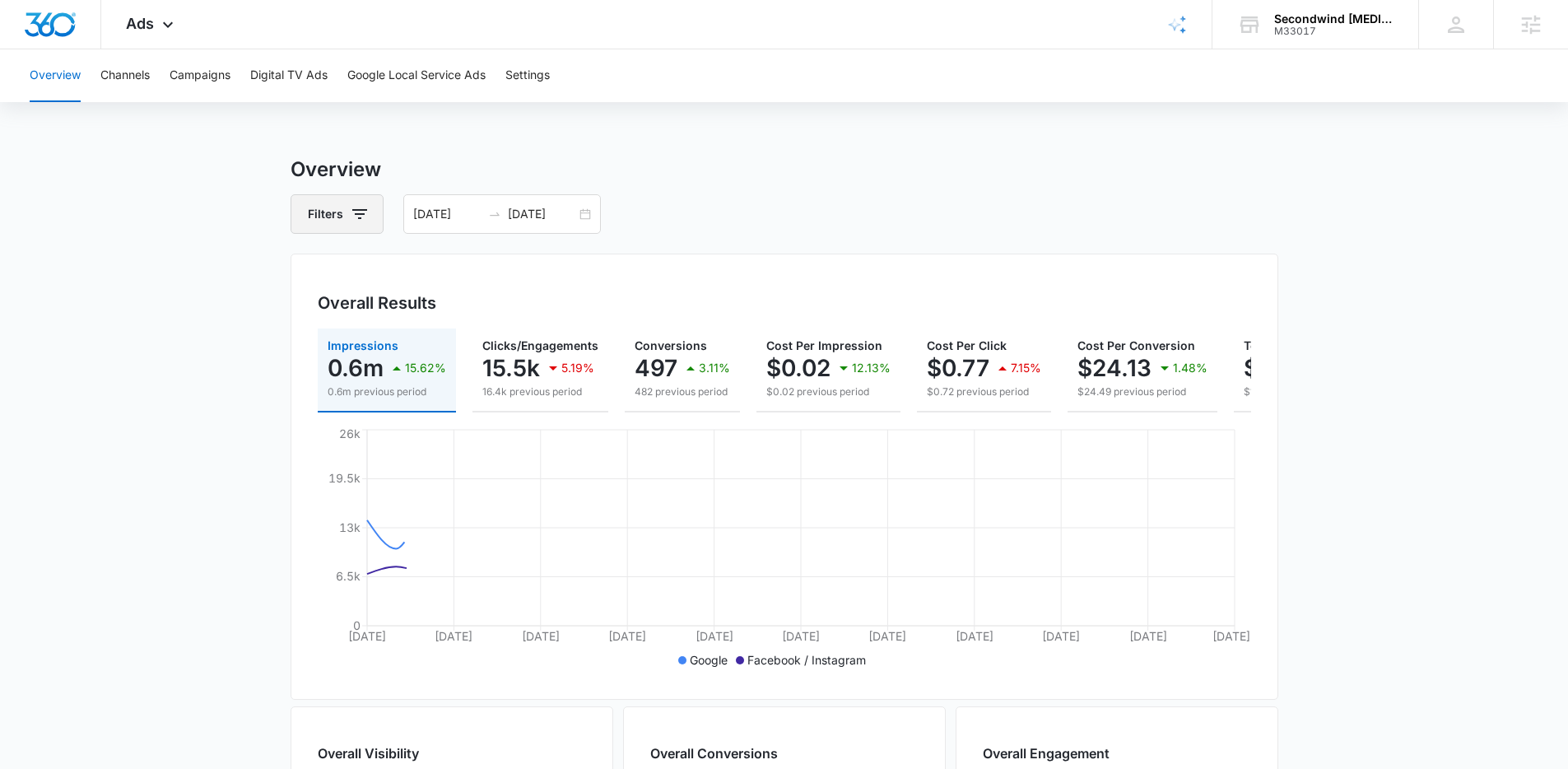
click at [353, 208] on icon "button" at bounding box center [360, 214] width 19 height 19
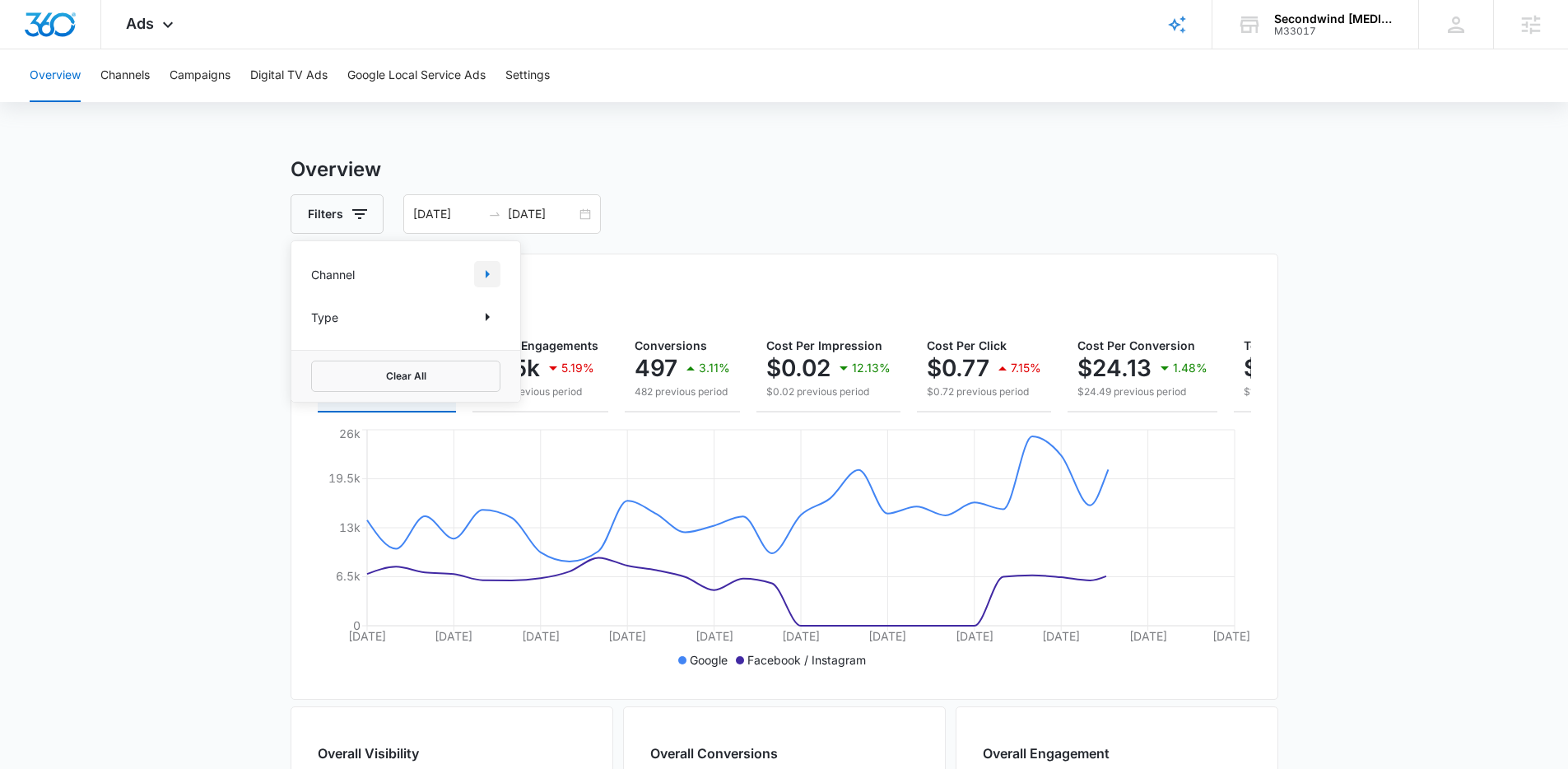
click at [486, 275] on icon "Show Channel filters" at bounding box center [487, 274] width 4 height 8
click at [326, 359] on div at bounding box center [320, 356] width 17 height 17
click at [312, 357] on input "Facebook / Instagram" at bounding box center [311, 356] width 1 height 1
checkbox input "true"
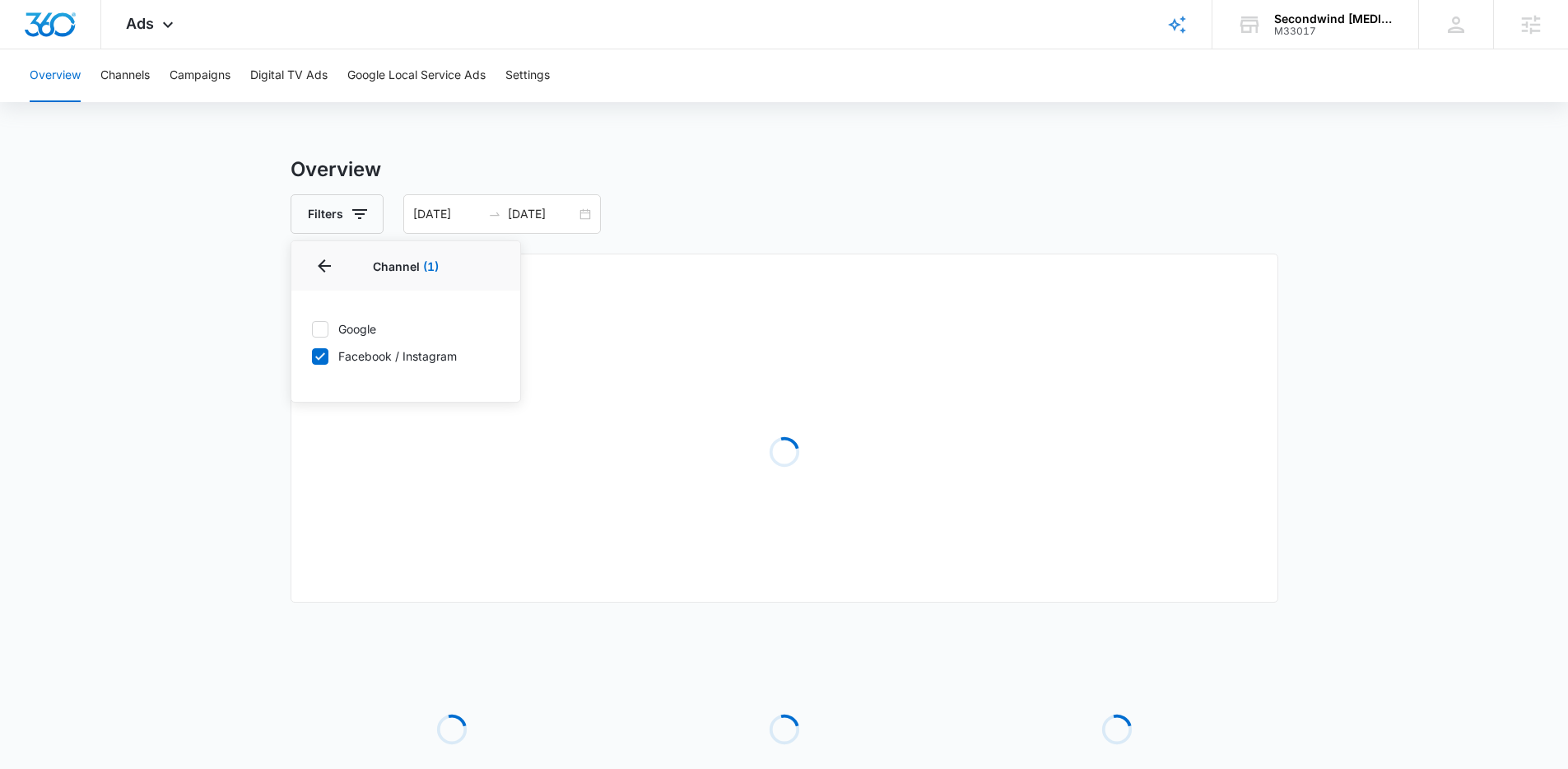
click at [159, 284] on main "Overview Filters Channel 1 Channel (1) Google Facebook / Instagram Type Clear A…" at bounding box center [784, 533] width 1568 height 757
